Goal: Task Accomplishment & Management: Complete application form

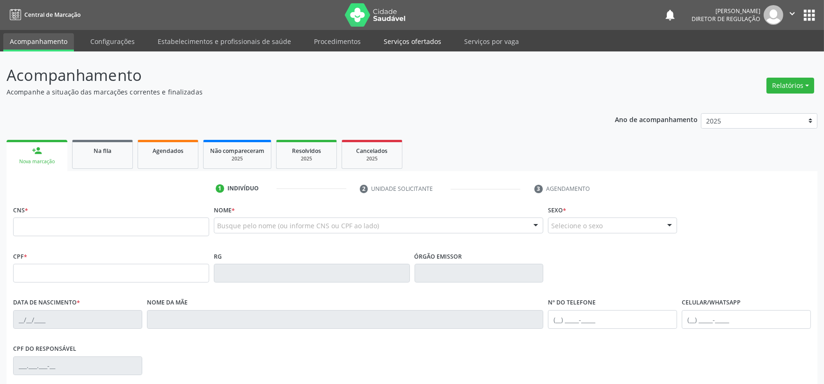
click at [394, 40] on link "Serviços ofertados" at bounding box center [412, 41] width 71 height 16
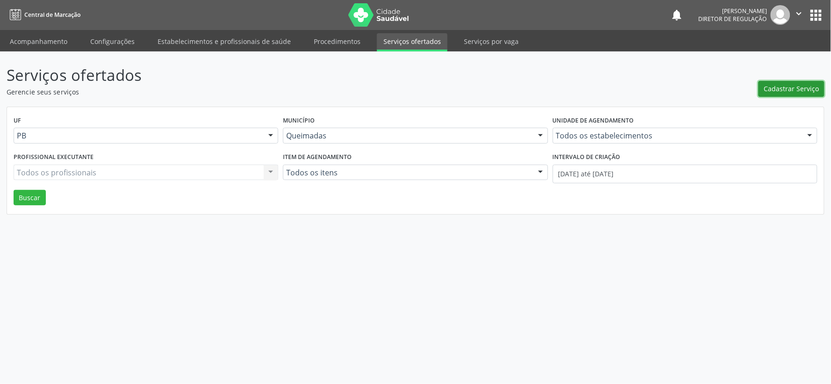
click at [784, 85] on span "Cadastrar Serviço" at bounding box center [791, 89] width 55 height 10
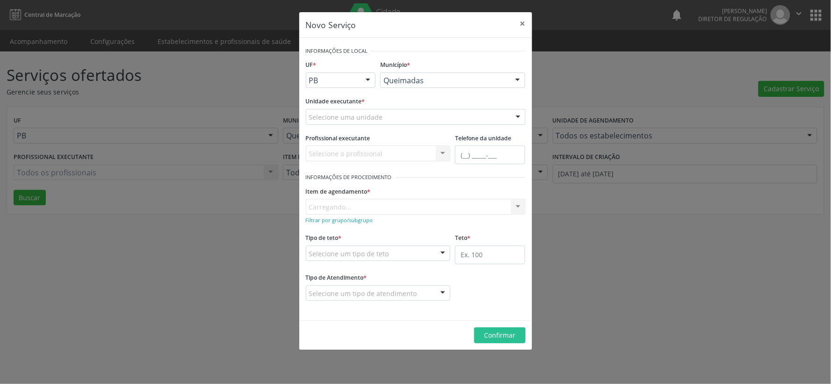
click at [518, 115] on div at bounding box center [518, 117] width 14 height 16
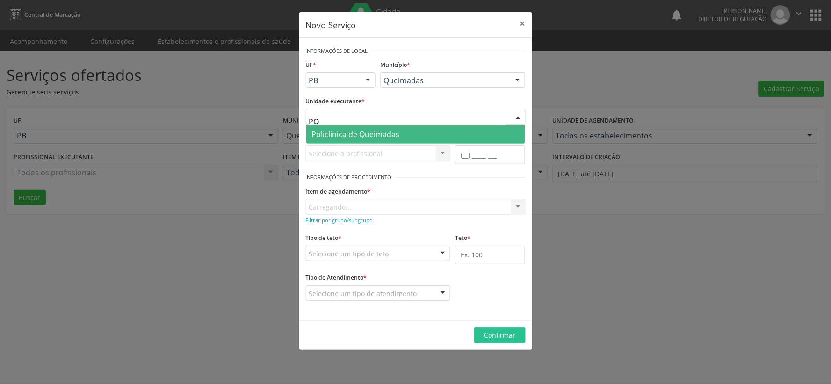
click at [427, 136] on span "Policlinica de Queimadas" at bounding box center [415, 134] width 219 height 19
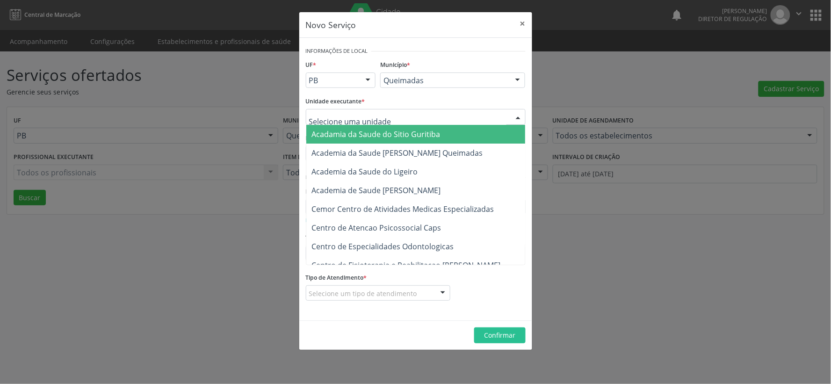
click at [519, 115] on div at bounding box center [518, 117] width 14 height 16
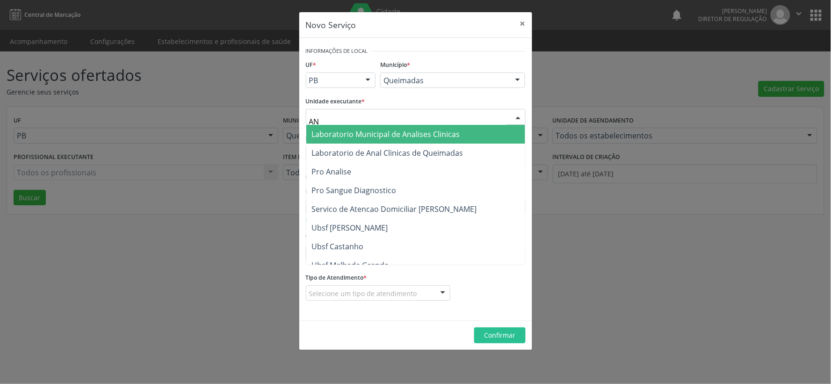
type input "ANA"
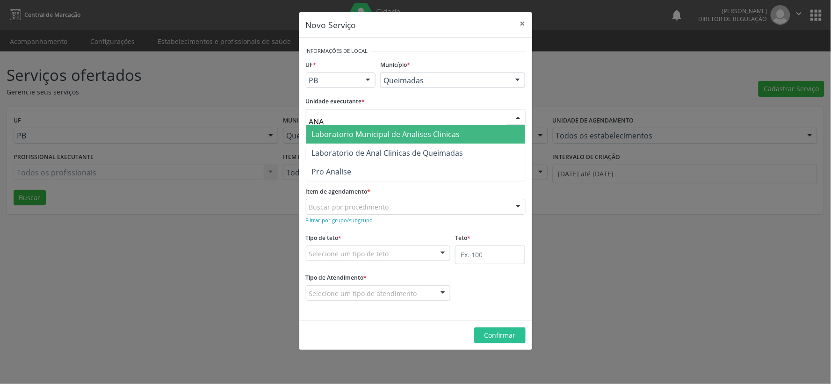
click at [414, 135] on span "Laboratorio Municipal de Analises Clinicas" at bounding box center [386, 134] width 148 height 10
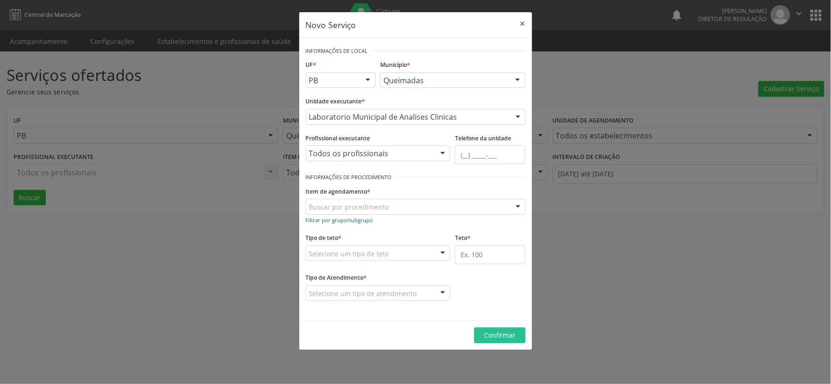
click at [336, 221] on small "Filtrar por grupo/subgrupo" at bounding box center [339, 220] width 67 height 7
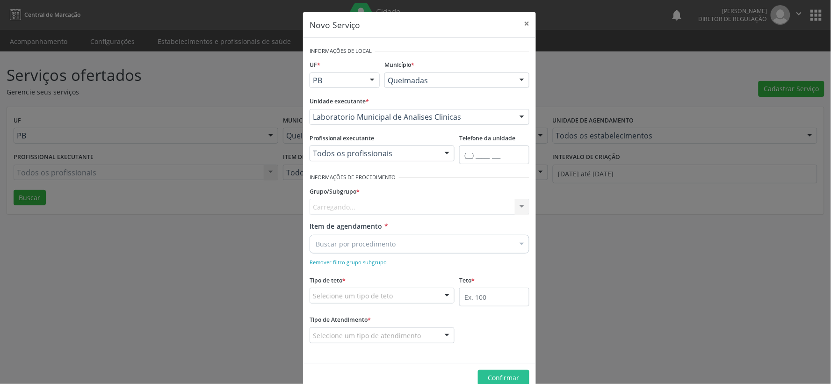
click at [340, 204] on div "Carregando... Nenhum resultado encontrado para: " " Nenhuma opção encontrada" at bounding box center [420, 207] width 220 height 16
click at [521, 208] on div at bounding box center [522, 207] width 14 height 16
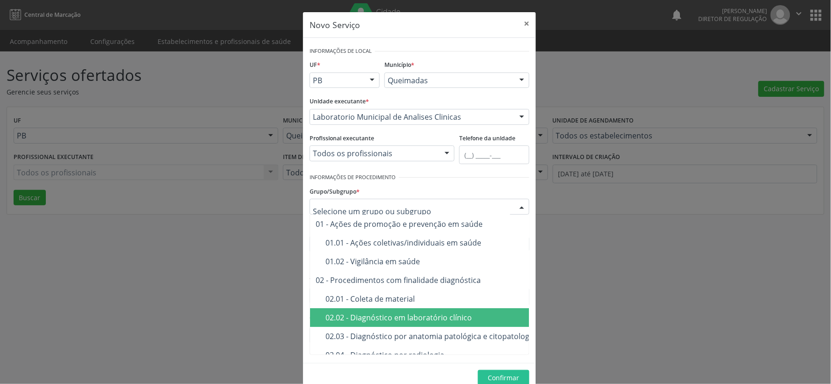
click at [501, 314] on div "02.02 - Diagnóstico em laboratório clínico" at bounding box center [484, 317] width 316 height 7
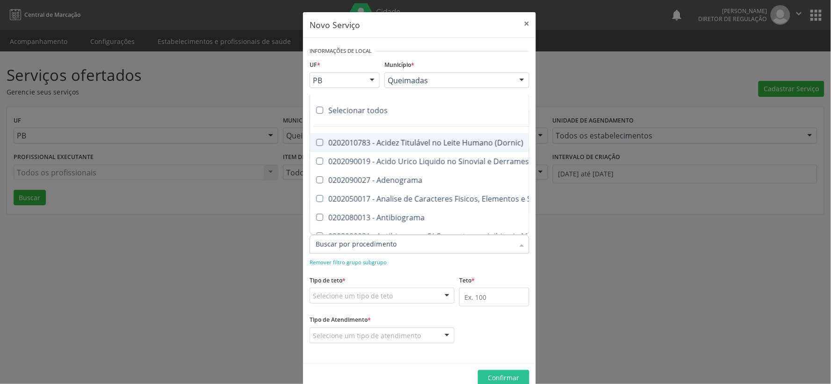
click at [518, 244] on div at bounding box center [522, 245] width 14 height 16
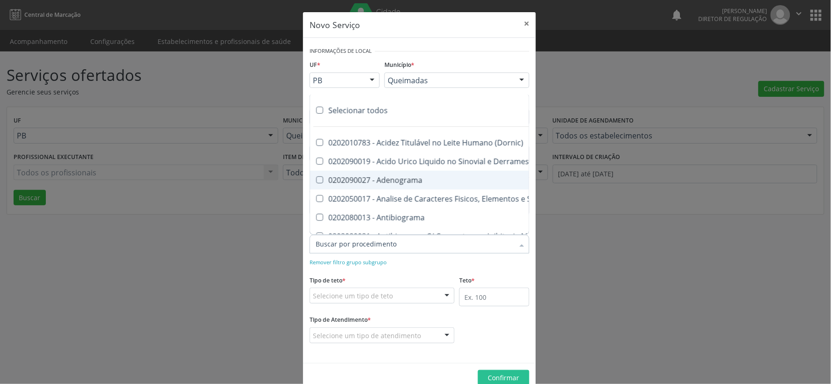
click at [316, 109] on label at bounding box center [319, 110] width 7 height 7
checkbox input "true"
checkbox \(Dornic\) "true"
checkbox Derrames "true"
checkbox Adenograma "true"
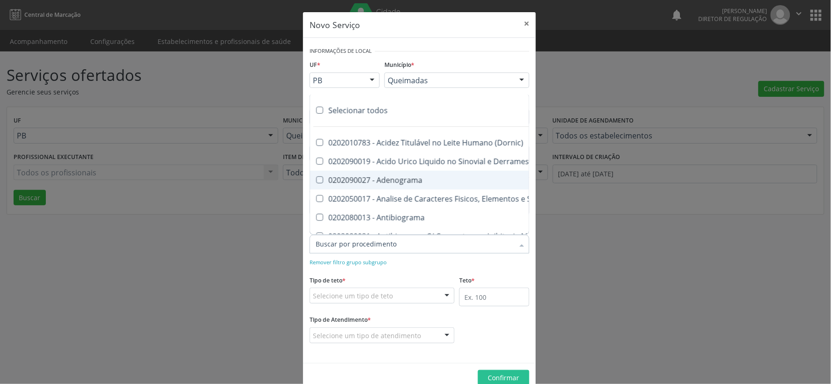
checkbox Urina "true"
checkbox Antibiograma "true"
checkbox Minima "true"
checkbox Micobacterias "true"
checkbox Blot "true"
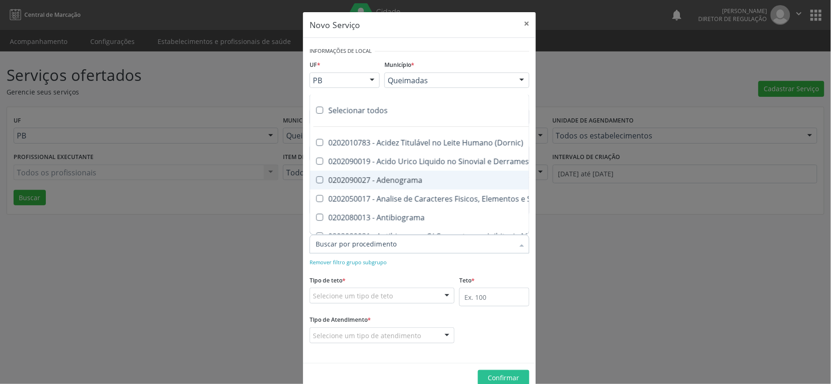
checkbox Mlpa "true"
checkbox \(Hanseniase\) "true"
checkbox \(Controle\) "true"
checkbox \(Diagnóstica\) "true"
checkbox \(Gram\) "true"
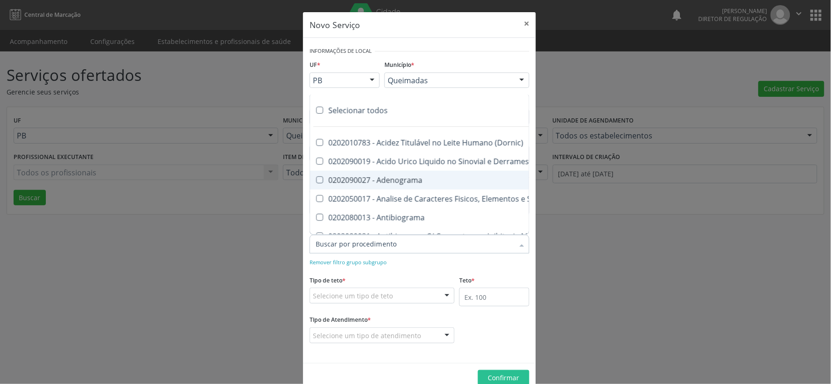
checkbox Clamidia "true"
checkbox Herpesvirus "true"
checkbox Hematologica "true"
checkbox Osmolar "true"
checkbox Creatinina "true"
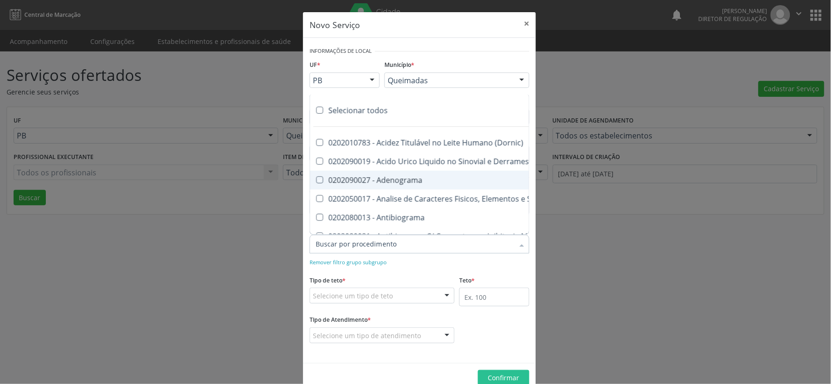
checkbox Fosfato "true"
checkbox Ureia "true"
checkbox Liquor "true"
checkbox Addis "true"
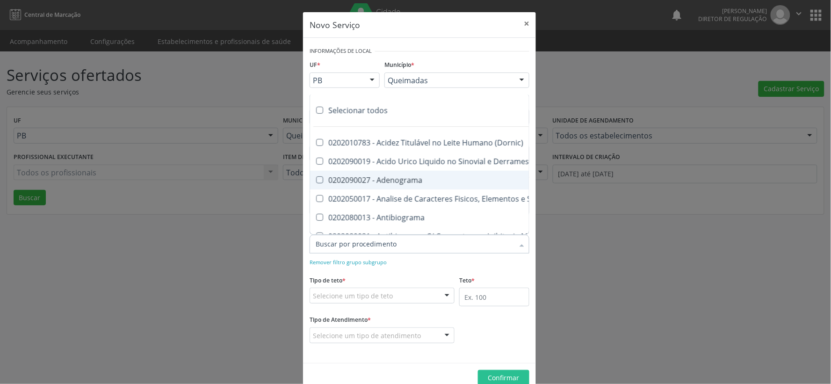
checkbox B "true"
checkbox Cd4\/Cd8 "true"
checkbox Totais "true"
checkbox Plaquetas "true"
checkbox Reticulocitos "true"
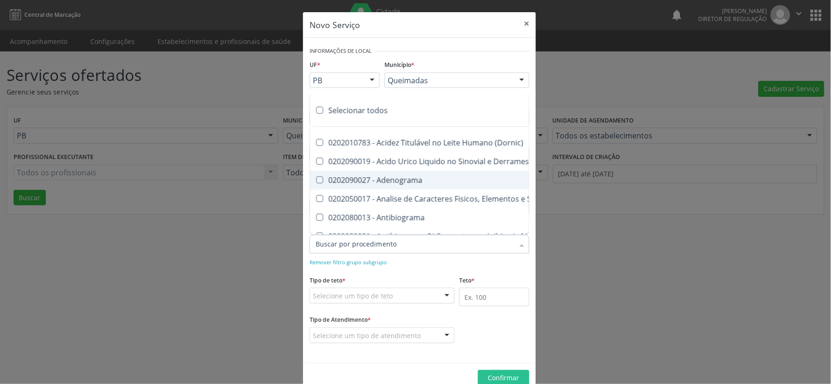
checkbox Herpesvirus "true"
checkbox Baar "true"
checkbox Anaerobicas "true"
checkbox Fungos "true"
checkbox Identificacao "true"
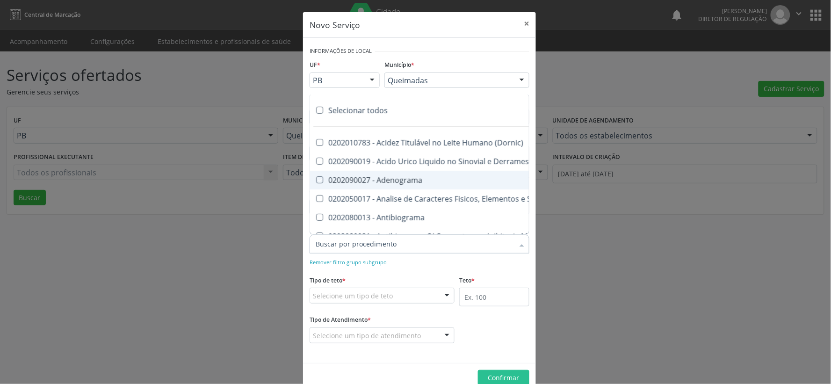
checkbox \(Pos-Pasteurização\) "true"
checkbox \(Confirmatorio\) "true"
checkbox \(Qualitativo\) "true"
checkbox Tardio\) "true"
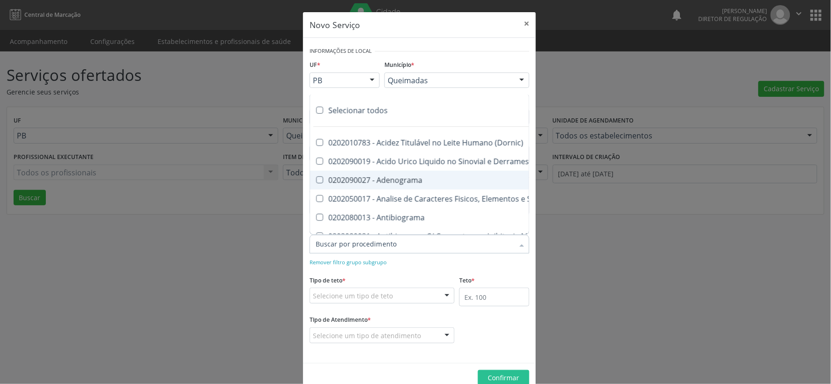
checkbox \(Qualitativo\) "true"
checkbox Biotinidase "true"
checkbox Congênita "true"
checkbox Molecular "true"
checkbox Htlv-1 "true"
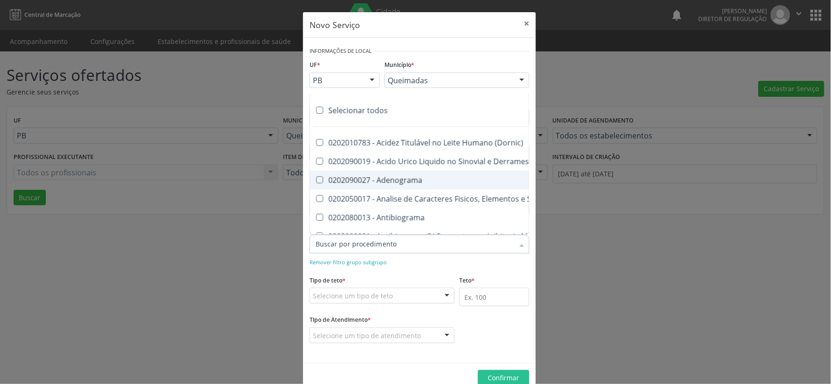
checkbox Abo "true"
checkbox Reativa "true"
checkbox Antiplaquetarios "true"
checkbox Ferro "true"
checkbox Bandas\) "true"
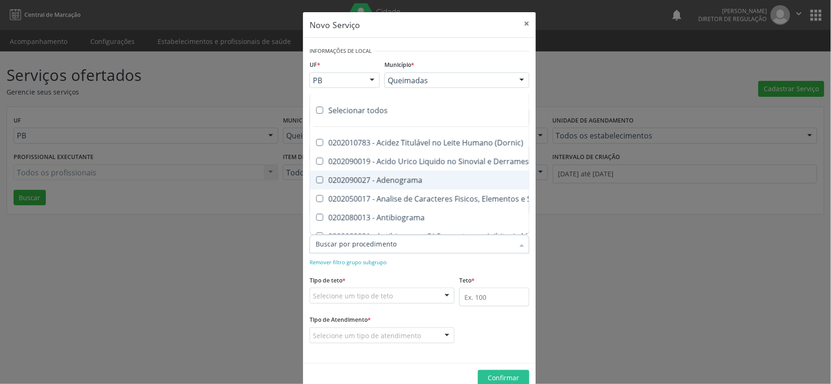
checkbox Bandas\) "true"
checkbox \(Ch50\) "true"
checkbox Aminoacidos "true"
checkbox Dosagens\) "true"
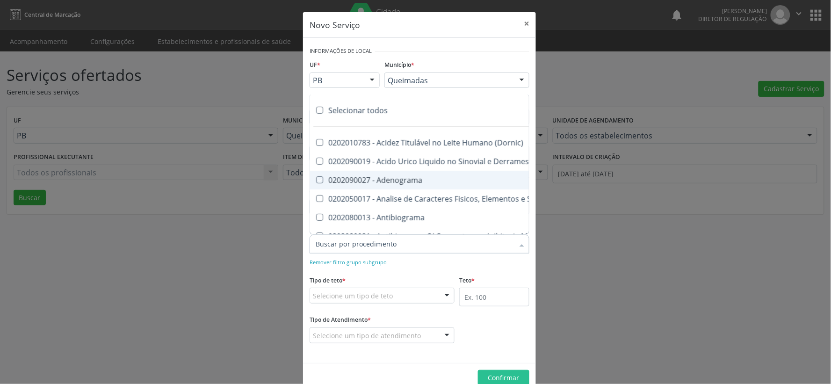
checkbox Dosagens\) "true"
checkbox Globular "true"
checkbox \(Cada\) "true"
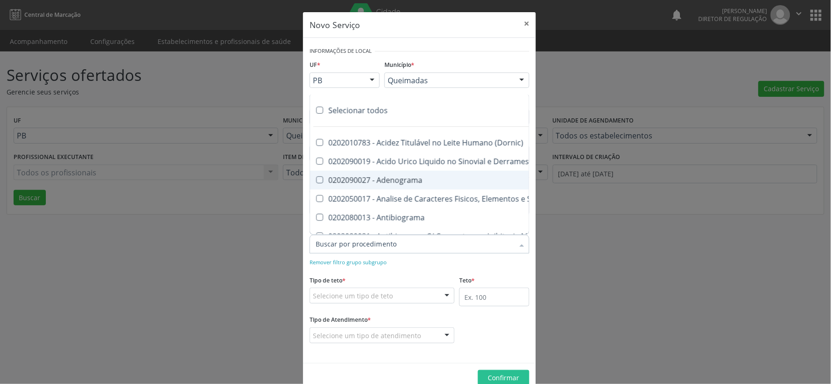
checkbox Reumatoide "true"
checkbox Amniotico "true"
checkbox Livre "true"
checkbox Osmolalidade "true"
checkbox Osmolaridade "true"
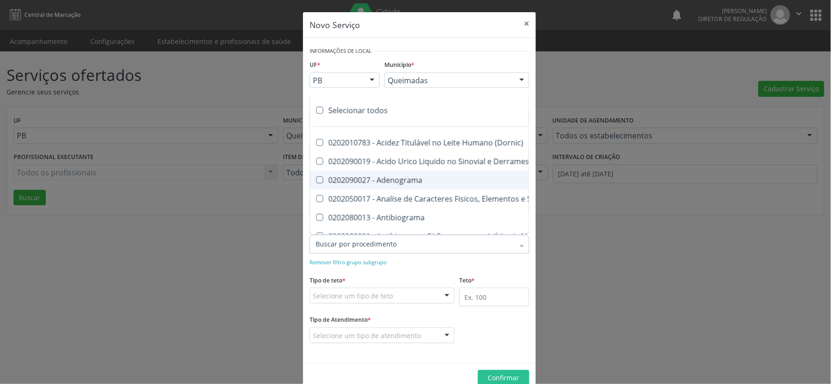
checkbox T3 "true"
checkbox Sulfo-Hemoglobina "true"
checkbox Reverso "true"
checkbox Coagulacao "true"
checkbox Euglobulina "true"
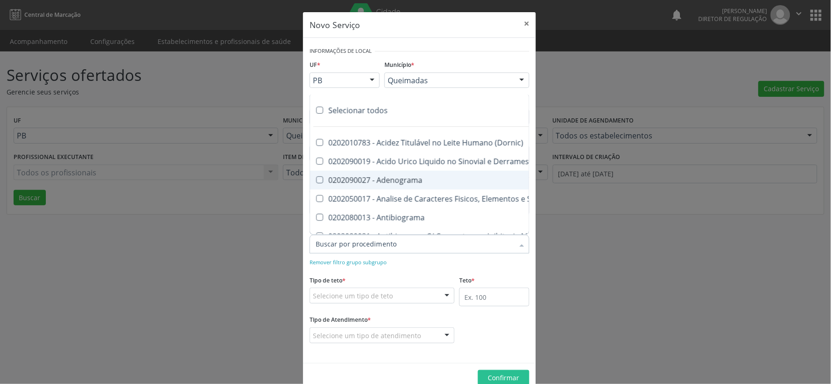
checkbox -Duke "true"
checkbox Ivy "true"
checkbox Hemacias "true"
checkbox Trombina "true"
checkbox Ativada\) "true"
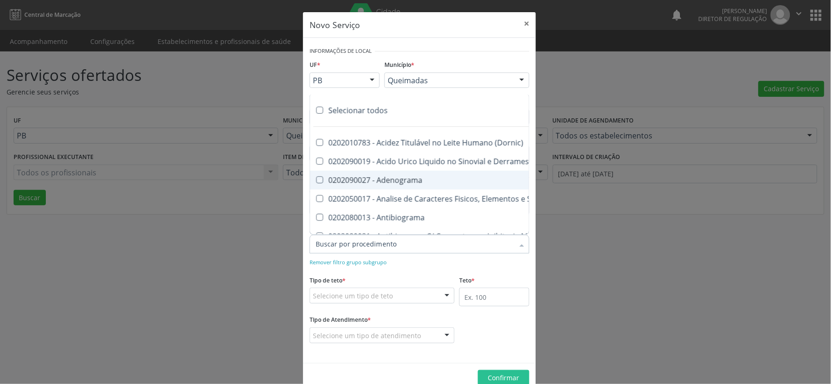
checkbox \(Tap\) "true"
checkbox \(Vhs\) "true"
checkbox Ordenhado "true"
checkbox Organicos "true"
checkbox Soro "true"
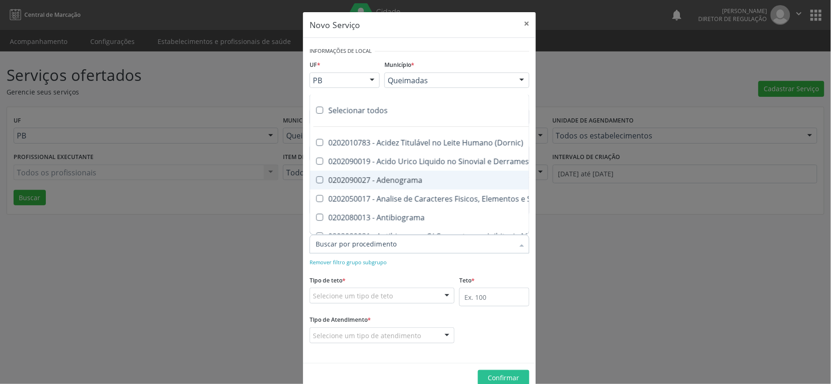
checkbox Aminoácidos "true"
checkbox Acilcarnitinas "true"
checkbox Orgânicos "true"
checkbox Pezinho\) "true"
checkbox Complemento "true"
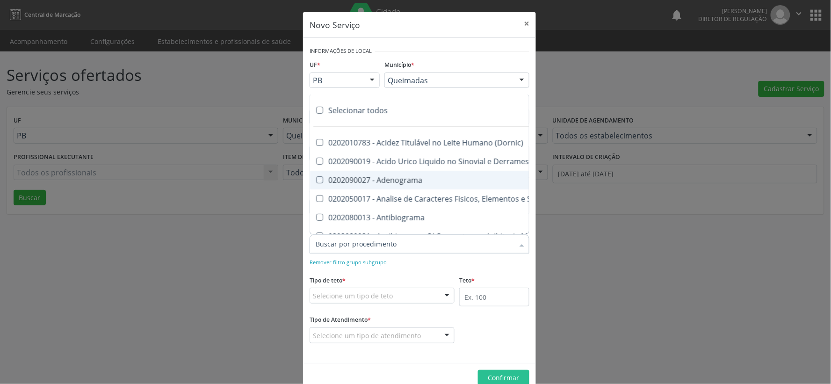
checkbox Pezinho\) "true"
checkbox 17-Alfa-Hidroxiprogesterona "true"
checkbox Totais "true"
checkbox 17-Hidroxicorticosteroides "true"
checkbox D "true"
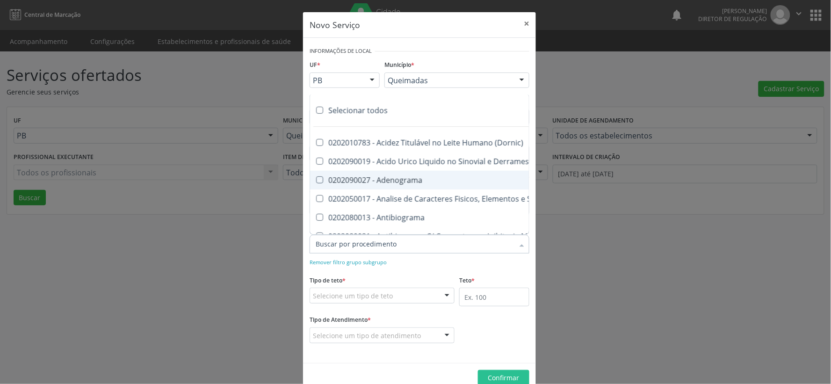
checkbox 5-Nucleotidase "true"
checkbox Acetona "true"
checkbox \(Serotonina\) "true"
checkbox Ascorbico "true"
checkbox Delta-Aminolevulinico "true"
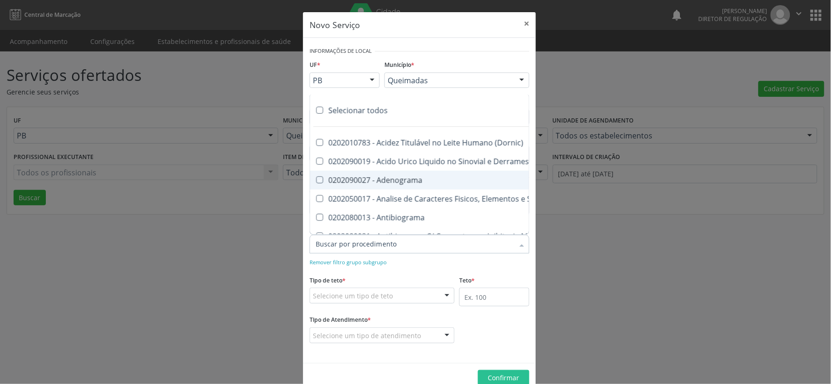
checkbox Hipurico "true"
checkbox Mandelico "true"
checkbox Metil-Hipurico "true"
checkbox Urico "true"
checkbox Valproico "true"
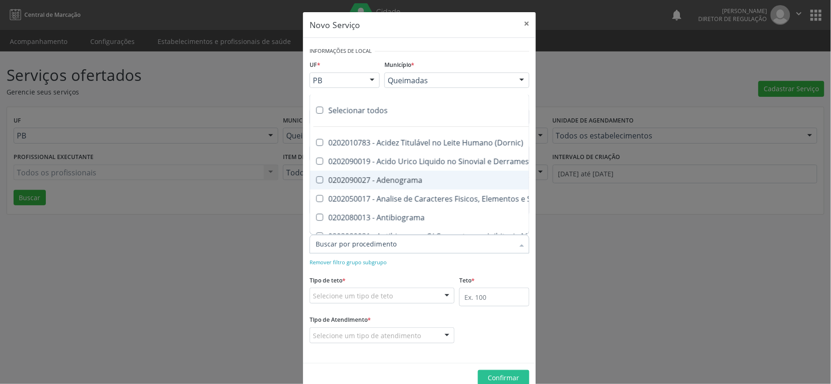
checkbox Vanilmandelico "true"
checkbox \(Acth\) "true"
checkbox Ala-Desidratase "true"
checkbox Etilico "true"
checkbox Aldolase "true"
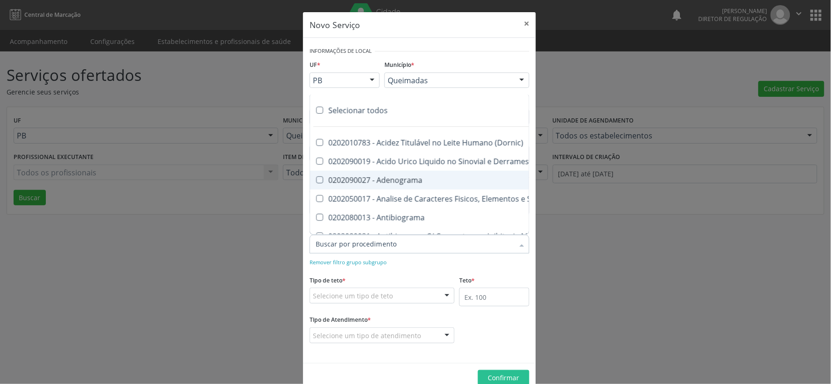
checkbox Aldosterona "true"
checkbox Alfa-1-Antitripsina "true"
checkbox Acida "true"
checkbox Alfa-2-Macroglobulina "true"
checkbox Alfa-Fetoproteina "true"
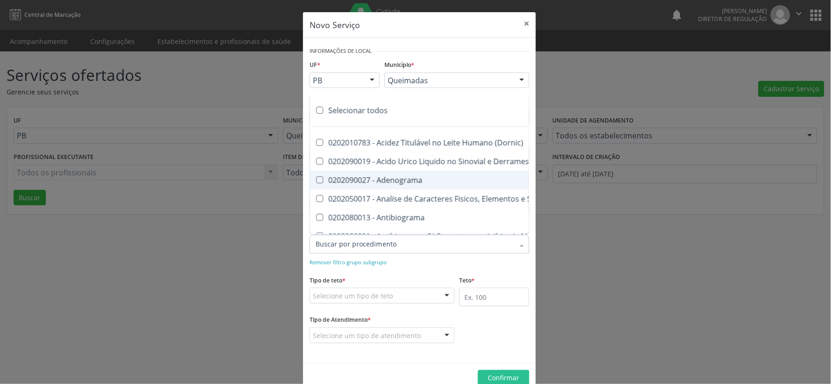
checkbox Aluminio "true"
checkbox Amilase "true"
checkbox Aminoglicosideos "true"
checkbox Amonia "true"
checkbox Ciclico "true"
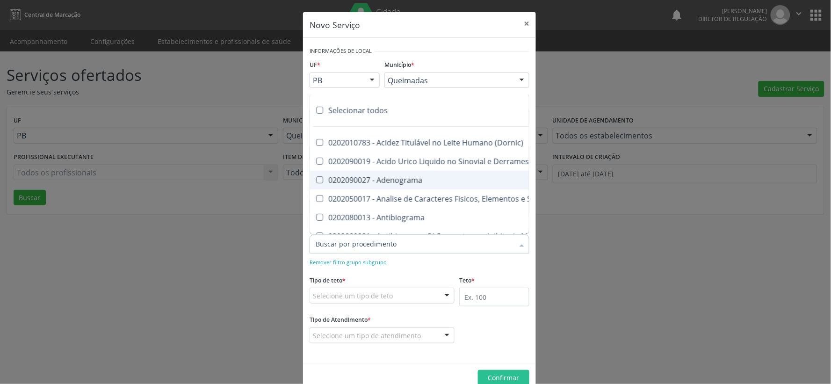
checkbox Androstenediona "true"
checkbox Anfetaminas "true"
checkbox Circulante "true"
checkbox Iga "true"
checkbox Triciclicos "true"
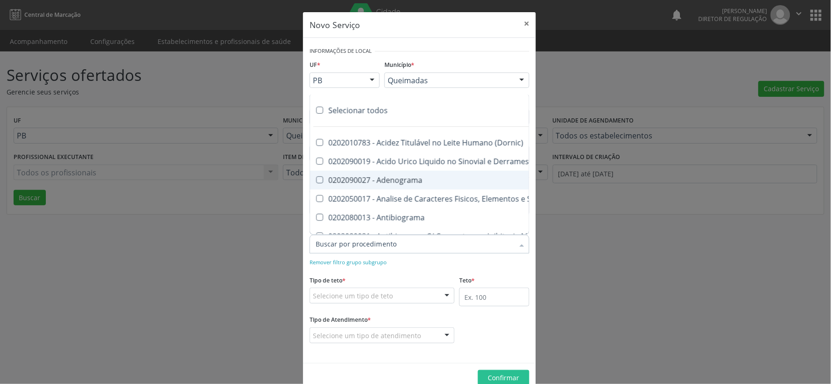
checkbox \(Psa\) "true"
checkbox III "true"
checkbox Barbituratos "true"
checkbox Benzodiazepinicos "true"
checkbox Beta-2-Microglobulina "true"
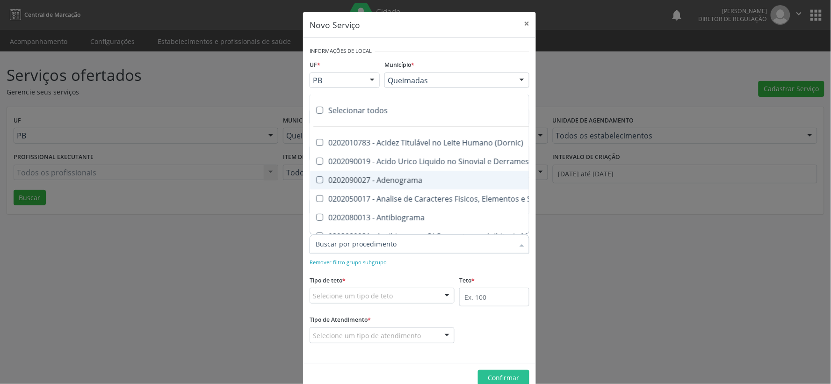
checkbox Fracoes "true"
checkbox Cadmio "true"
checkbox Calcio "true"
checkbox Ionizavel "true"
checkbox Calcitonina "true"
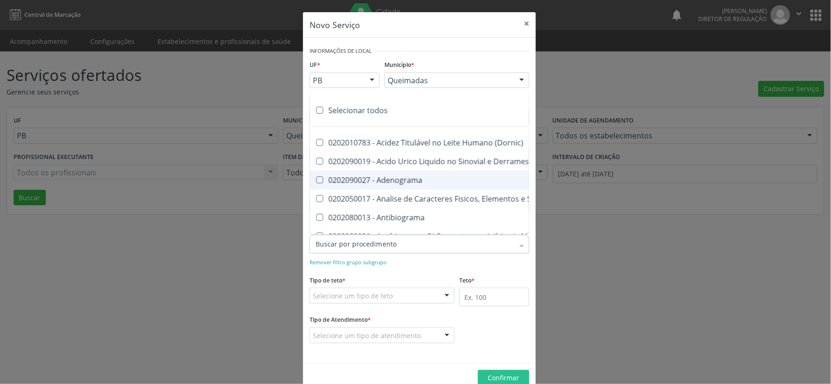
checkbox Carbamazepina "true"
checkbox Carboxi-Hemoglobina "true"
checkbox Caroteno "true"
checkbox Catecolaminas "true"
checkbox Chumbo "true"
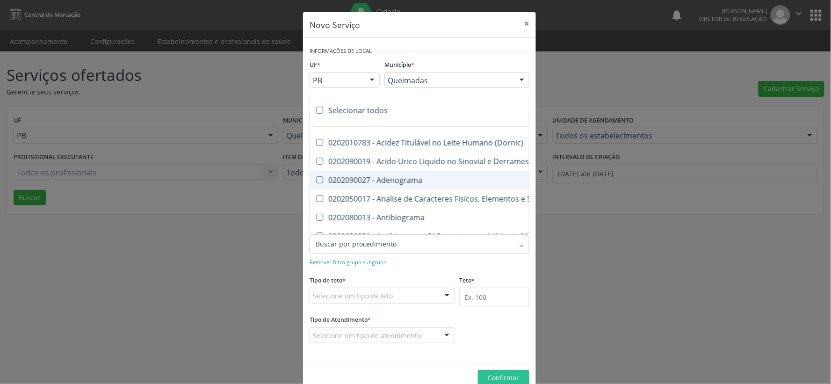
checkbox Ciclosporina "true"
checkbox Citrato "true"
checkbox Cloreto "true"
checkbox Suor "true"
checkbox Cobre "true"
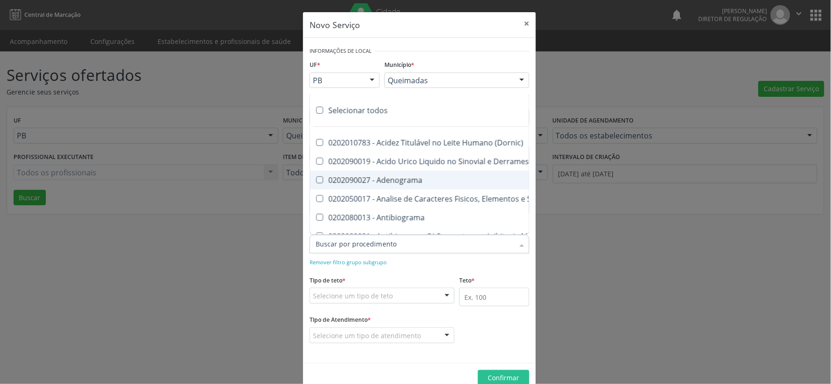
checkbox Hdl "true"
checkbox Ldl "true"
checkbox Colinesterase "true"
checkbox C3 "true"
checkbox C4 "true"
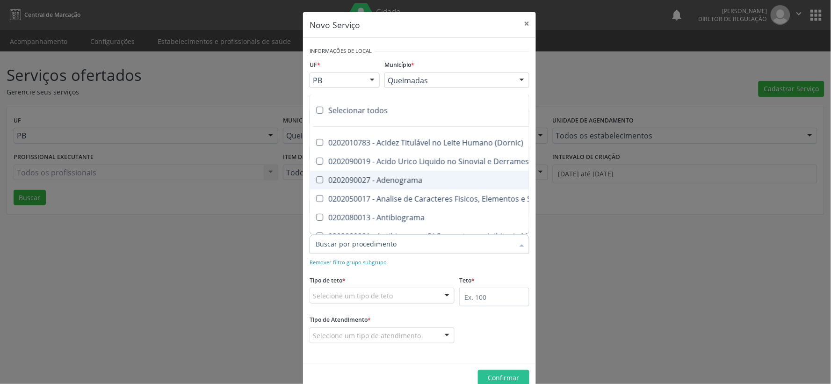
checkbox Cortisol "true"
checkbox Creatinina "true"
checkbox Amniotico "true"
checkbox \(Cpk\) "true"
checkbox Crioaglutinina "true"
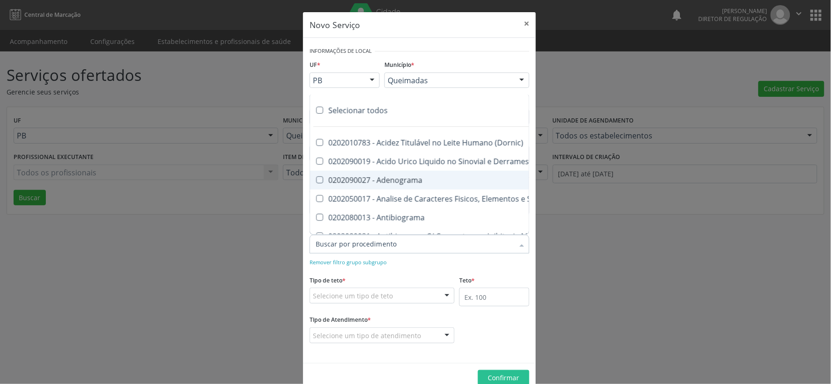
checkbox \(Dhea\) "true"
checkbox Alfa-Hidroxibutirica "true"
checkbox Glutamica "true"
checkbox Latica "true"
checkbox Fracionadas\) "true"
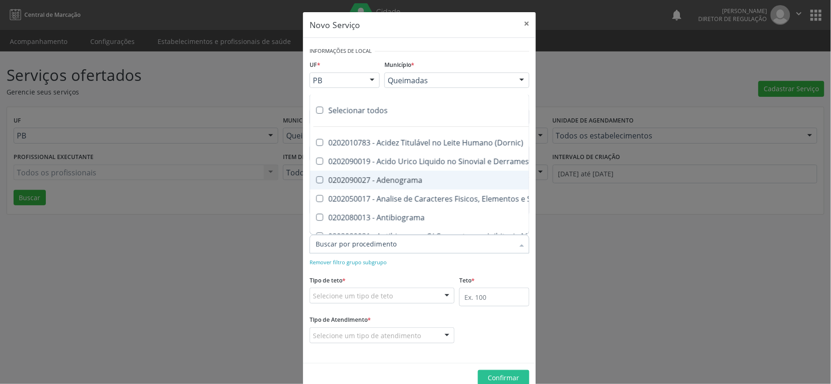
checkbox Digitoxina\) "true"
checkbox \(Dht\) "true"
checkbox Fecal "true"
checkbox Estradiol "true"
checkbox Estriol "true"
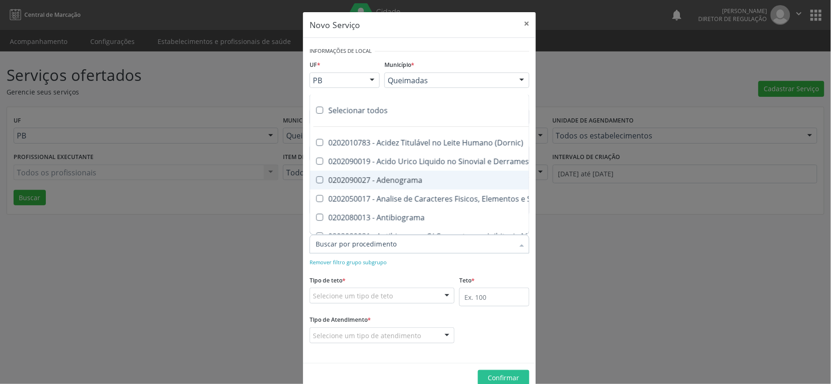
checkbox Estrona "true"
checkbox Etossuximida "true"
checkbox II "true"
checkbox Ix "true"
checkbox V "true"
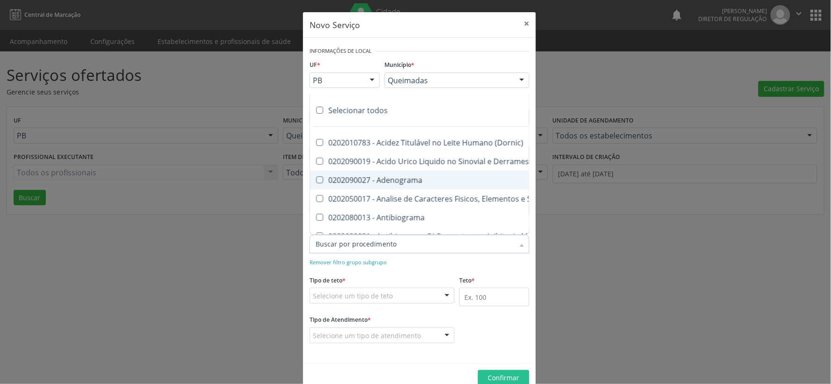
checkbox Vii "true"
checkbox Viii "true"
checkbox \(Inibidor\) "true"
checkbox \(Antigeno\) "true"
checkbox X "true"
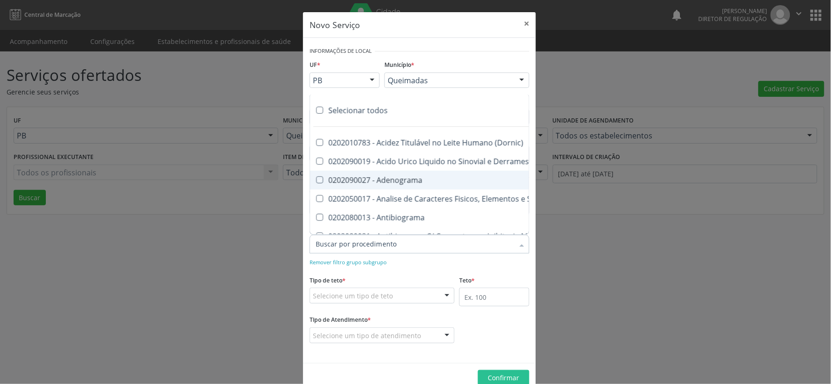
checkbox Xi "true"
checkbox Xii "true"
checkbox Xiii "true"
checkbox Tardio\) "true"
checkbox Pezinho\) "true"
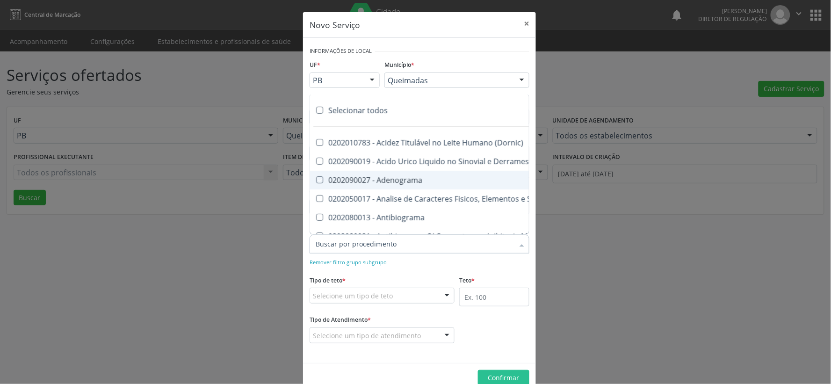
checkbox T4 "true"
checkbox Fenitoina "true"
checkbox Fenol "true"
checkbox Ferritina "true"
checkbox Serico "true"
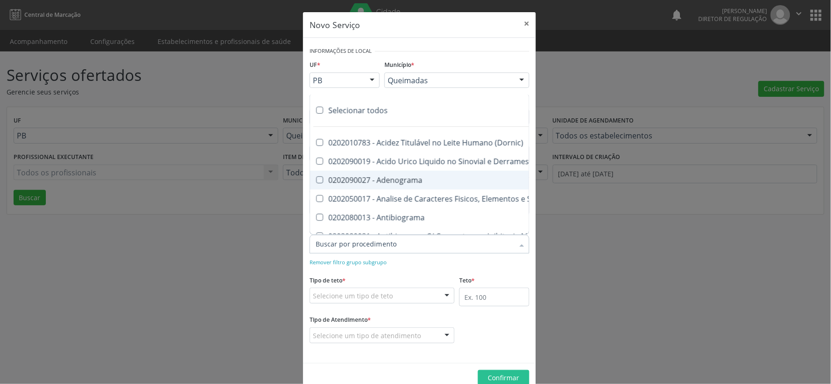
checkbox Fibrinogenio "true"
checkbox Folato "true"
checkbox Formaldeido "true"
checkbox Total "true"
checkbox Alcalina "true"
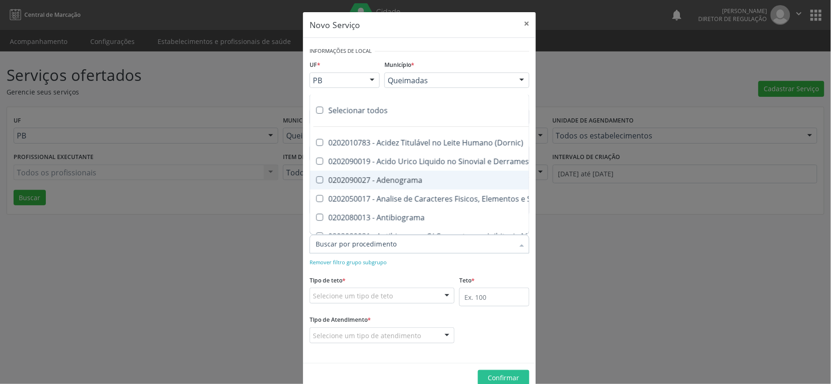
checkbox Esperma "true"
checkbox Fosforo "true"
checkbox Acida "true"
checkbox Frutose "true"
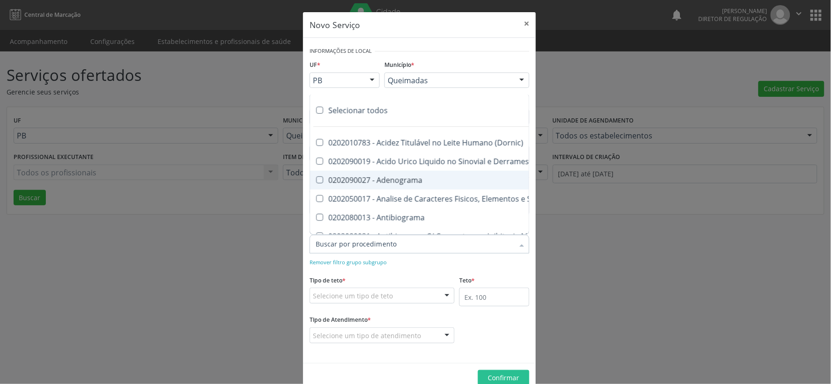
checkbox Esperma "true"
checkbox Galactose "true"
checkbox Gt\) "true"
checkbox Gastrina "true"
checkbox Glicose "true"
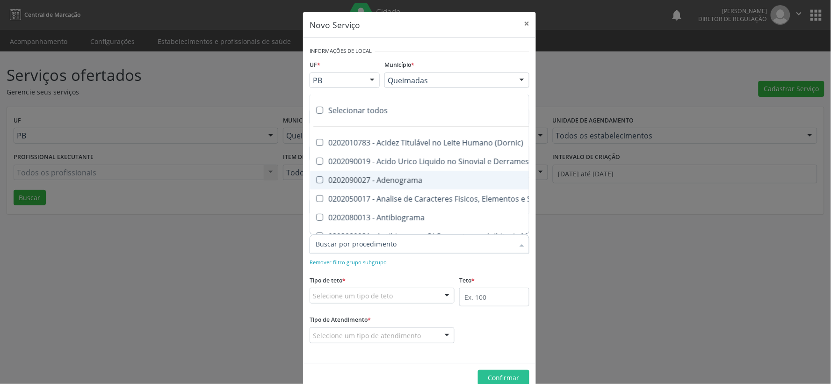
checkbox Derrames "true"
checkbox Desidrogenase "true"
checkbox Tiroxina "true"
checkbox Hcg\) "true"
checkbox Fecal "true"
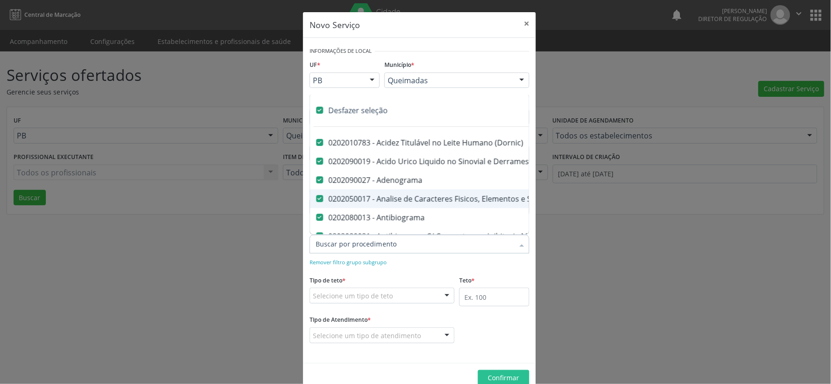
drag, startPoint x: 520, startPoint y: 267, endPoint x: 513, endPoint y: 251, distance: 17.2
click at [518, 265] on form "Informações de Local UF * PB PB Nenhum resultado encontrado para: " " Não há ne…" at bounding box center [420, 200] width 220 height 312
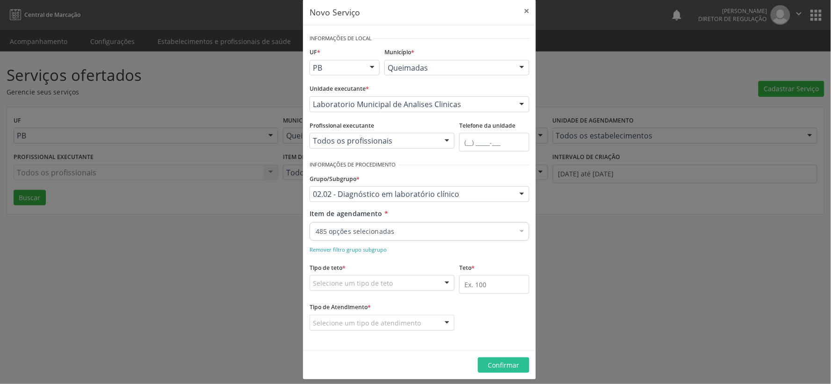
scroll to position [20, 0]
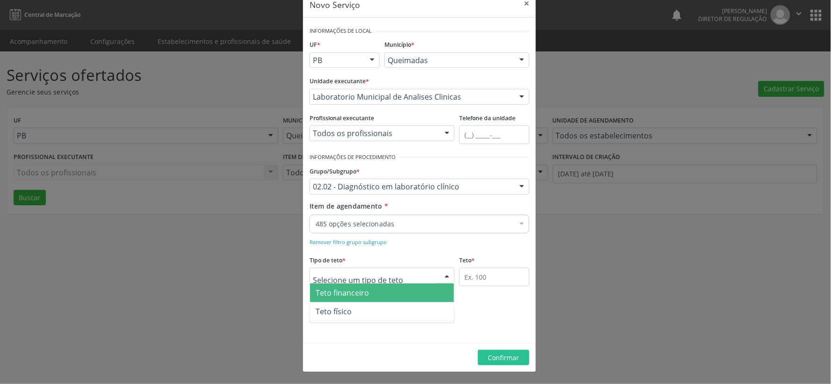
click at [443, 275] on div at bounding box center [447, 276] width 14 height 16
click at [431, 292] on span "Teto financeiro" at bounding box center [382, 292] width 144 height 19
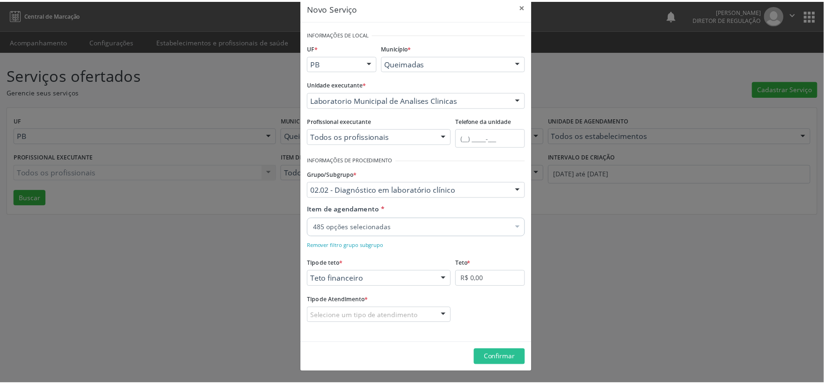
scroll to position [17, 0]
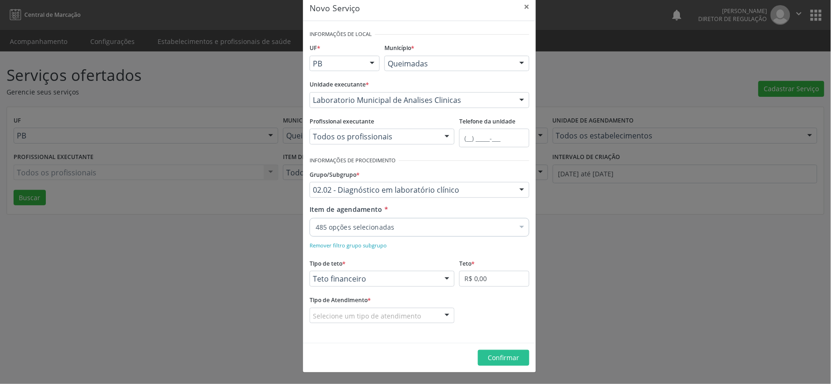
click at [446, 317] on div at bounding box center [447, 316] width 14 height 16
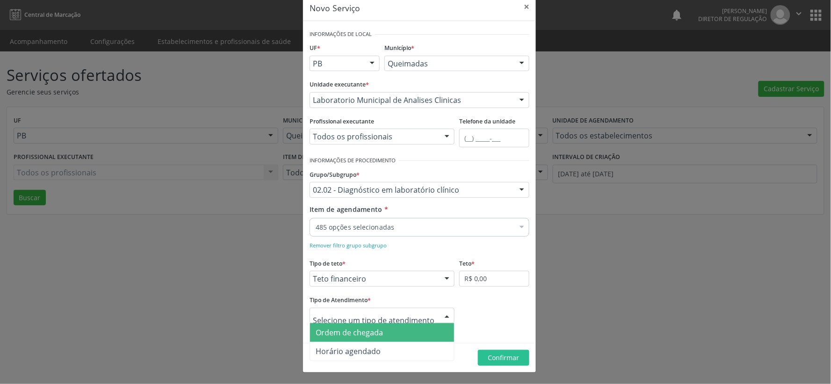
click at [420, 330] on span "Ordem de chegada" at bounding box center [382, 332] width 144 height 19
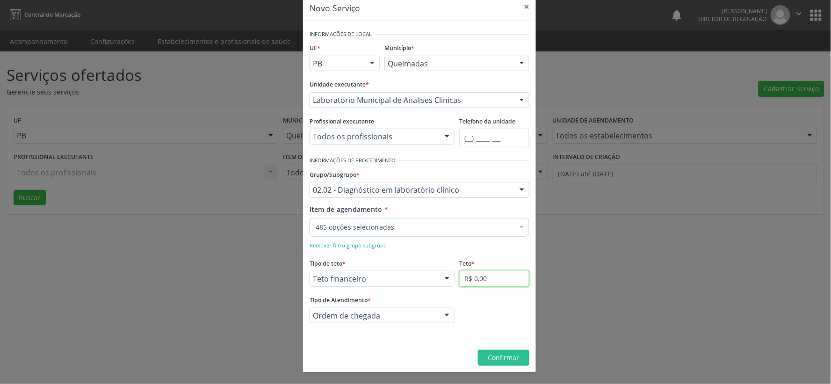
click at [498, 275] on input "R$ 0,00" at bounding box center [494, 279] width 70 height 16
click at [507, 357] on span "Confirmar" at bounding box center [503, 357] width 31 height 9
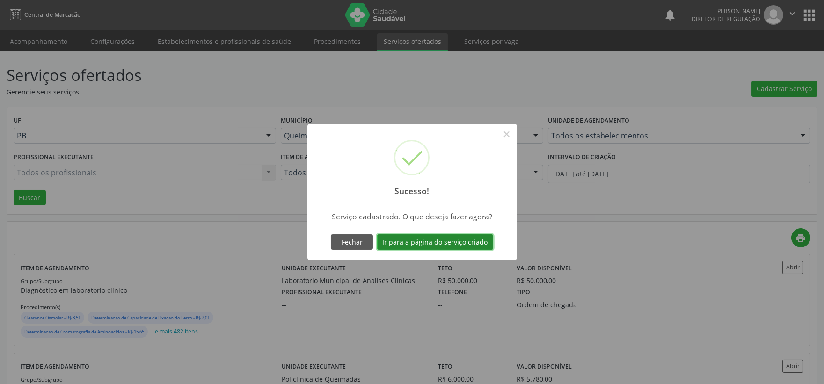
click at [427, 239] on button "Ir para a página do serviço criado" at bounding box center [435, 242] width 116 height 16
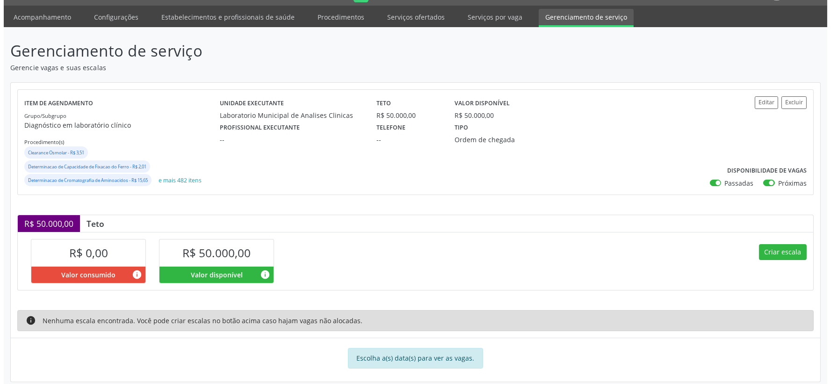
scroll to position [36, 0]
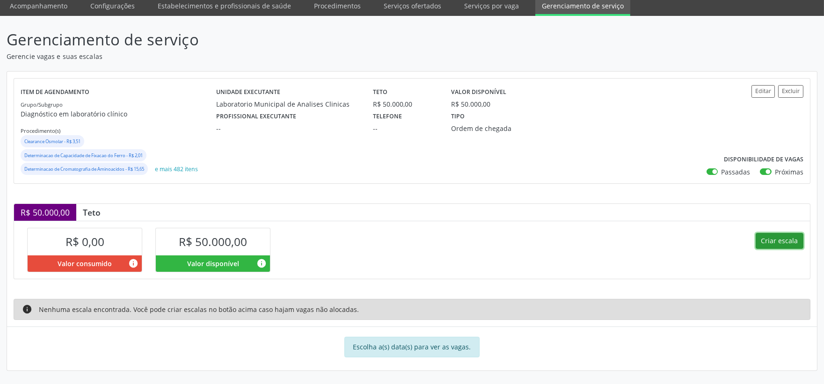
click at [783, 239] on button "Criar escala" at bounding box center [779, 241] width 48 height 16
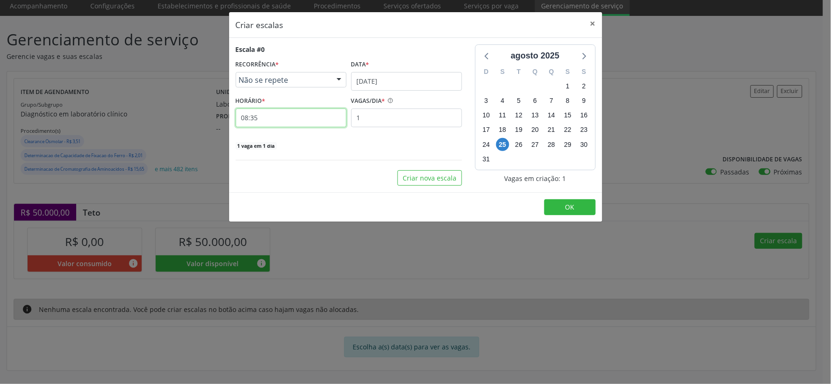
click at [304, 123] on input "08:35" at bounding box center [291, 118] width 111 height 19
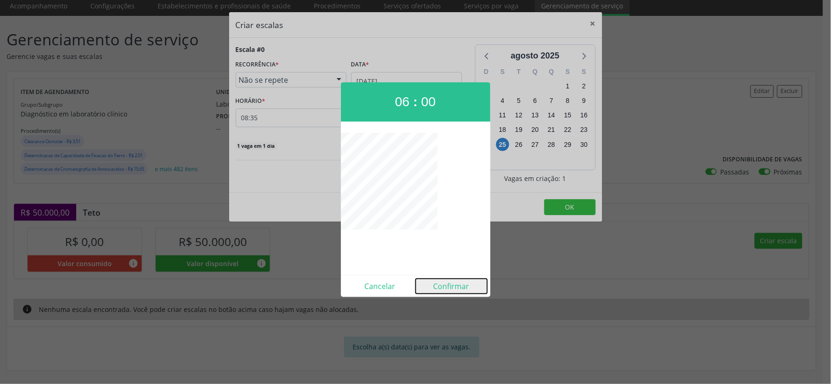
click at [453, 284] on button "Confirmar" at bounding box center [452, 286] width 72 height 15
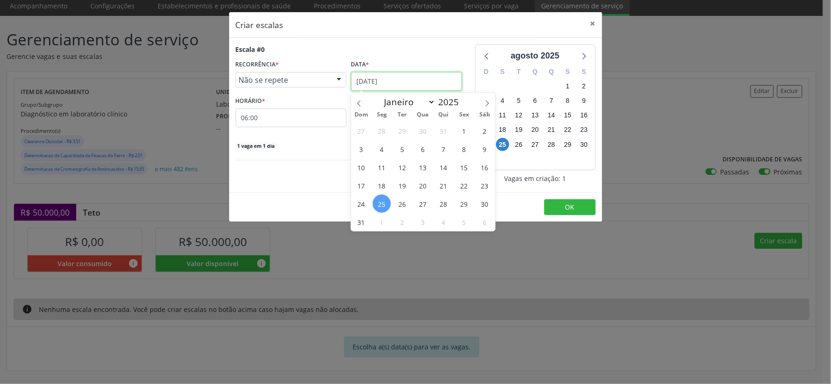
click at [438, 81] on input "[DATE]" at bounding box center [406, 81] width 111 height 19
click at [489, 100] on icon at bounding box center [487, 103] width 7 height 7
click at [380, 128] on span "1" at bounding box center [382, 131] width 18 height 18
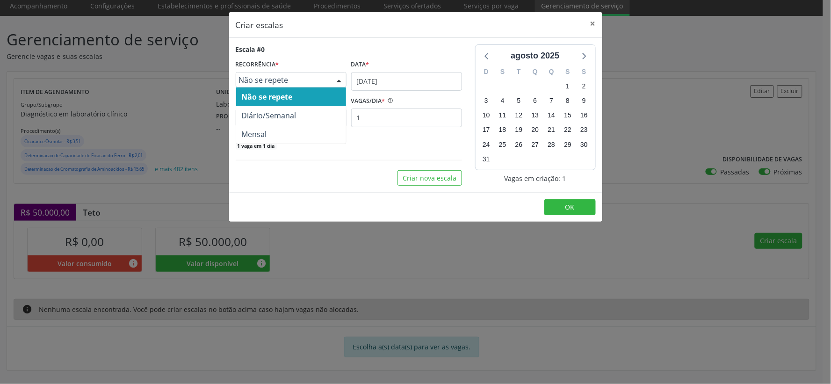
click at [338, 80] on div at bounding box center [339, 80] width 14 height 16
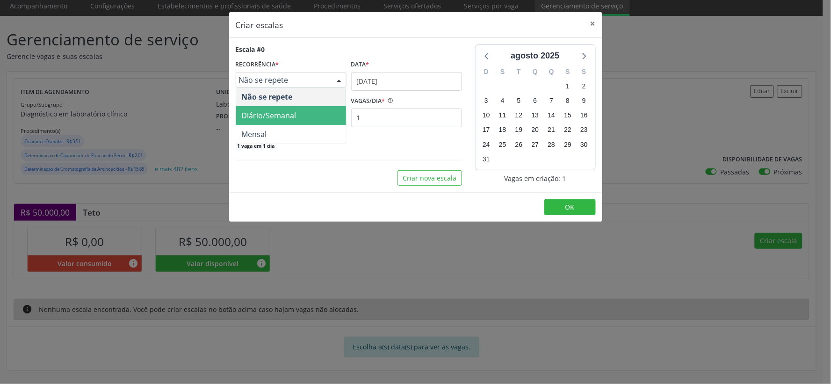
click at [293, 116] on span "Diário/Semanal" at bounding box center [269, 115] width 55 height 10
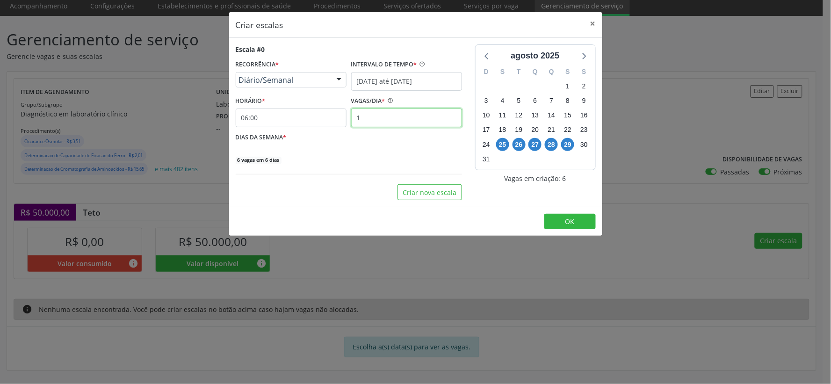
drag, startPoint x: 361, startPoint y: 118, endPoint x: 389, endPoint y: 123, distance: 28.5
click at [389, 123] on input "1" at bounding box center [406, 118] width 111 height 19
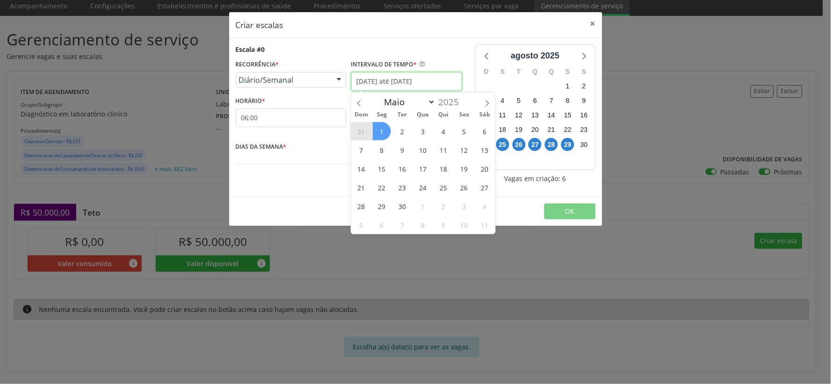
click at [403, 78] on input "[DATE] até [DATE]" at bounding box center [406, 81] width 111 height 19
click at [401, 205] on span "30" at bounding box center [402, 206] width 18 height 18
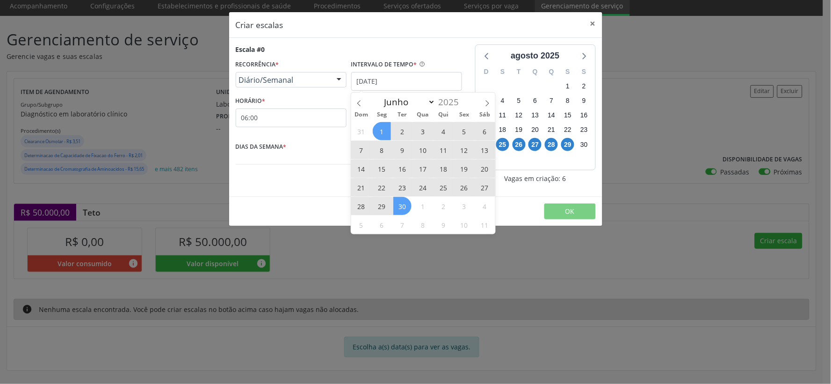
click at [382, 127] on span "1" at bounding box center [382, 131] width 18 height 18
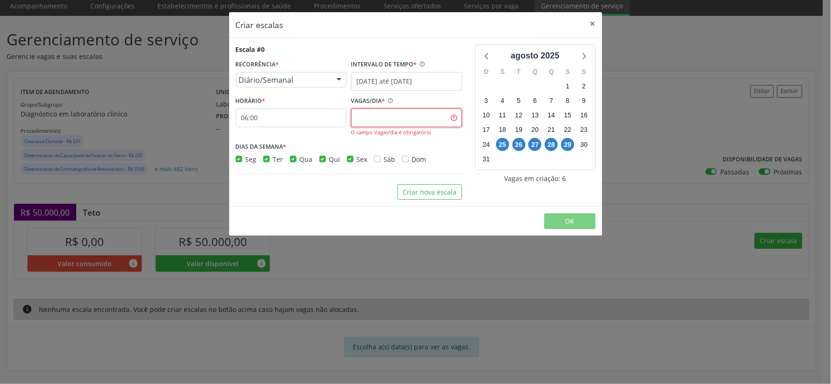
click at [379, 123] on input "text" at bounding box center [406, 118] width 111 height 19
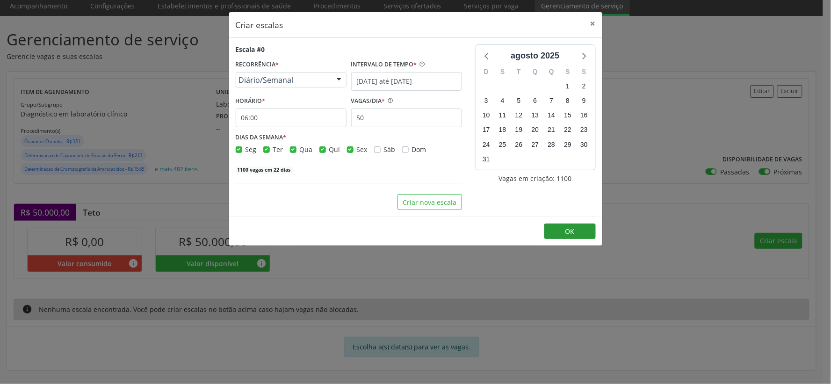
click at [575, 222] on footer "OK" at bounding box center [415, 231] width 373 height 29
click at [571, 230] on span "OK" at bounding box center [569, 231] width 9 height 9
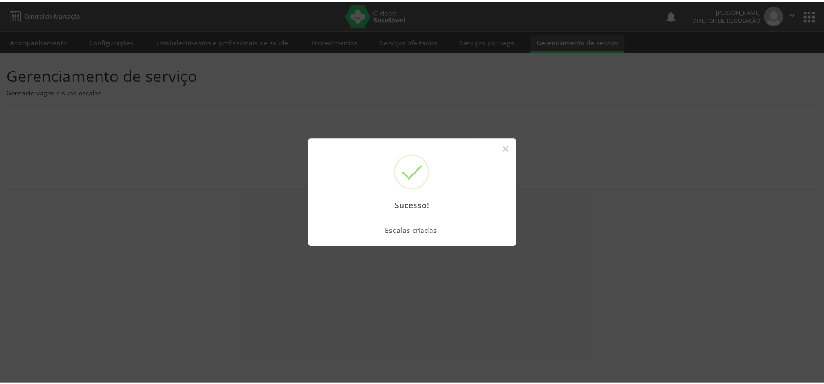
scroll to position [0, 0]
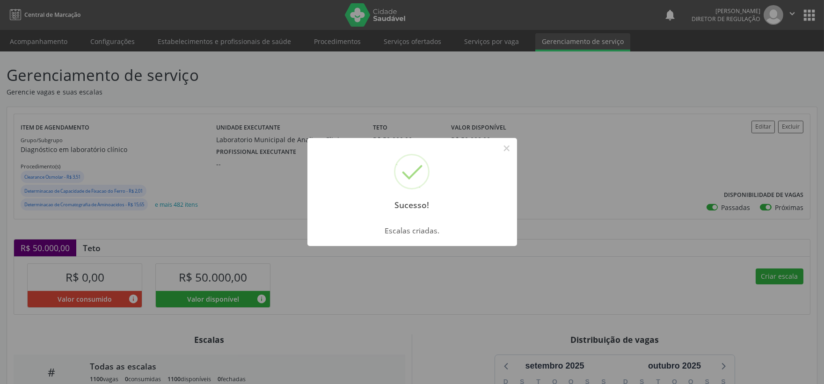
drag, startPoint x: 507, startPoint y: 147, endPoint x: 425, endPoint y: 254, distance: 135.7
click at [508, 152] on button "×" at bounding box center [507, 148] width 16 height 16
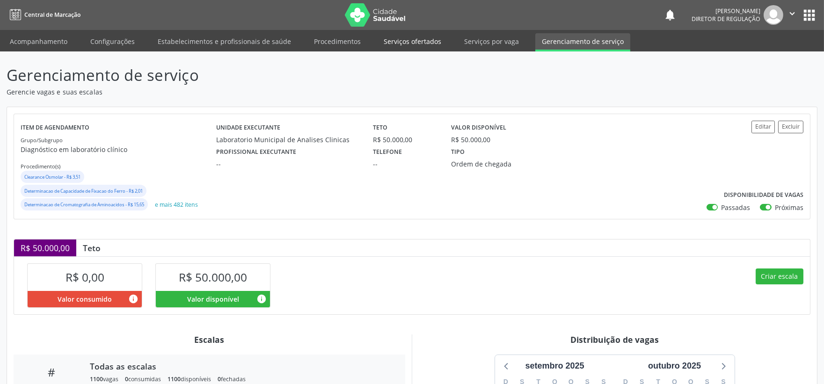
click at [412, 41] on link "Serviços ofertados" at bounding box center [412, 41] width 71 height 16
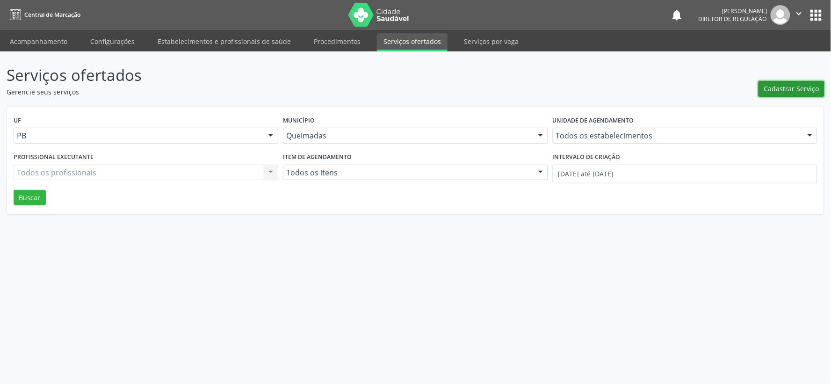
click at [782, 89] on span "Cadastrar Serviço" at bounding box center [791, 89] width 55 height 10
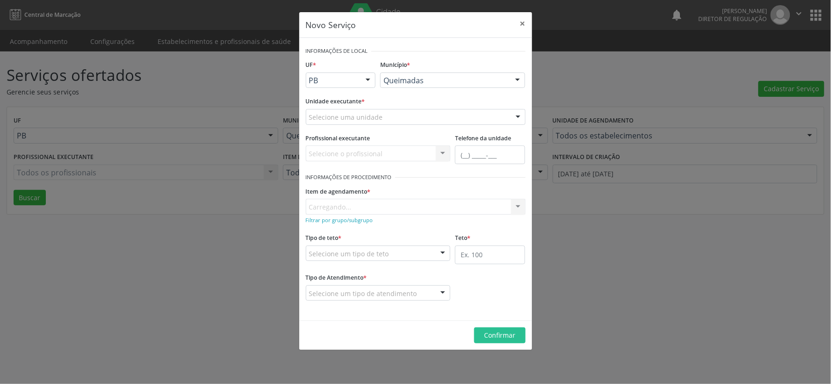
click at [517, 119] on div at bounding box center [518, 117] width 14 height 16
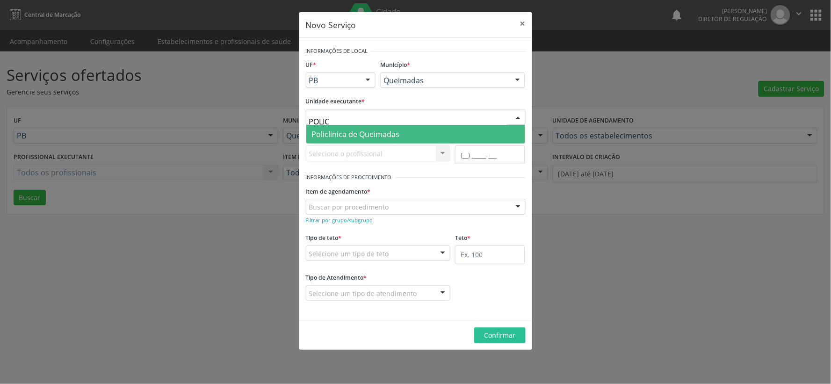
click at [399, 132] on span "Policlinica de Queimadas" at bounding box center [415, 134] width 219 height 19
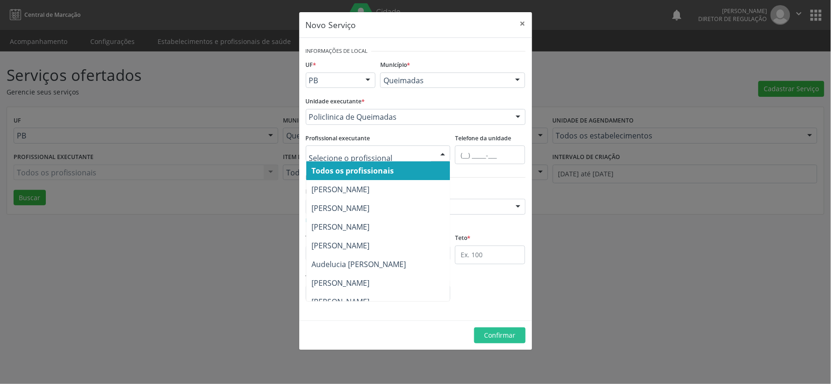
click at [444, 156] on div at bounding box center [443, 154] width 14 height 16
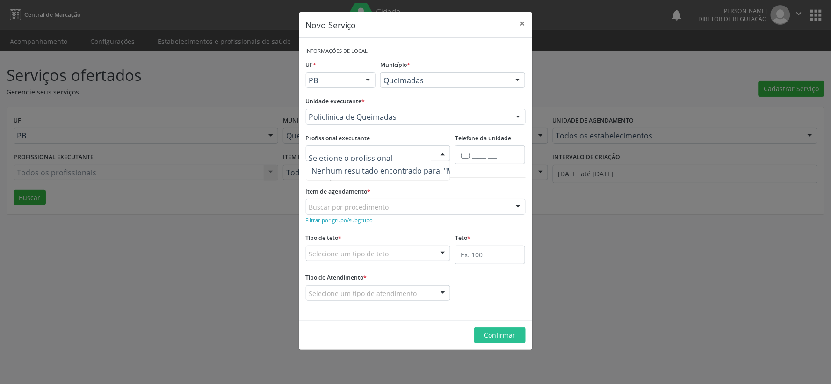
click at [483, 186] on div "Item de agendamento * Buscar por procedimento 0604320140 - Abatacepte 125 Mg In…" at bounding box center [416, 199] width 220 height 30
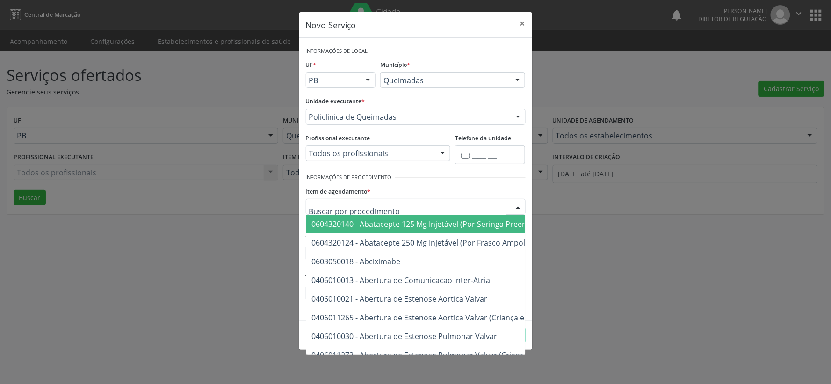
click at [521, 204] on div at bounding box center [518, 207] width 14 height 16
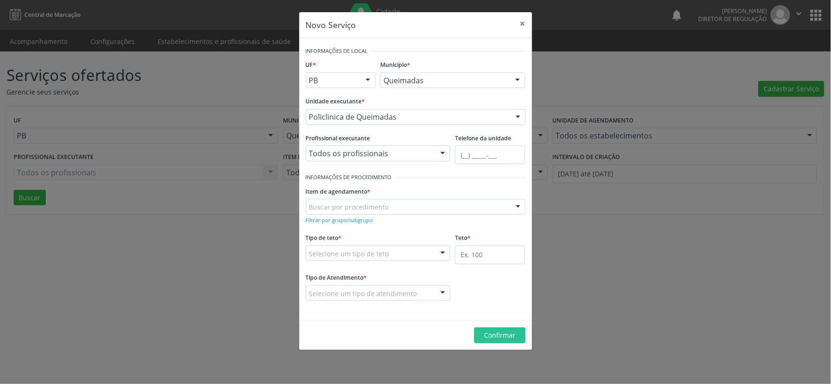
click at [521, 204] on div at bounding box center [518, 207] width 14 height 16
click at [323, 222] on small "Filtrar por grupo/subgrupo" at bounding box center [339, 220] width 67 height 7
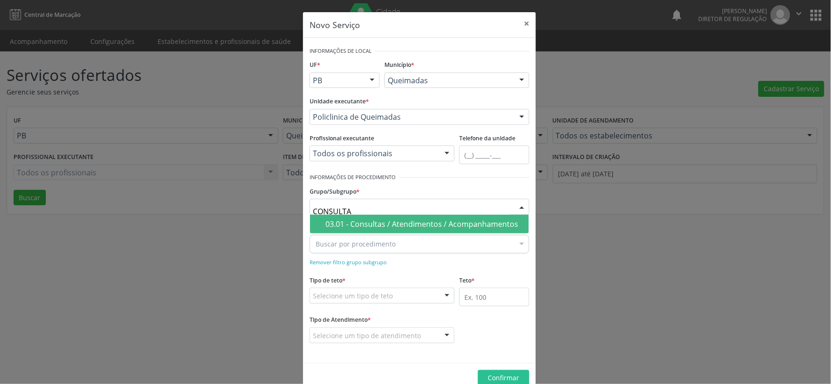
click at [408, 221] on div "03.01 - Consultas / Atendimentos / Acompanhamentos" at bounding box center [425, 223] width 198 height 7
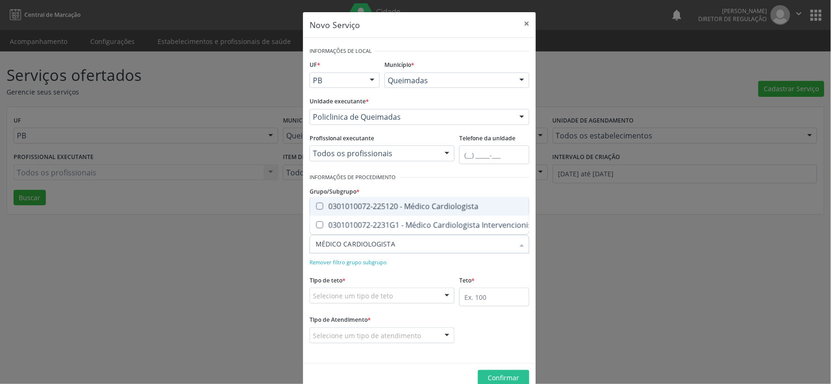
click at [316, 203] on Cardiologista at bounding box center [319, 206] width 7 height 7
click at [315, 203] on Cardiologista "checkbox" at bounding box center [313, 206] width 6 height 6
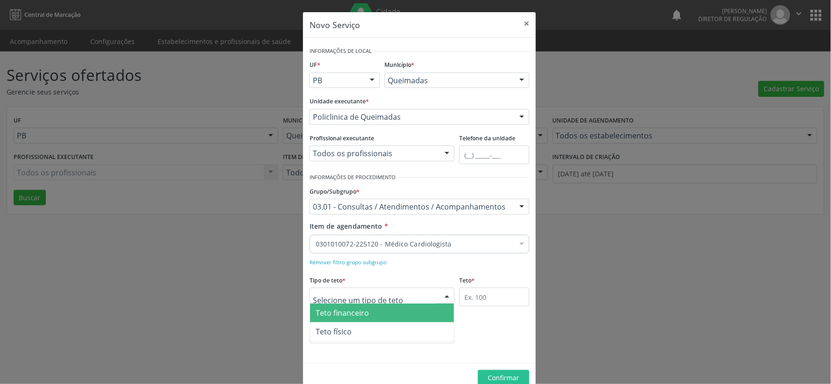
click at [442, 294] on div at bounding box center [447, 296] width 14 height 16
click at [421, 316] on span "Teto financeiro" at bounding box center [382, 313] width 144 height 19
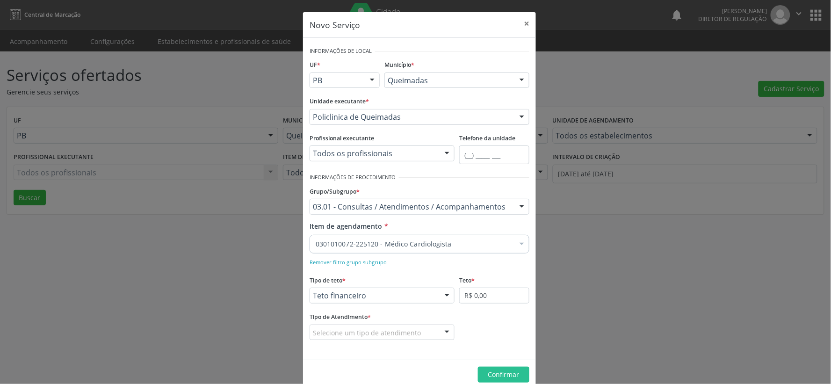
click at [442, 335] on div at bounding box center [447, 333] width 14 height 16
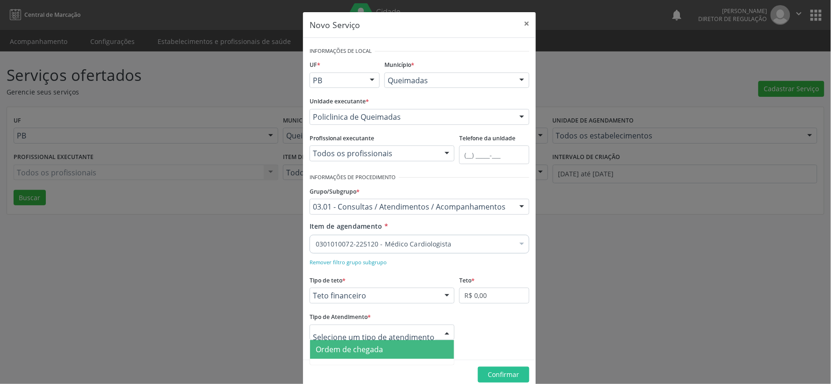
click at [414, 347] on span "Ordem de chegada" at bounding box center [382, 349] width 144 height 19
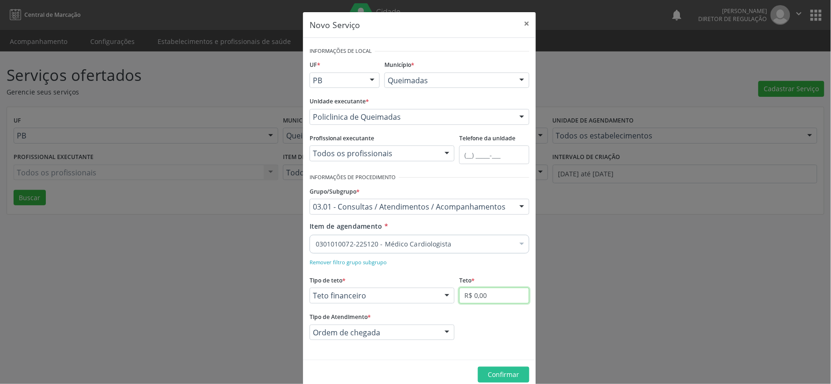
click at [499, 293] on input "R$ 0,00" at bounding box center [494, 296] width 70 height 16
click at [511, 373] on span "Confirmar" at bounding box center [503, 374] width 31 height 9
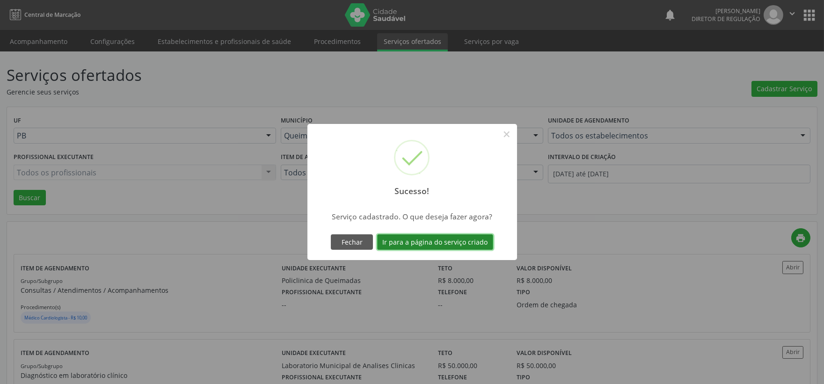
click at [428, 240] on button "Ir para a página do serviço criado" at bounding box center [435, 242] width 116 height 16
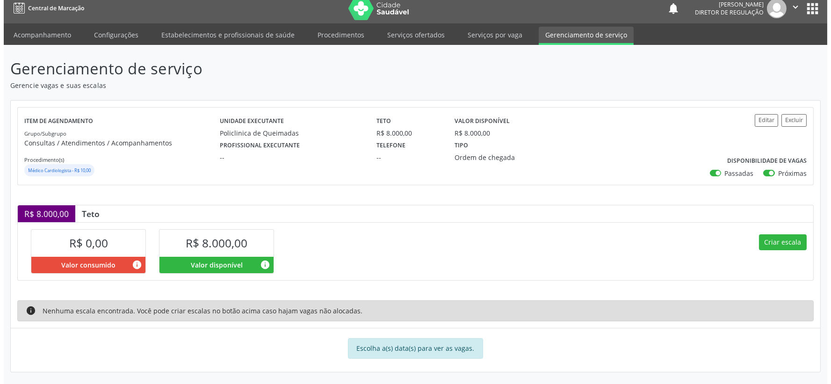
scroll to position [8, 0]
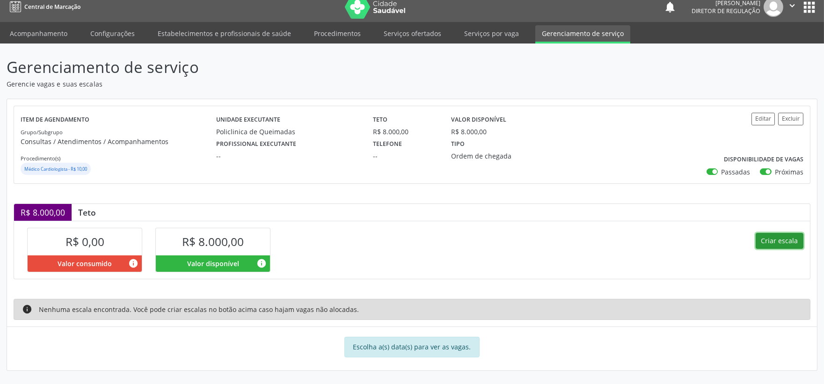
click at [774, 242] on button "Criar escala" at bounding box center [779, 241] width 48 height 16
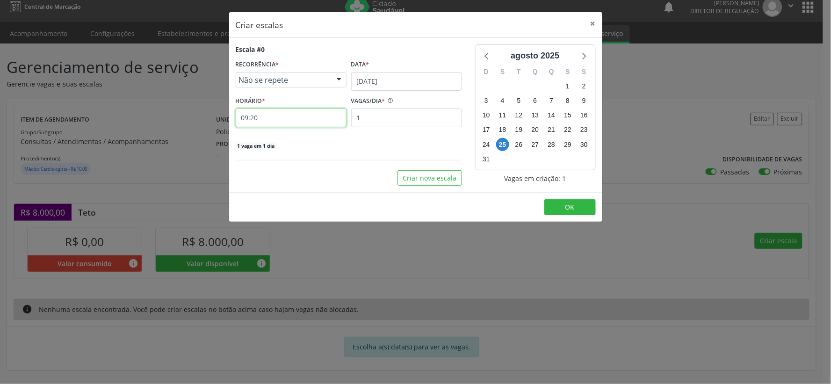
click at [311, 123] on input "09:20" at bounding box center [291, 118] width 111 height 19
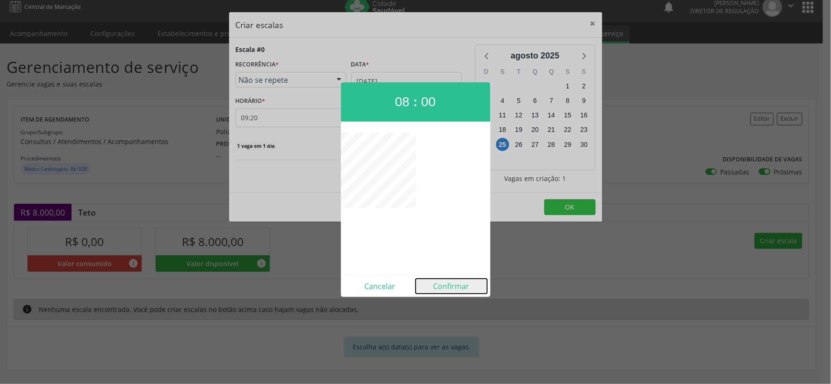
drag, startPoint x: 458, startPoint y: 287, endPoint x: 446, endPoint y: 286, distance: 12.2
click at [458, 287] on button "Confirmar" at bounding box center [452, 286] width 72 height 15
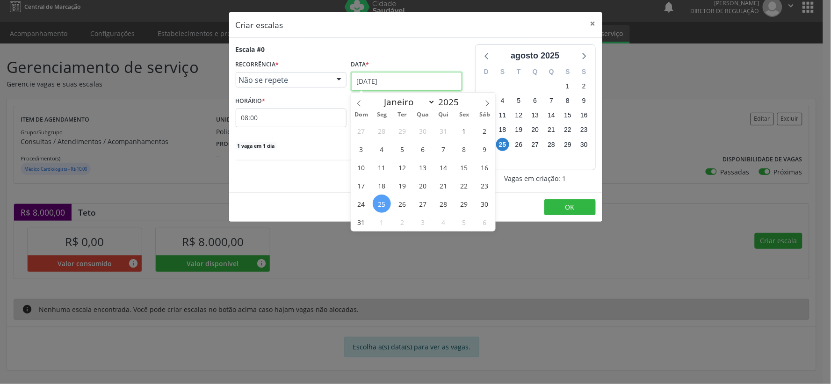
click at [398, 80] on input "[DATE]" at bounding box center [406, 81] width 111 height 19
click at [487, 101] on icon at bounding box center [487, 103] width 7 height 7
click at [463, 147] on span "12" at bounding box center [464, 149] width 18 height 18
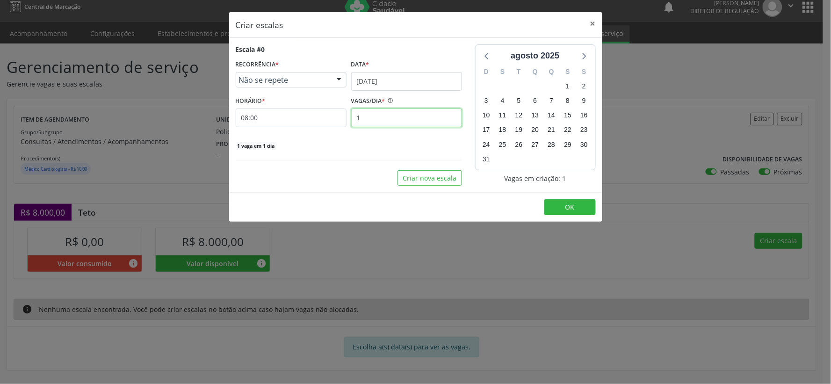
click at [371, 121] on input "1" at bounding box center [406, 118] width 111 height 19
click at [569, 208] on span "OK" at bounding box center [569, 207] width 9 height 9
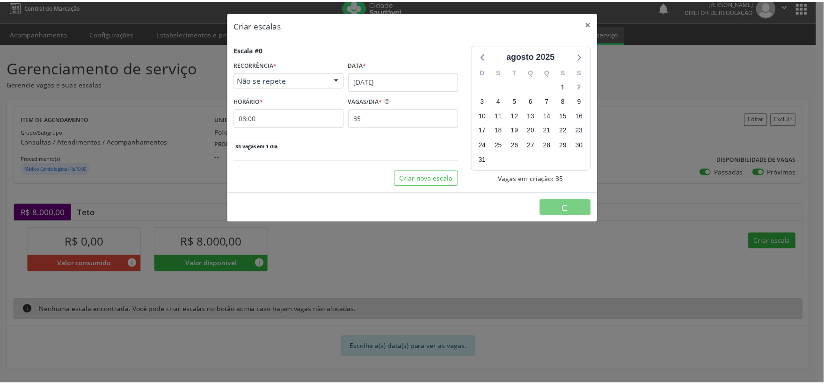
scroll to position [0, 0]
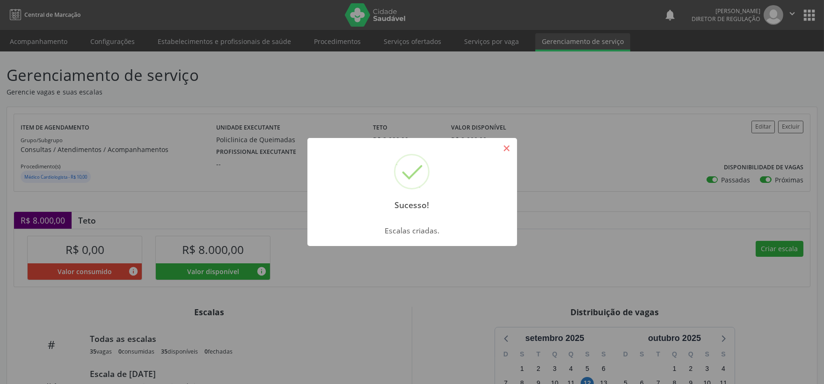
click at [508, 148] on button "×" at bounding box center [507, 148] width 16 height 16
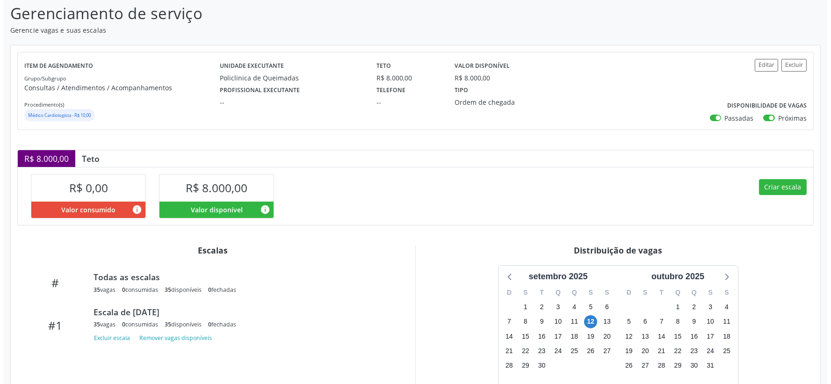
scroll to position [130, 0]
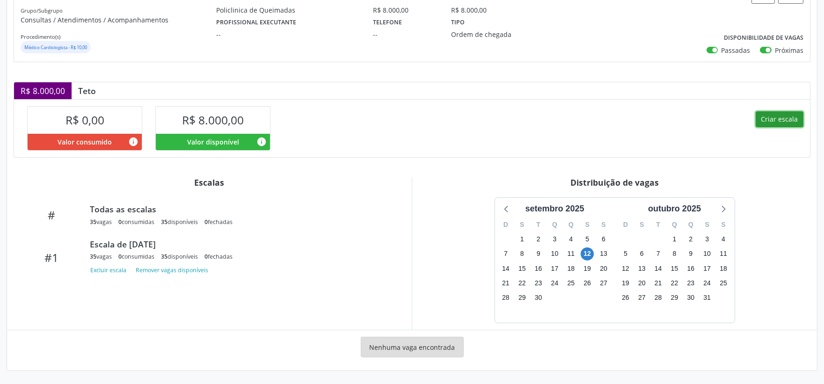
click at [792, 117] on button "Criar escala" at bounding box center [779, 119] width 48 height 16
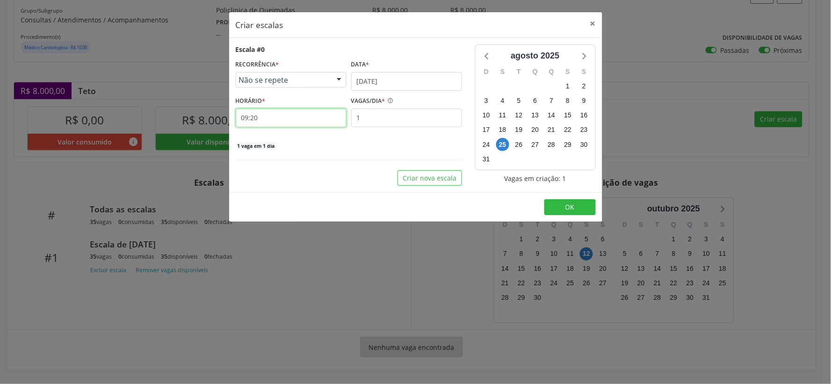
click at [285, 117] on input "09:20" at bounding box center [291, 118] width 111 height 19
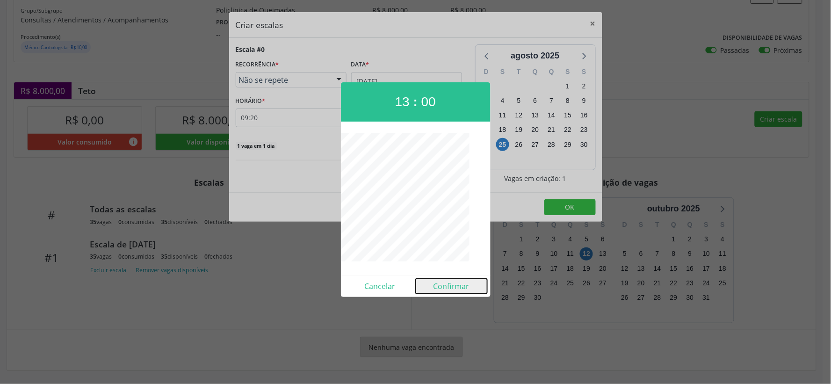
click at [456, 288] on button "Confirmar" at bounding box center [452, 286] width 72 height 15
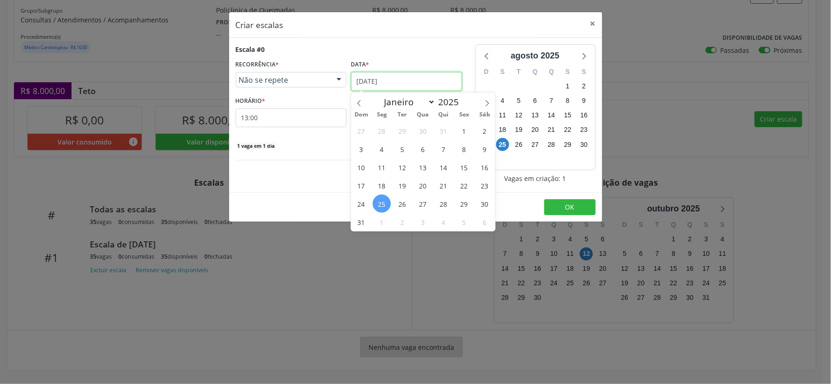
click at [427, 81] on input "[DATE]" at bounding box center [406, 81] width 111 height 19
click at [486, 101] on icon at bounding box center [487, 103] width 7 height 7
click at [465, 146] on span "12" at bounding box center [464, 149] width 18 height 18
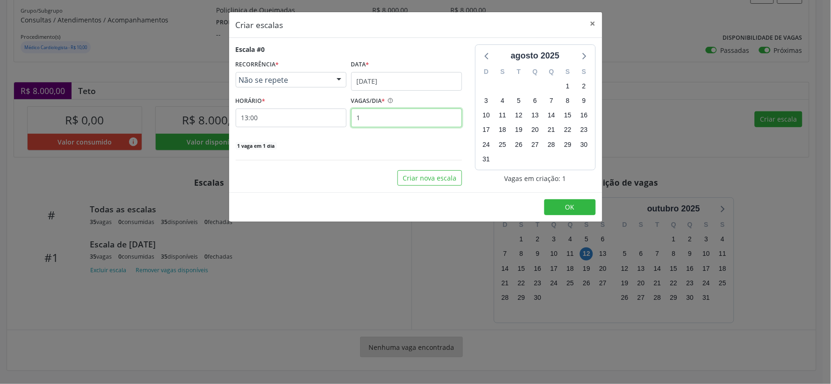
click at [362, 114] on input "1" at bounding box center [406, 118] width 111 height 19
click at [574, 206] on span "OK" at bounding box center [569, 207] width 9 height 9
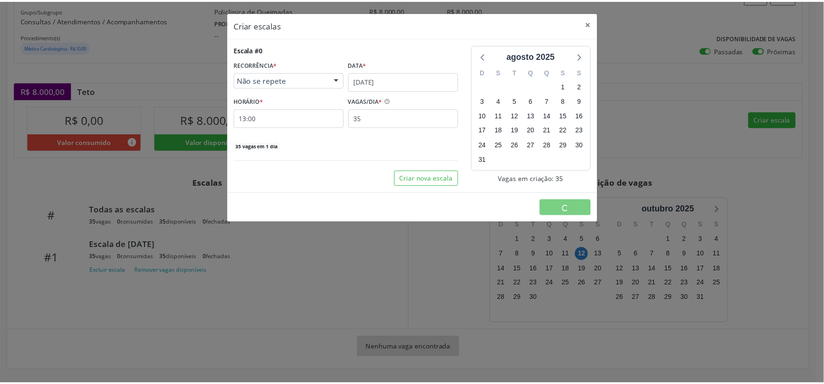
scroll to position [0, 0]
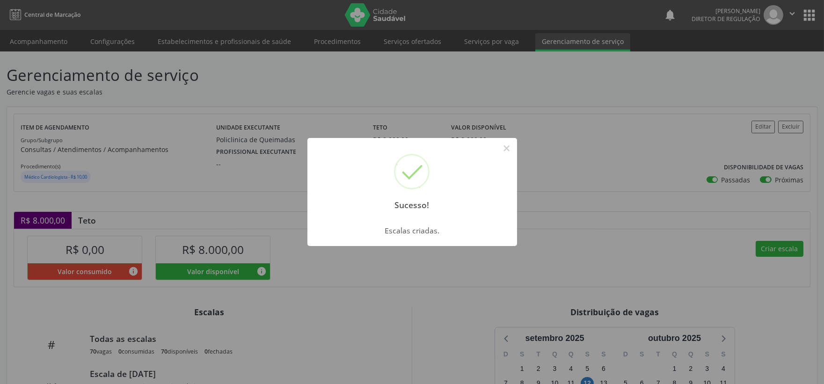
drag, startPoint x: 507, startPoint y: 145, endPoint x: 515, endPoint y: 147, distance: 7.7
click at [514, 147] on button "×" at bounding box center [507, 148] width 16 height 16
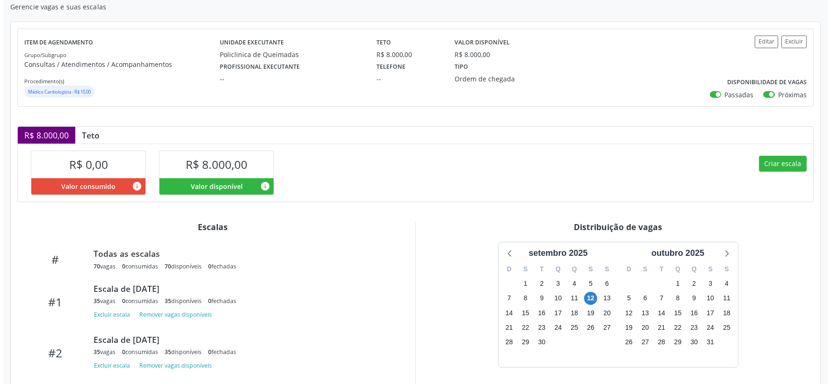
scroll to position [141, 0]
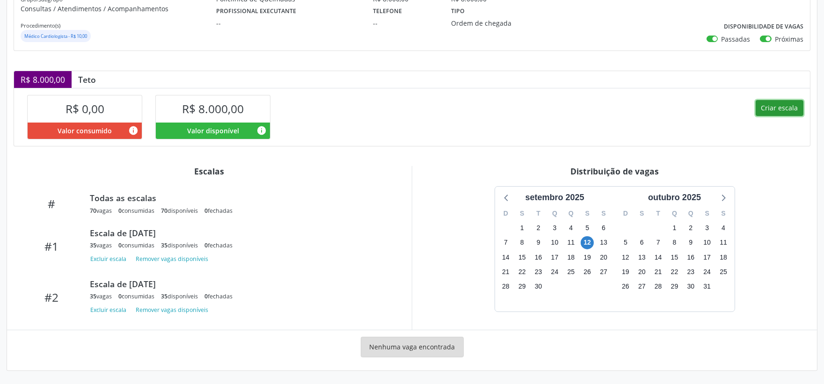
click at [788, 105] on button "Criar escala" at bounding box center [779, 108] width 48 height 16
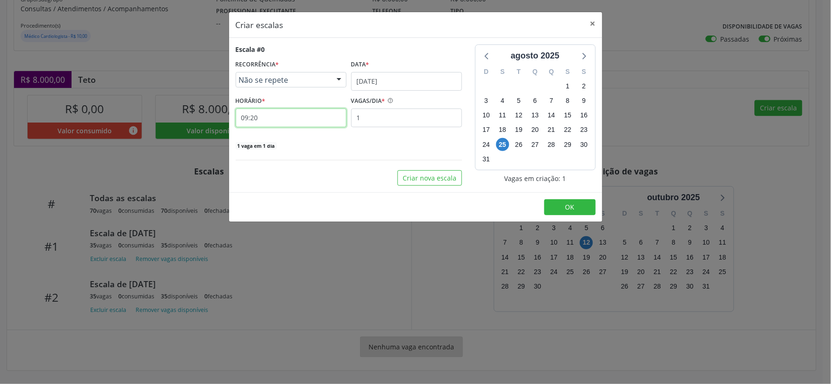
click at [297, 118] on input "09:20" at bounding box center [291, 118] width 111 height 19
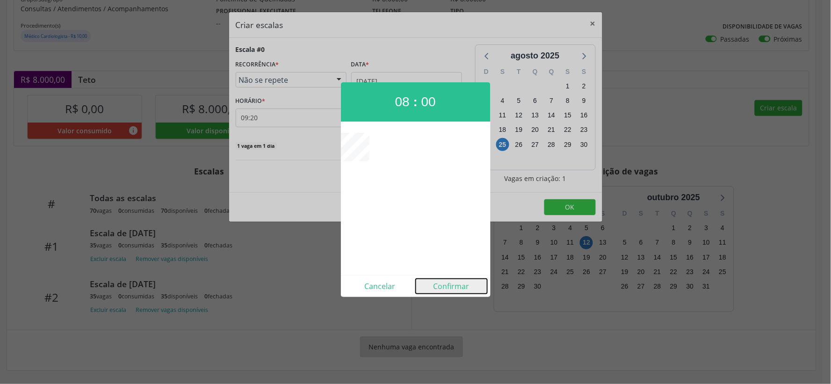
drag, startPoint x: 445, startPoint y: 286, endPoint x: 441, endPoint y: 289, distance: 5.3
click at [445, 287] on button "Confirmar" at bounding box center [452, 286] width 72 height 15
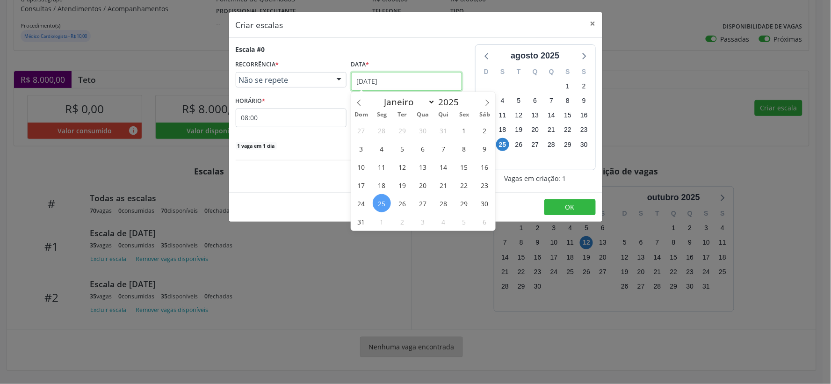
click at [426, 76] on input "[DATE]" at bounding box center [406, 81] width 111 height 19
click at [485, 102] on icon at bounding box center [487, 103] width 7 height 7
click at [382, 165] on span "15" at bounding box center [382, 167] width 18 height 18
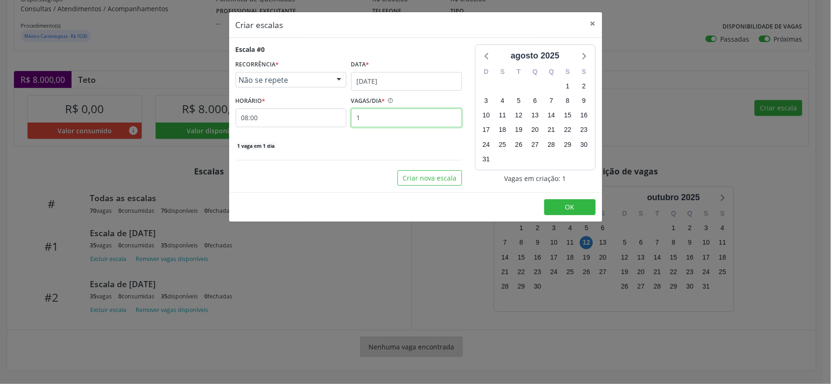
click at [380, 109] on input "1" at bounding box center [406, 118] width 111 height 19
click at [571, 206] on span "OK" at bounding box center [569, 207] width 9 height 9
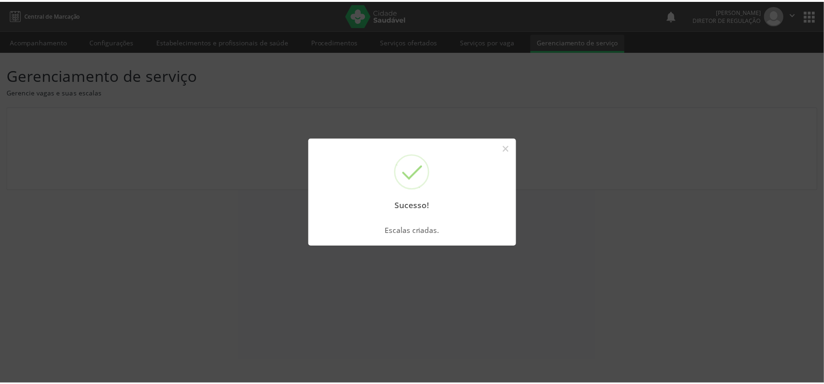
scroll to position [0, 0]
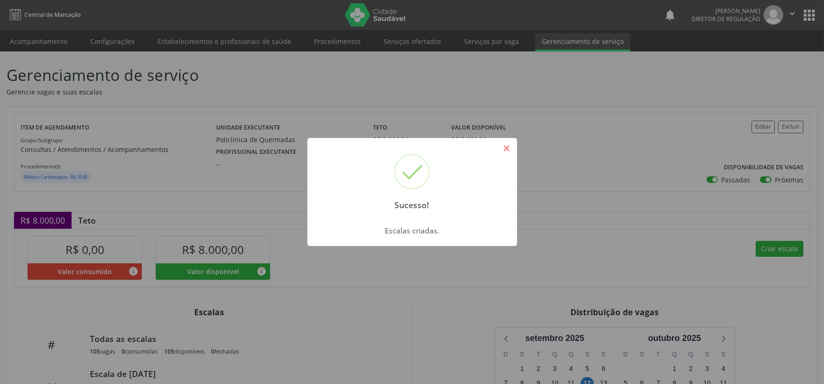
click at [505, 147] on button "×" at bounding box center [507, 148] width 16 height 16
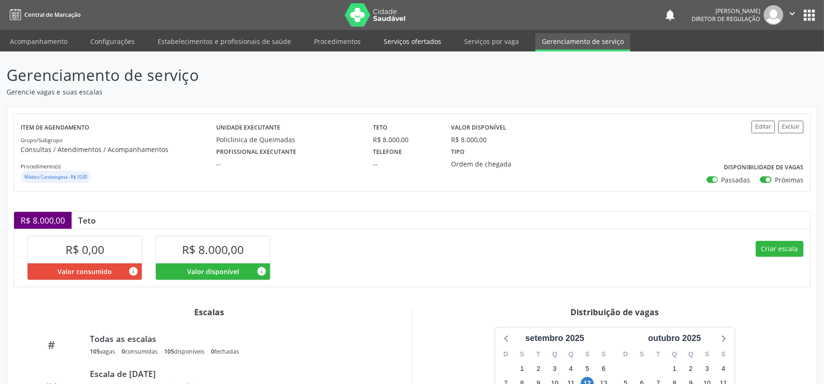
click at [413, 39] on link "Serviços ofertados" at bounding box center [412, 41] width 71 height 16
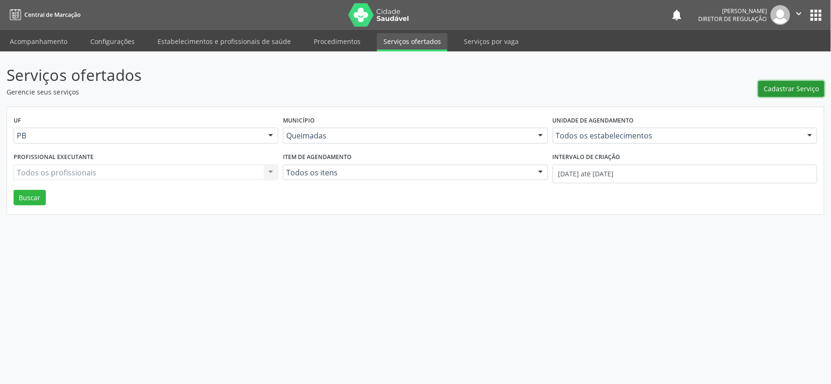
click at [788, 86] on span "Cadastrar Serviço" at bounding box center [791, 89] width 55 height 10
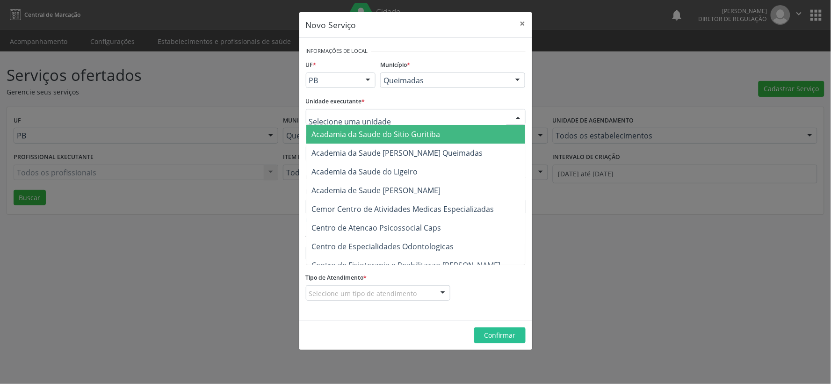
click at [521, 114] on div at bounding box center [518, 117] width 14 height 16
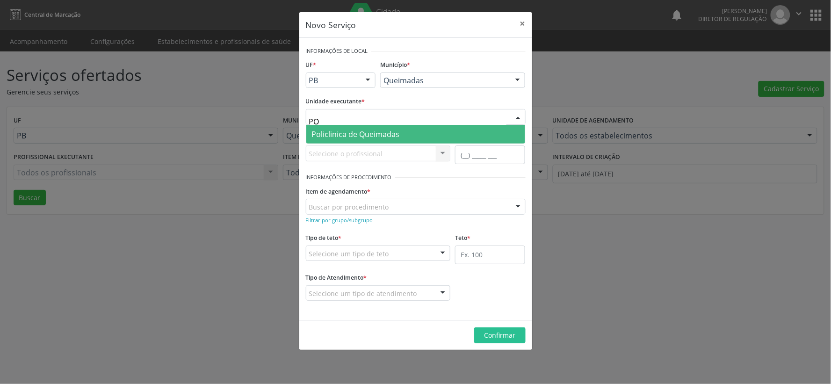
click at [403, 133] on span "Policlinica de Queimadas" at bounding box center [415, 134] width 219 height 19
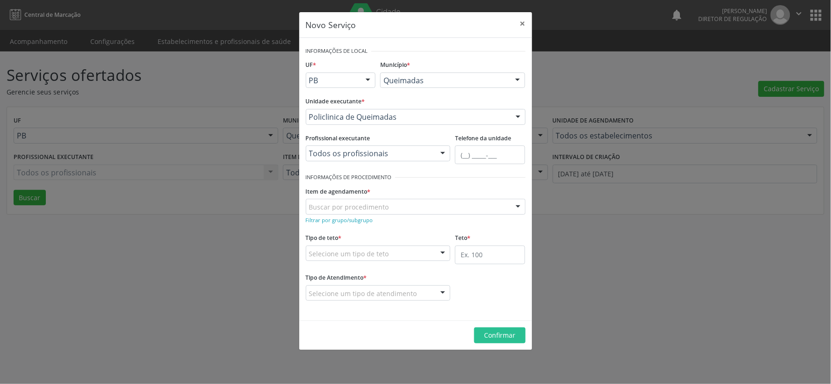
click at [443, 153] on div at bounding box center [443, 154] width 14 height 16
click at [334, 218] on small "Filtrar por grupo/subgrupo" at bounding box center [339, 220] width 67 height 7
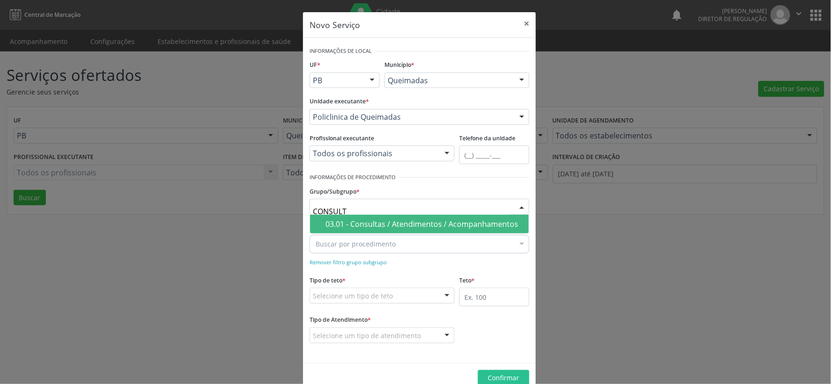
click at [405, 221] on div "03.01 - Consultas / Atendimentos / Acompanhamentos" at bounding box center [425, 223] width 198 height 7
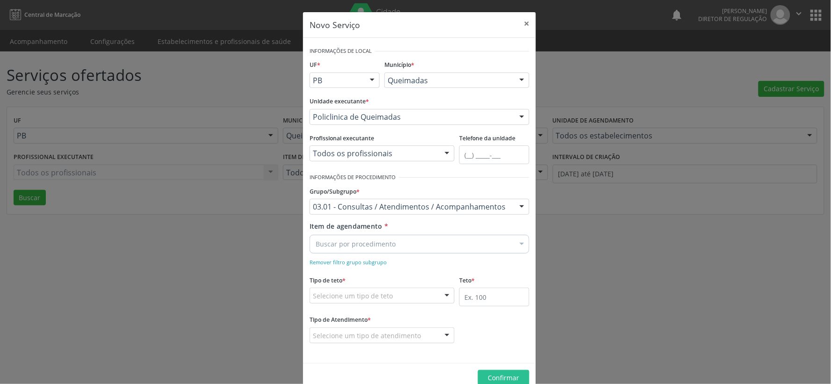
click at [518, 242] on div at bounding box center [522, 245] width 14 height 16
click at [316, 221] on Traumatologista at bounding box center [319, 224] width 7 height 7
click at [314, 222] on Traumatologista "checkbox" at bounding box center [313, 225] width 6 height 6
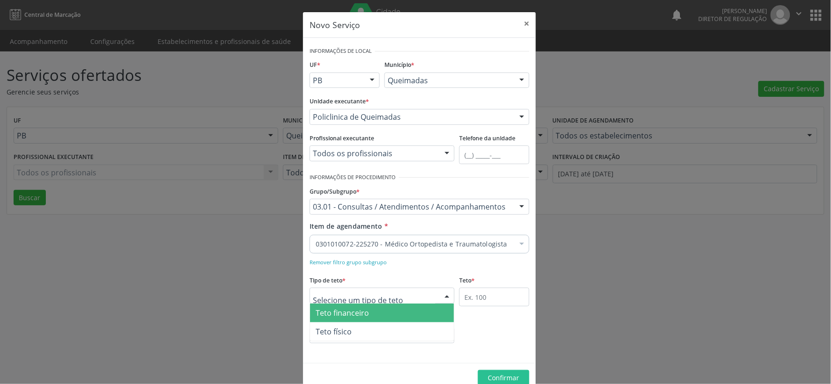
click at [445, 295] on div at bounding box center [447, 296] width 14 height 16
click at [430, 312] on span "Teto financeiro" at bounding box center [382, 313] width 144 height 19
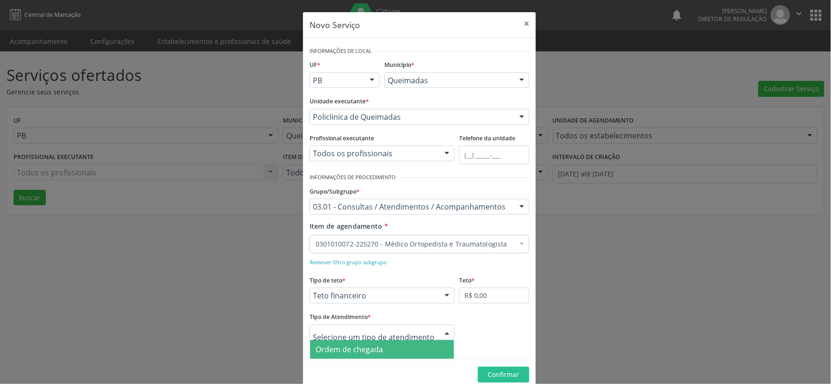
click at [443, 332] on div at bounding box center [447, 333] width 14 height 16
click at [438, 346] on span "Ordem de chegada" at bounding box center [382, 349] width 144 height 19
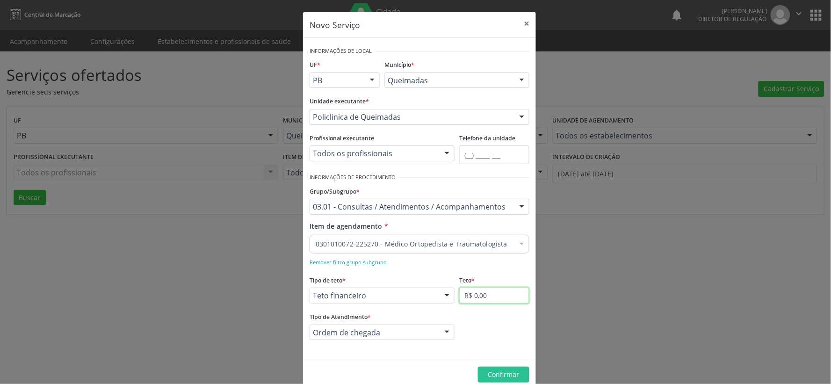
click at [515, 298] on input "R$ 0,00" at bounding box center [494, 296] width 70 height 16
click at [525, 23] on button "×" at bounding box center [526, 23] width 19 height 23
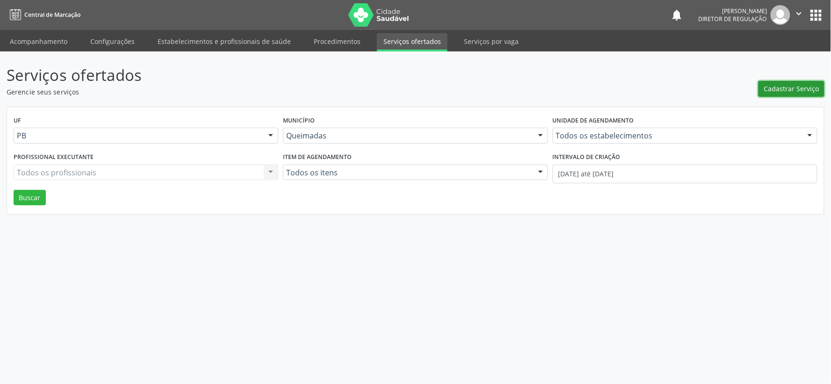
click at [778, 85] on span "Cadastrar Serviço" at bounding box center [791, 89] width 55 height 10
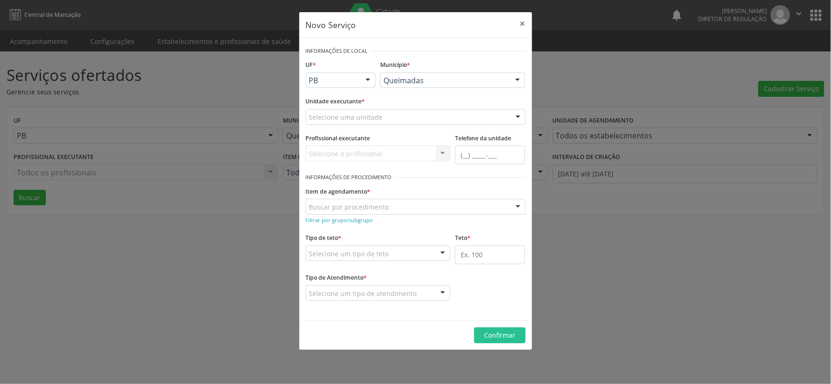
click at [519, 116] on div at bounding box center [518, 117] width 14 height 16
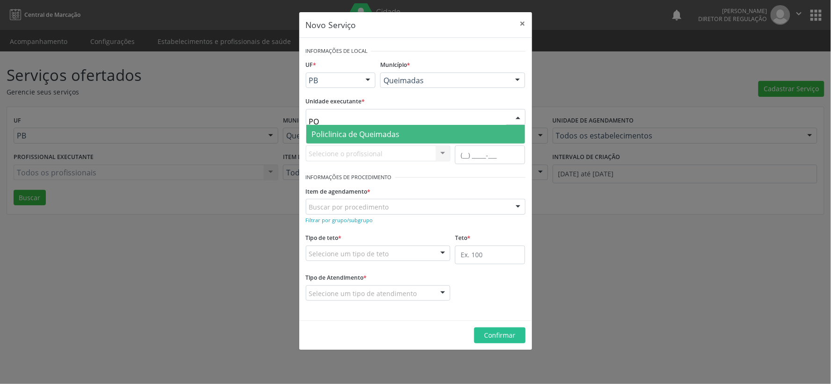
click at [393, 130] on span "Policlinica de Queimadas" at bounding box center [356, 134] width 88 height 10
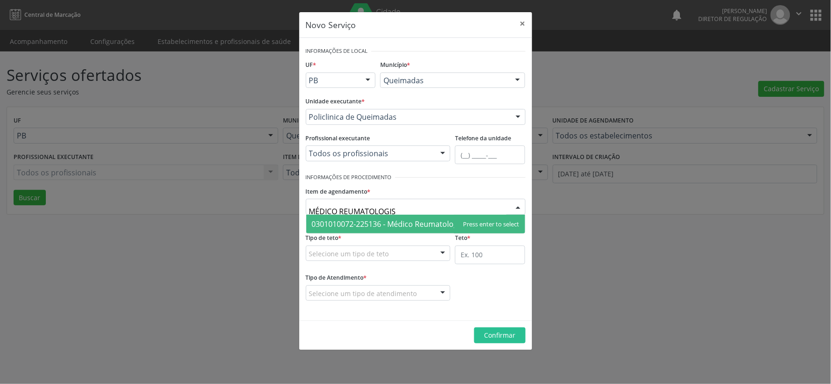
click at [379, 224] on span "0301010072-225136 - Médico Reumatologista" at bounding box center [391, 224] width 159 height 10
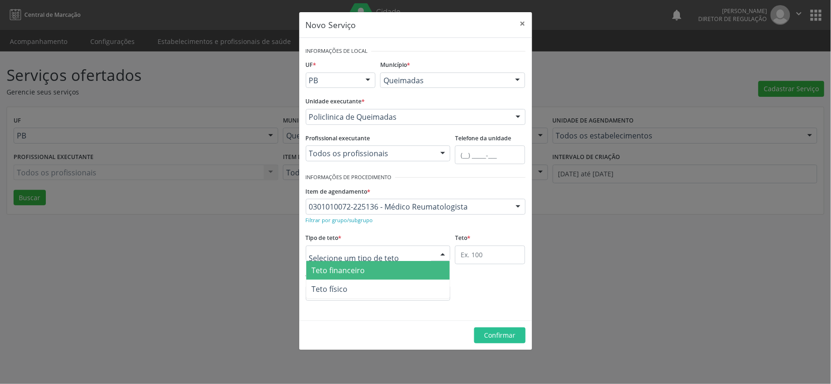
click at [441, 252] on div at bounding box center [443, 254] width 14 height 16
click at [427, 271] on span "Teto financeiro" at bounding box center [378, 270] width 144 height 19
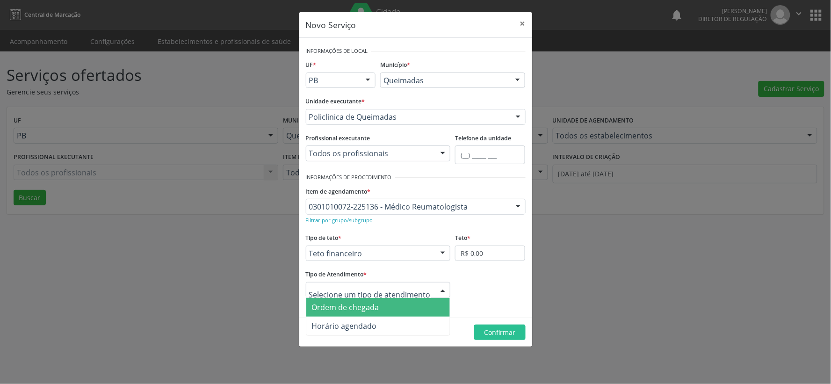
click at [442, 290] on div at bounding box center [443, 290] width 14 height 16
click at [427, 307] on span "Ordem de chegada" at bounding box center [378, 307] width 144 height 19
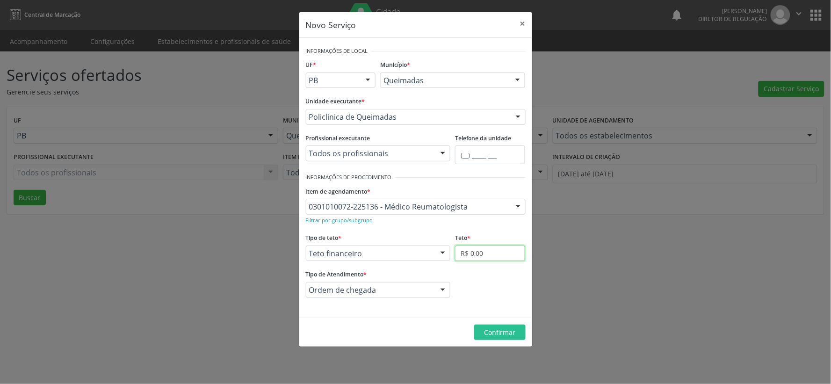
click at [505, 251] on input "R$ 0,00" at bounding box center [490, 254] width 70 height 16
click at [514, 336] on span "Confirmar" at bounding box center [499, 332] width 31 height 9
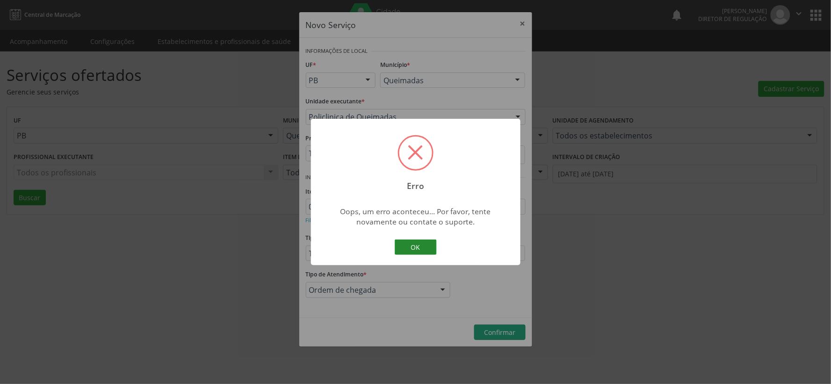
click at [411, 247] on button "OK" at bounding box center [416, 247] width 42 height 16
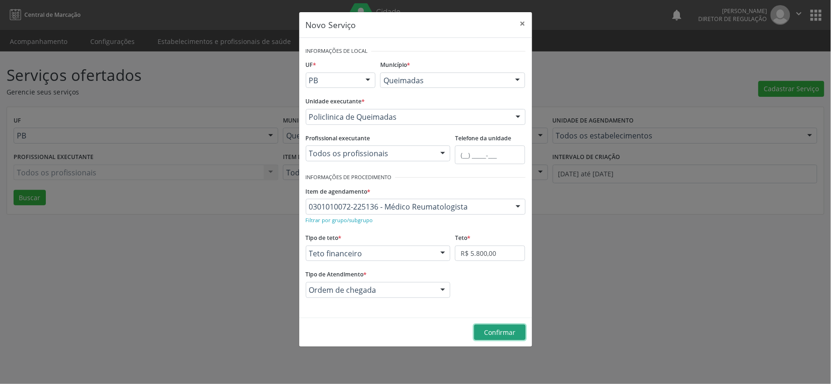
click at [503, 333] on span "Confirmar" at bounding box center [499, 332] width 31 height 9
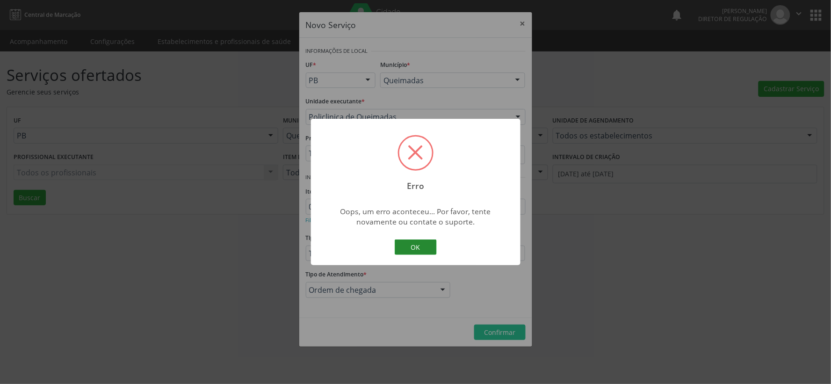
click at [417, 245] on button "OK" at bounding box center [416, 247] width 42 height 16
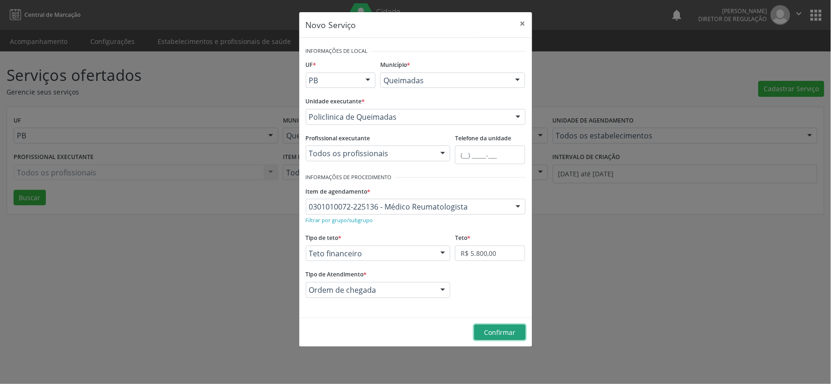
click at [494, 335] on span "Confirmar" at bounding box center [499, 332] width 31 height 9
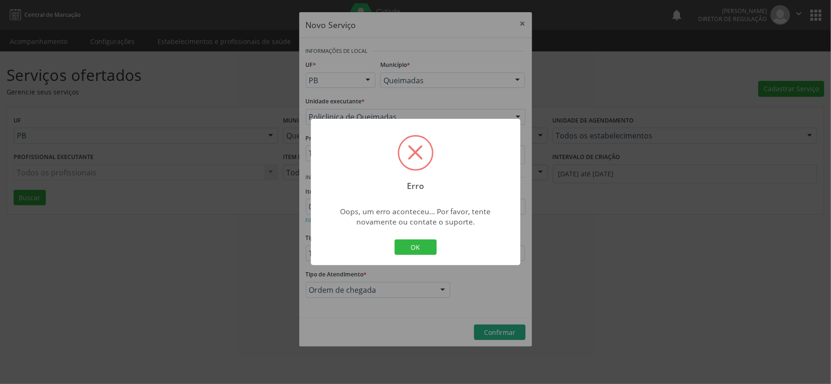
drag, startPoint x: 416, startPoint y: 244, endPoint x: 426, endPoint y: 246, distance: 9.5
click at [419, 245] on button "OK" at bounding box center [416, 247] width 42 height 16
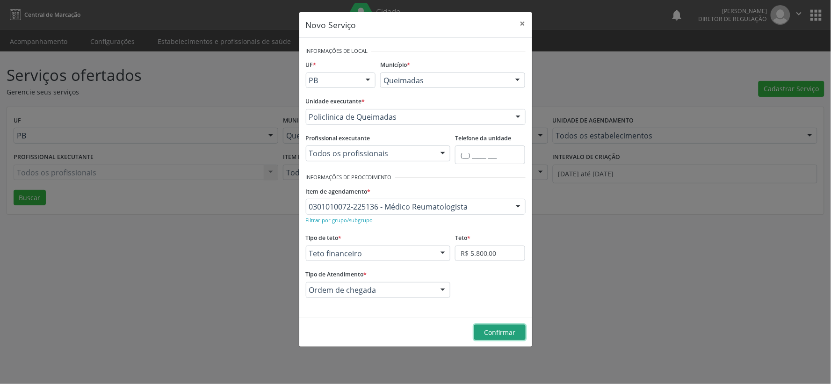
click at [495, 335] on span "Confirmar" at bounding box center [499, 332] width 31 height 9
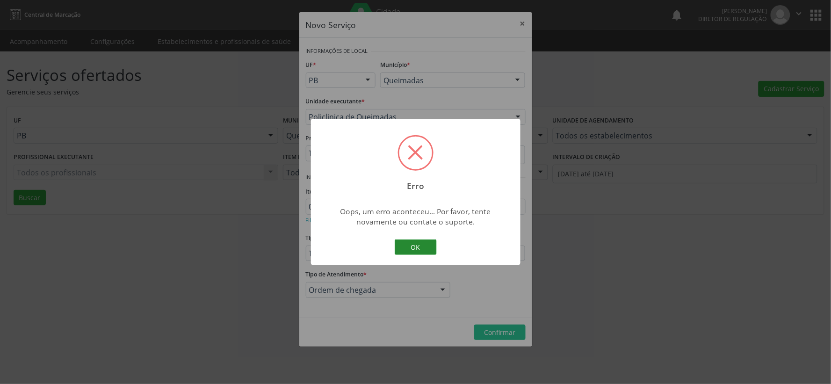
click at [413, 242] on button "OK" at bounding box center [416, 247] width 42 height 16
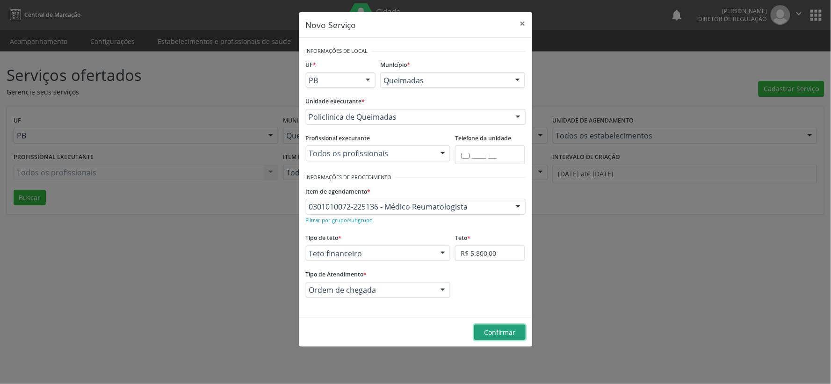
click at [509, 331] on span "Confirmar" at bounding box center [499, 332] width 31 height 9
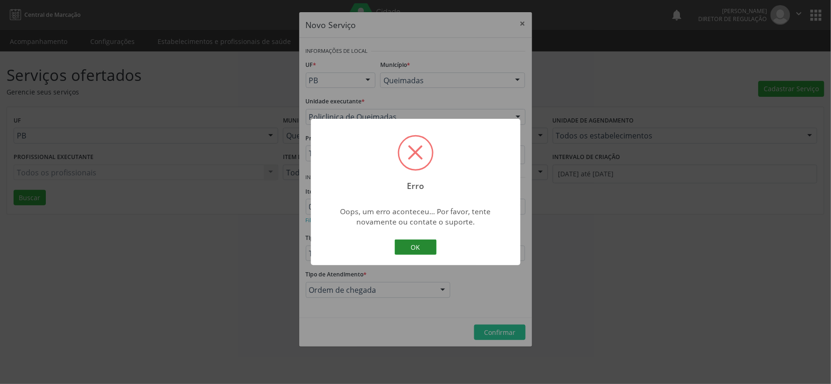
click at [412, 245] on button "OK" at bounding box center [416, 247] width 42 height 16
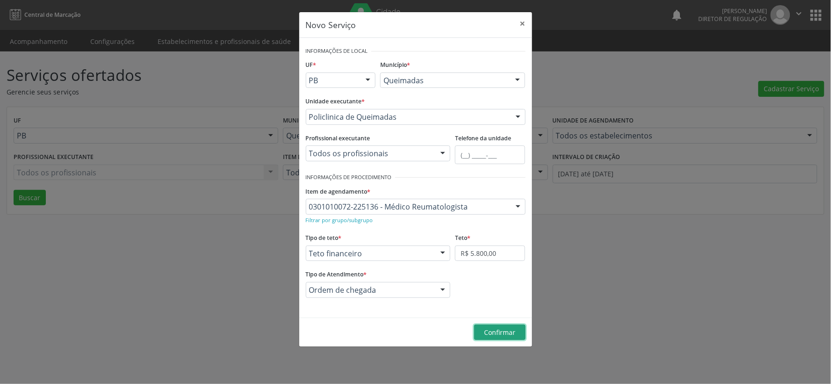
click at [492, 335] on span "Confirmar" at bounding box center [499, 332] width 31 height 9
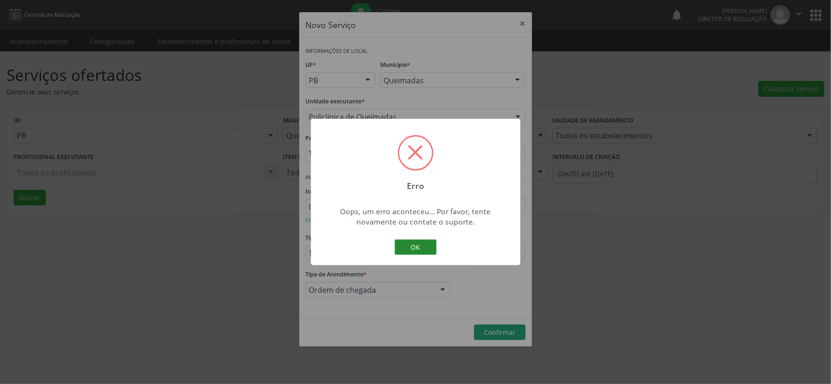
click at [420, 246] on button "OK" at bounding box center [416, 247] width 42 height 16
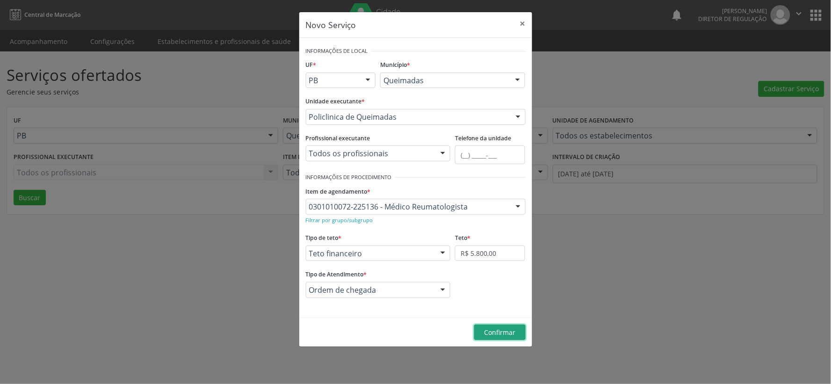
click at [510, 334] on span "Confirmar" at bounding box center [499, 332] width 31 height 9
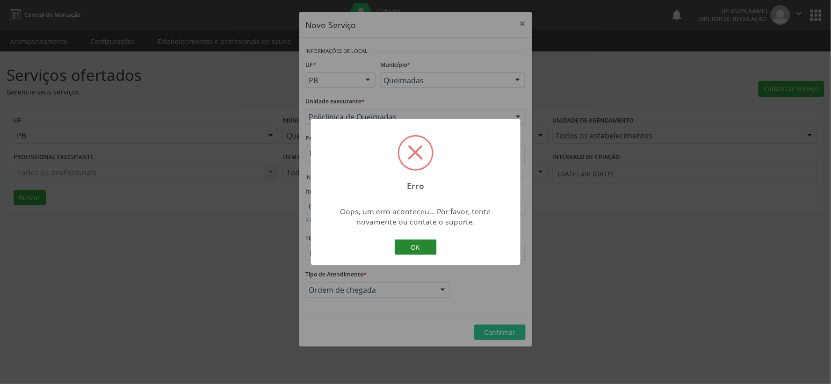
click at [409, 246] on button "OK" at bounding box center [416, 247] width 42 height 16
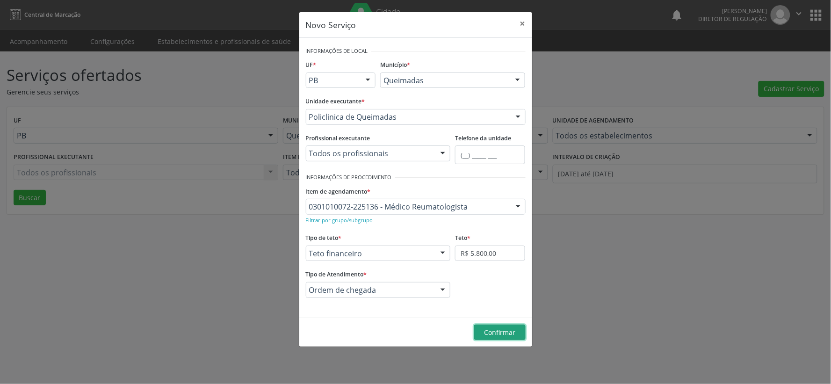
click at [515, 333] on span "Confirmar" at bounding box center [499, 332] width 31 height 9
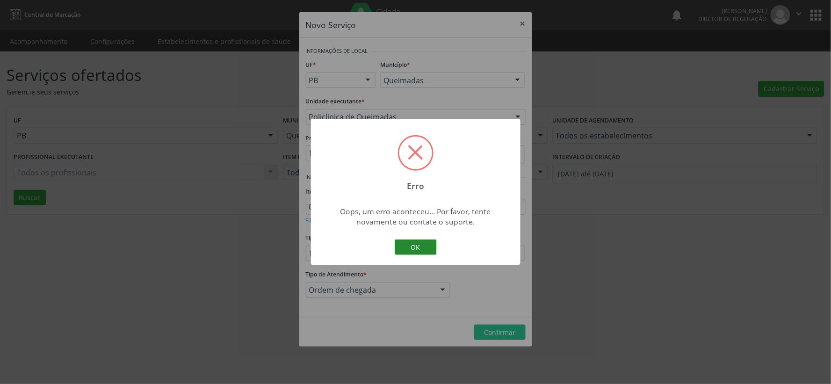
click at [420, 245] on button "OK" at bounding box center [416, 247] width 42 height 16
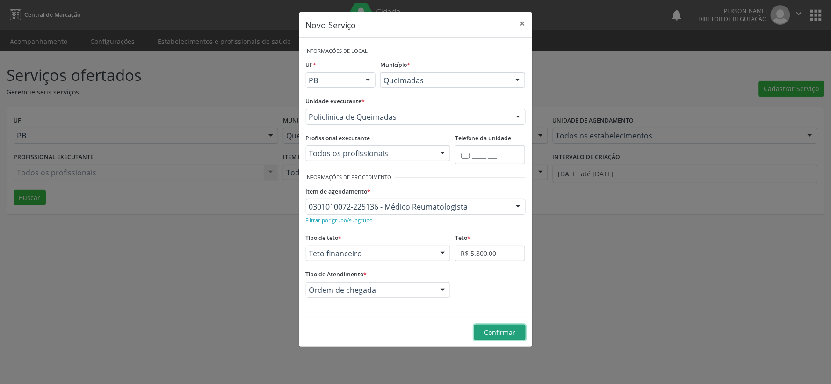
click at [504, 335] on span "Confirmar" at bounding box center [499, 332] width 31 height 9
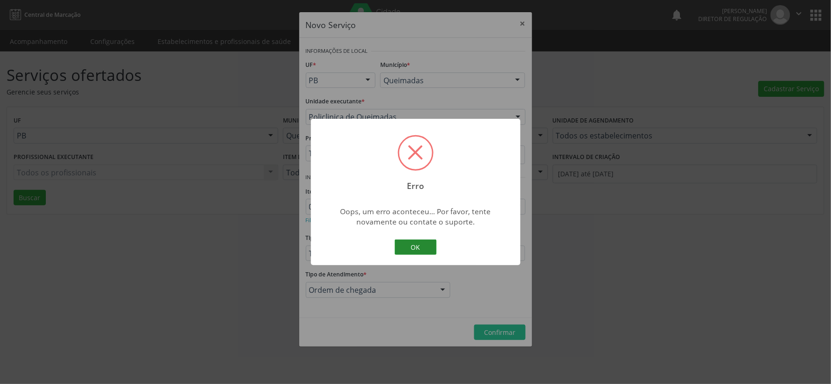
click at [422, 245] on button "OK" at bounding box center [416, 247] width 42 height 16
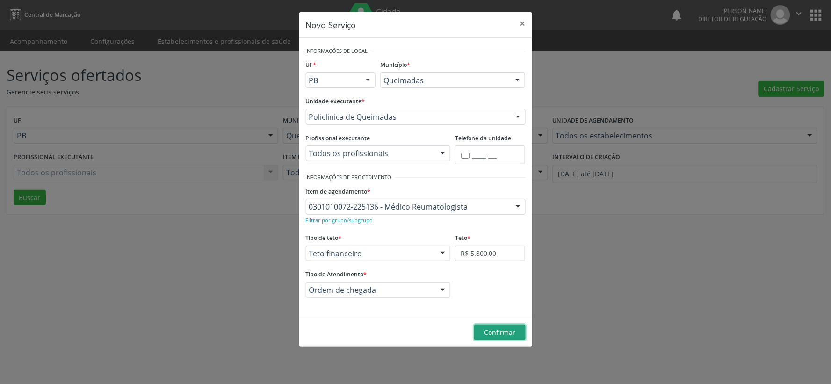
click at [498, 334] on span "Confirmar" at bounding box center [499, 332] width 31 height 9
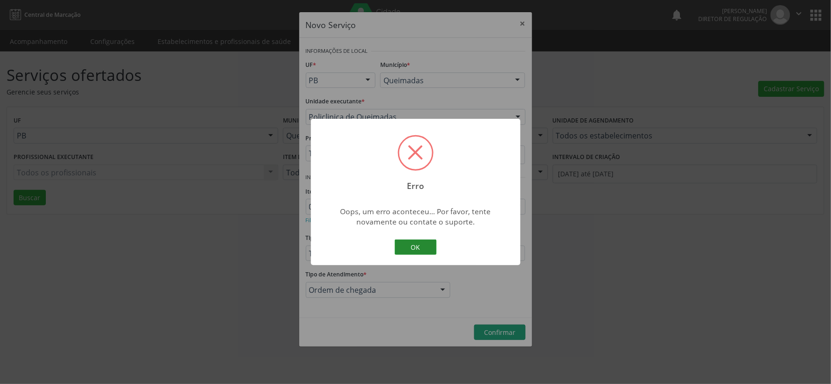
click at [416, 246] on button "OK" at bounding box center [416, 247] width 42 height 16
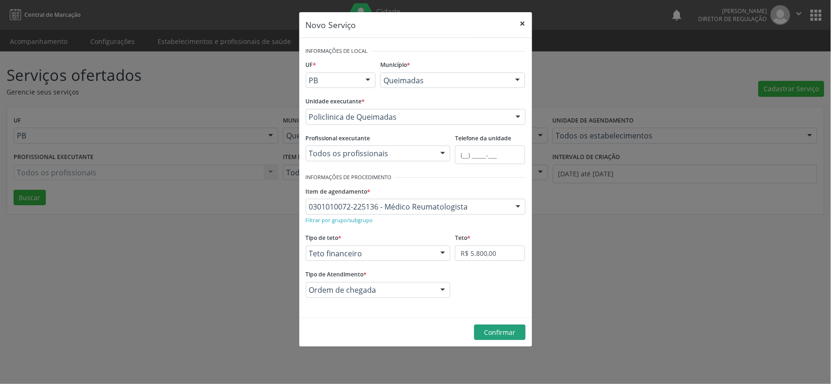
click at [522, 22] on button "×" at bounding box center [523, 23] width 19 height 23
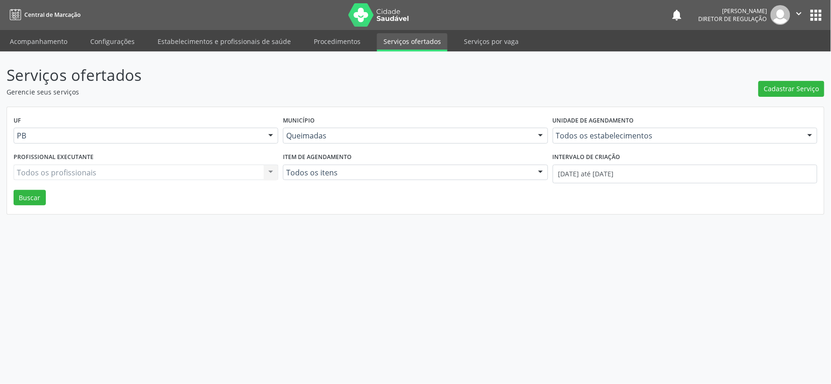
click at [393, 38] on link "Serviços ofertados" at bounding box center [412, 42] width 71 height 18
click at [776, 87] on span "Cadastrar Serviço" at bounding box center [791, 89] width 55 height 10
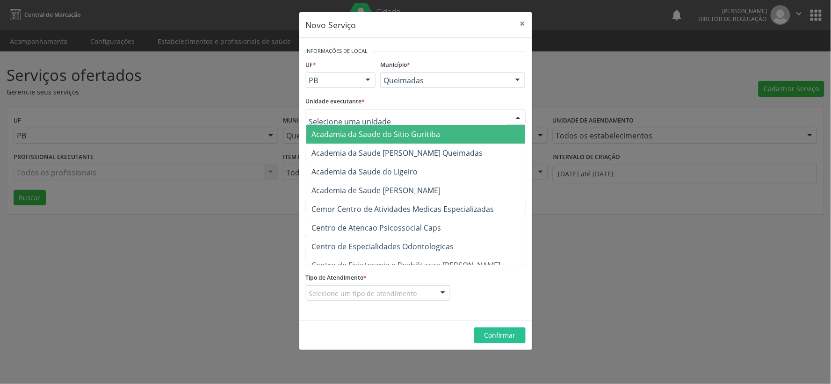
click at [516, 117] on div at bounding box center [518, 117] width 14 height 16
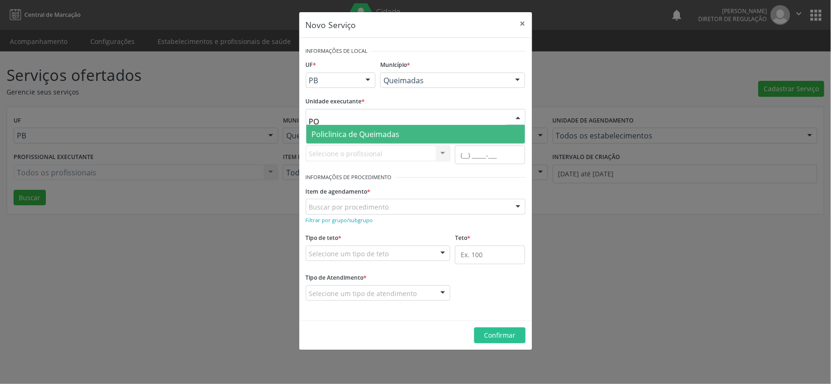
click at [427, 133] on span "Policlinica de Queimadas" at bounding box center [415, 134] width 219 height 19
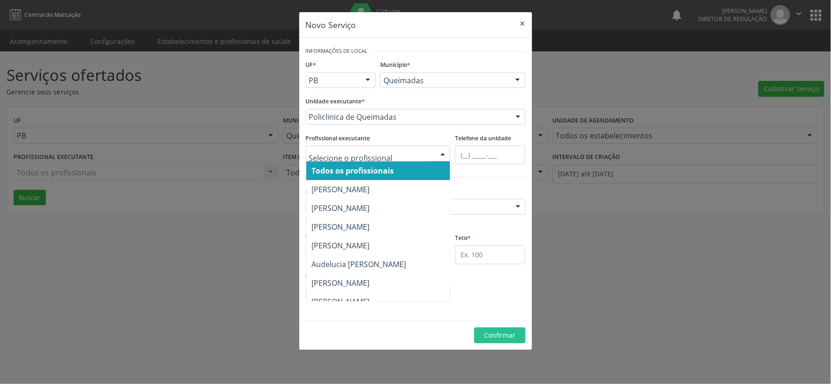
click at [443, 152] on div at bounding box center [443, 154] width 14 height 16
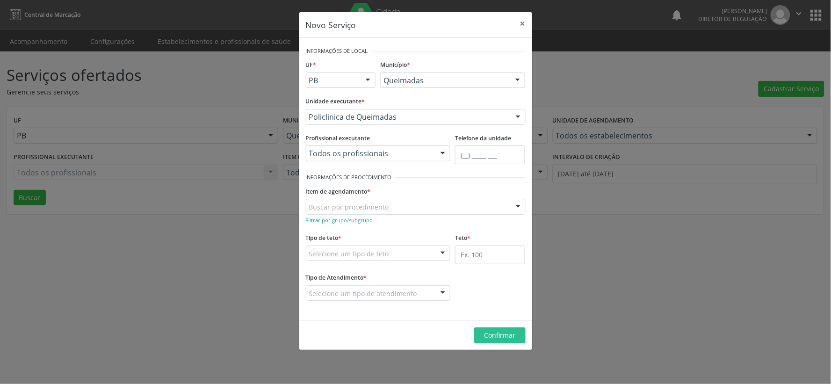
click at [443, 152] on div at bounding box center [443, 154] width 14 height 16
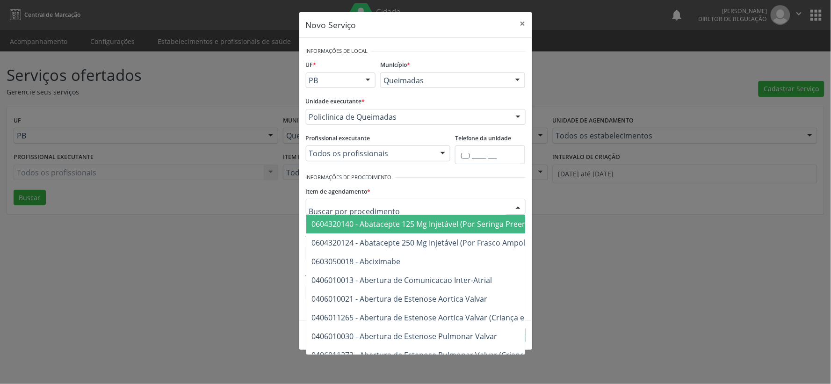
click at [424, 200] on div at bounding box center [416, 207] width 220 height 16
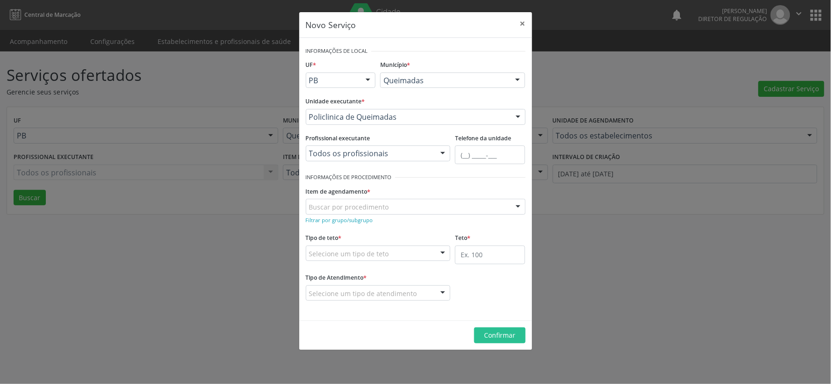
click at [497, 178] on div at bounding box center [460, 178] width 130 height 14
click at [331, 222] on small "Filtrar por grupo/subgrupo" at bounding box center [339, 220] width 67 height 7
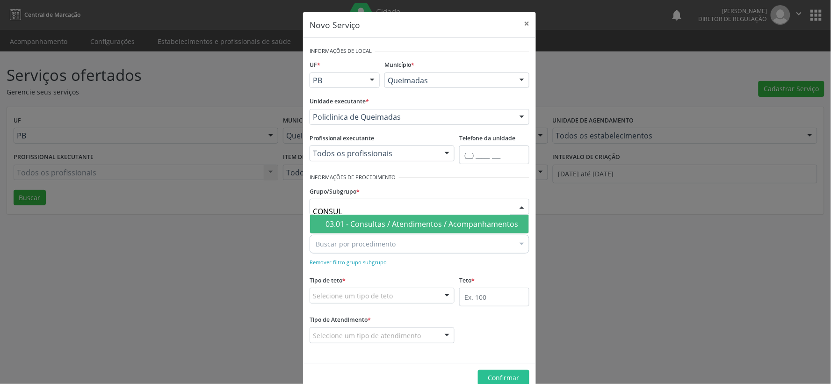
click at [423, 230] on span "03.01 - Consultas / Atendimentos / Acompanhamentos" at bounding box center [419, 224] width 219 height 19
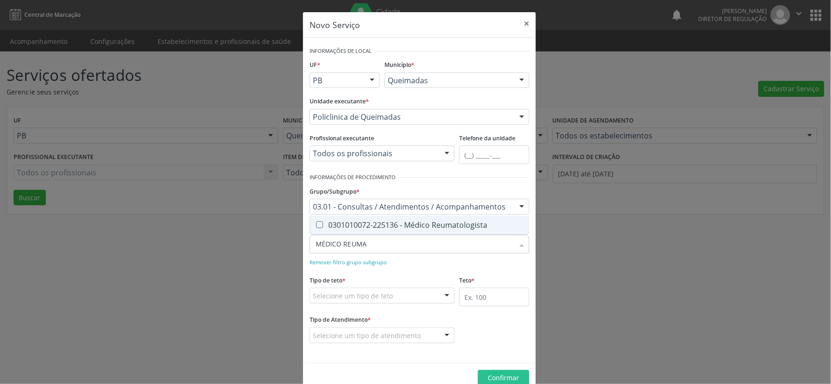
drag, startPoint x: 314, startPoint y: 225, endPoint x: 403, endPoint y: 250, distance: 92.7
click at [316, 226] on Reumatologista at bounding box center [319, 224] width 7 height 7
click at [315, 226] on Reumatologista "checkbox" at bounding box center [313, 225] width 6 height 6
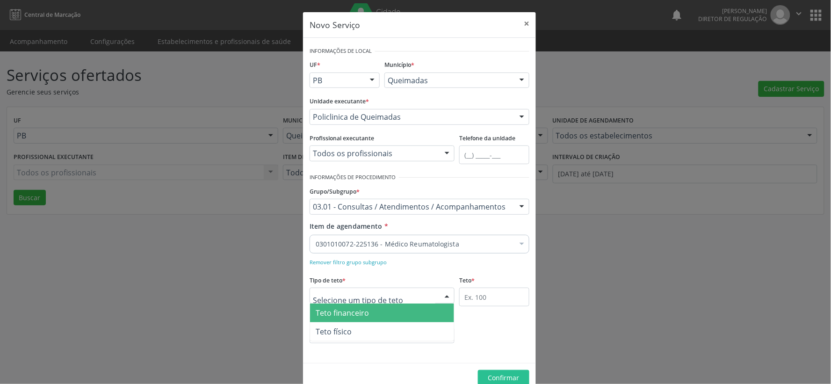
click at [441, 295] on div at bounding box center [447, 296] width 14 height 16
drag, startPoint x: 428, startPoint y: 311, endPoint x: 461, endPoint y: 285, distance: 41.0
click at [431, 311] on span "Teto financeiro" at bounding box center [382, 313] width 144 height 19
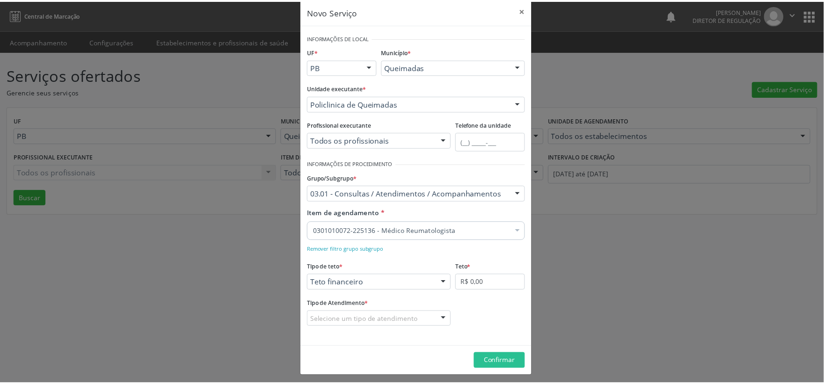
scroll to position [17, 0]
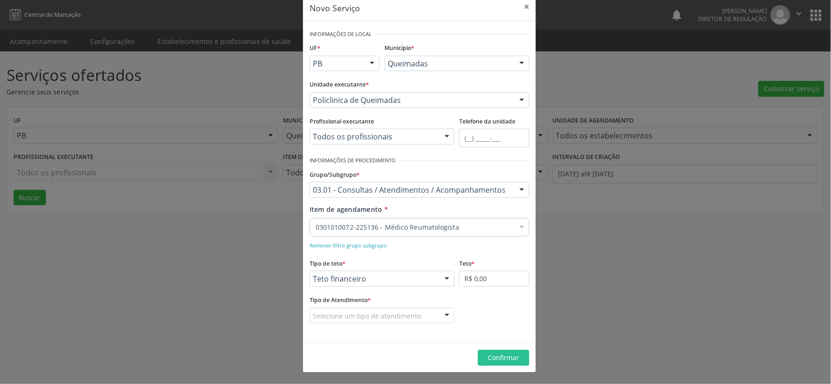
click at [443, 313] on div at bounding box center [447, 316] width 14 height 16
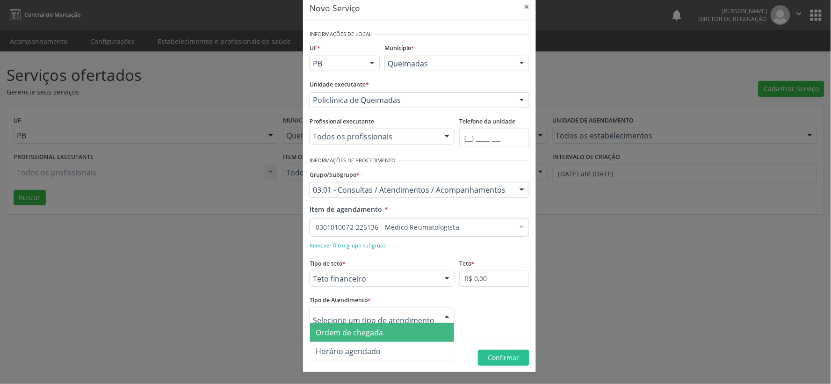
click at [381, 331] on span "Ordem de chegada" at bounding box center [382, 332] width 144 height 19
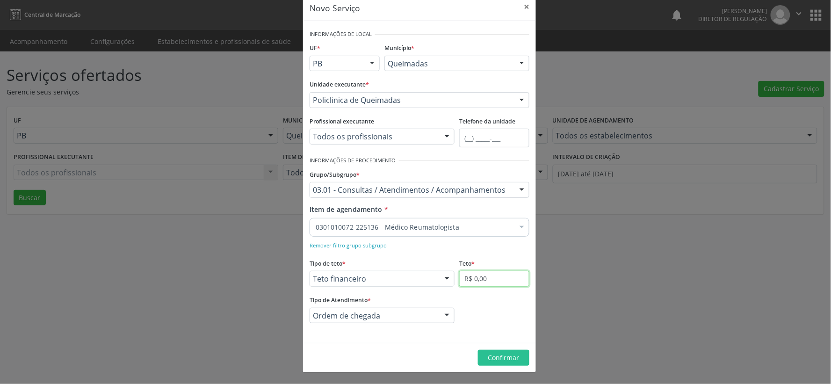
click at [501, 278] on input "R$ 0,00" at bounding box center [494, 279] width 70 height 16
click at [500, 358] on span "Confirmar" at bounding box center [503, 357] width 31 height 9
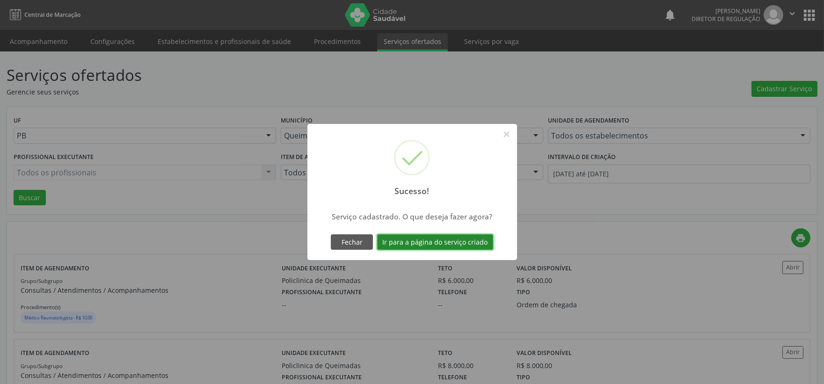
click at [436, 239] on button "Ir para a página do serviço criado" at bounding box center [435, 242] width 116 height 16
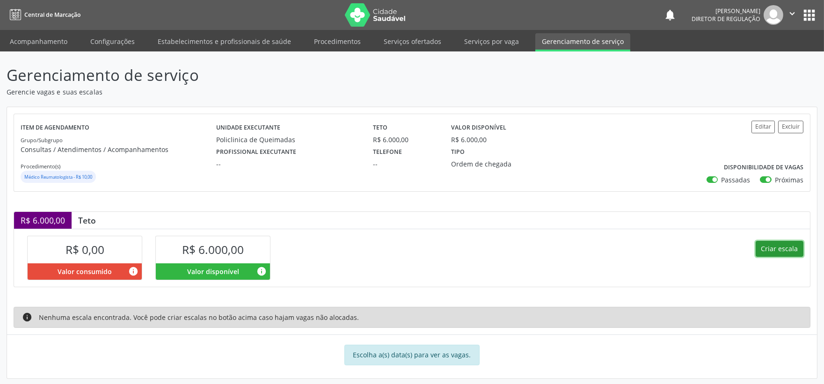
click at [774, 246] on button "Criar escala" at bounding box center [779, 249] width 48 height 16
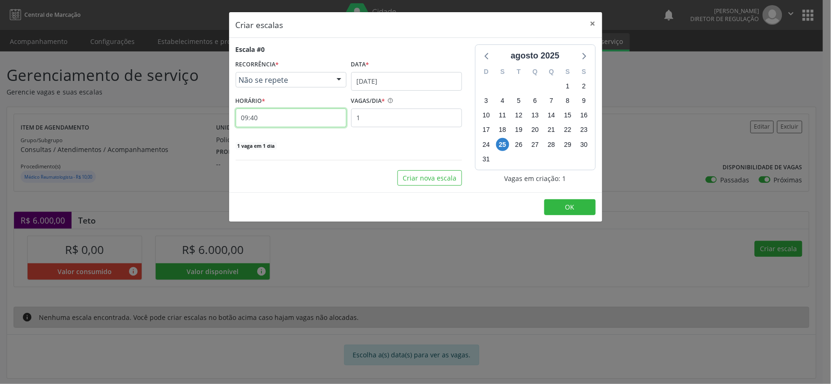
click at [287, 120] on input "09:40" at bounding box center [291, 118] width 111 height 19
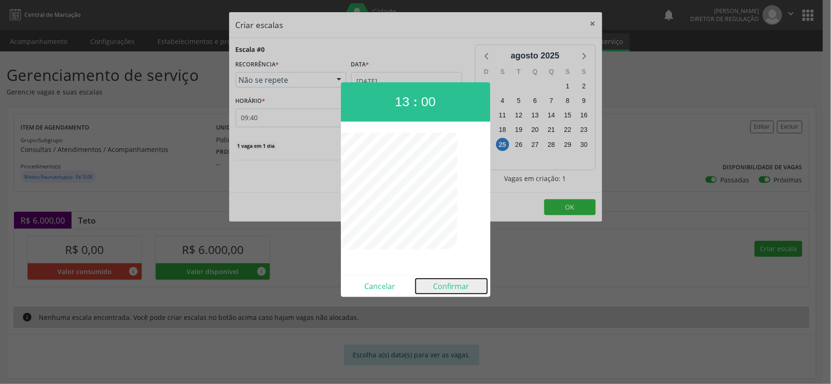
click at [454, 286] on button "Confirmar" at bounding box center [452, 286] width 72 height 15
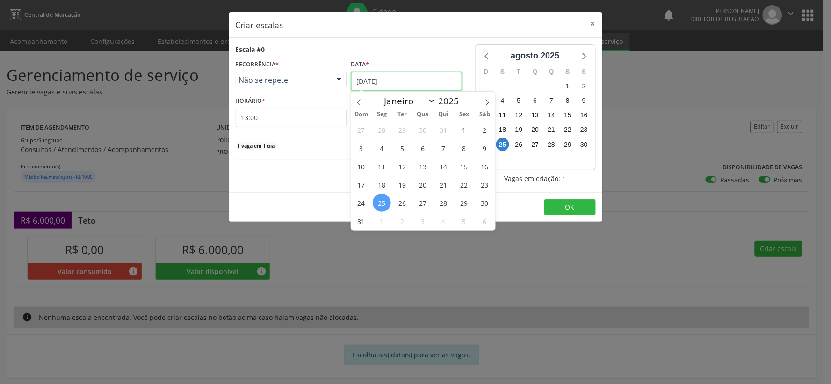
click at [429, 79] on input "[DATE]" at bounding box center [406, 81] width 111 height 19
click at [490, 103] on span at bounding box center [487, 100] width 16 height 16
click at [443, 133] on span "4" at bounding box center [443, 130] width 18 height 18
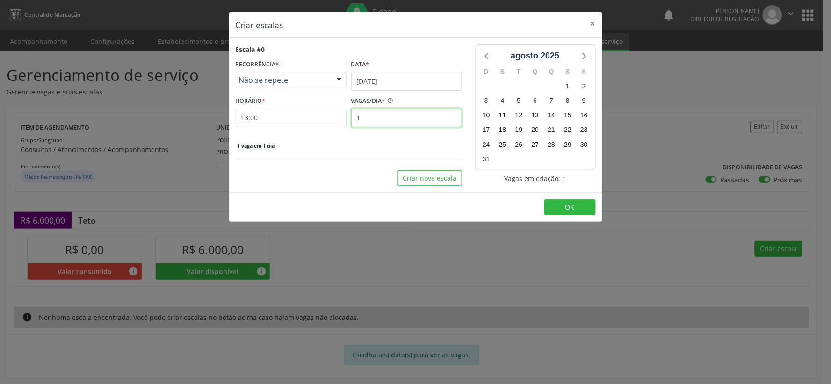
click at [367, 118] on input "1" at bounding box center [406, 118] width 111 height 19
click at [578, 212] on button "OK" at bounding box center [569, 207] width 51 height 16
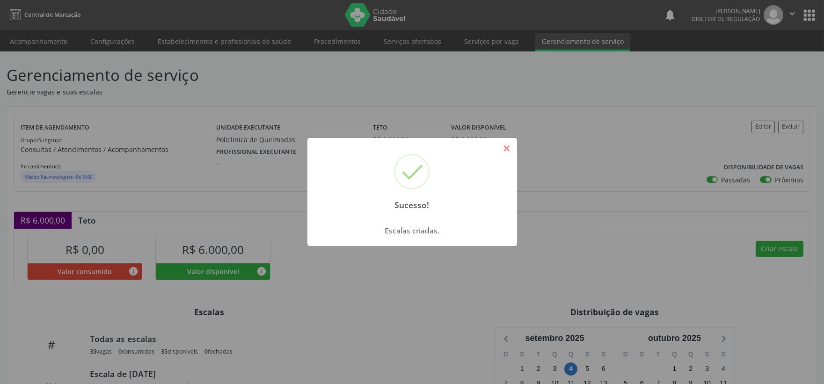
click at [508, 149] on button "×" at bounding box center [507, 148] width 16 height 16
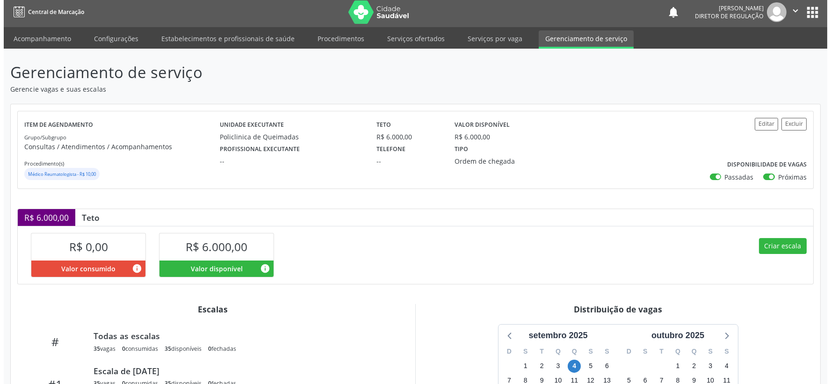
scroll to position [130, 0]
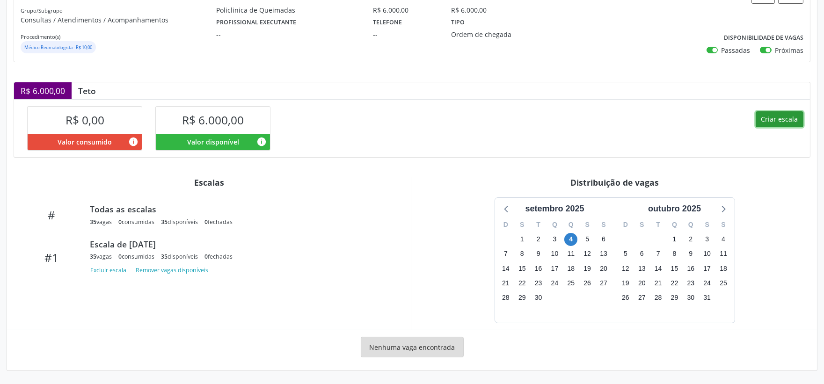
click at [785, 119] on button "Criar escala" at bounding box center [779, 119] width 48 height 16
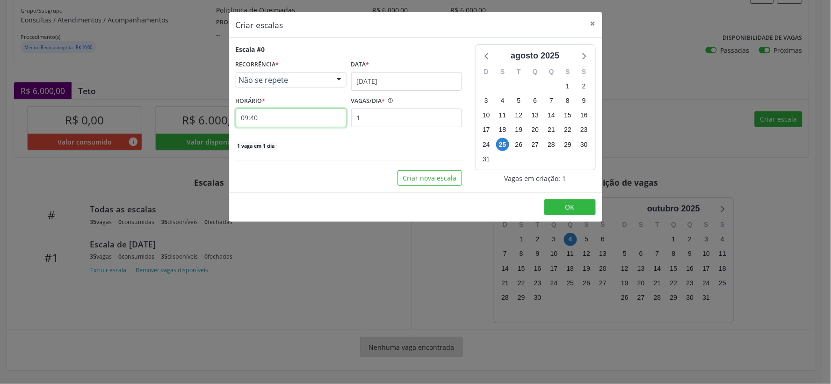
click at [265, 118] on input "09:40" at bounding box center [291, 118] width 111 height 19
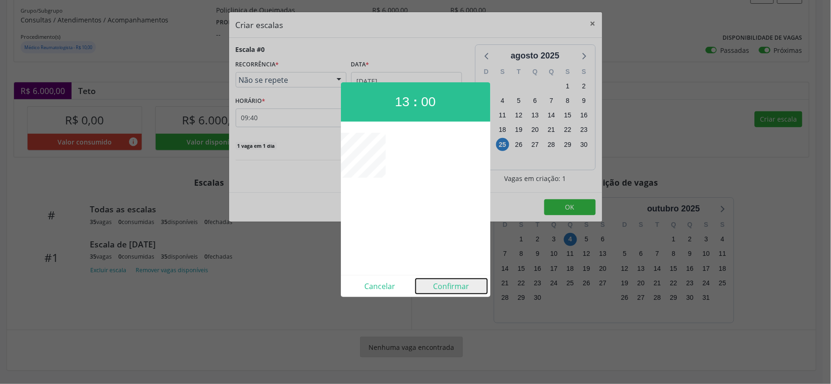
click at [456, 288] on button "Confirmar" at bounding box center [452, 286] width 72 height 15
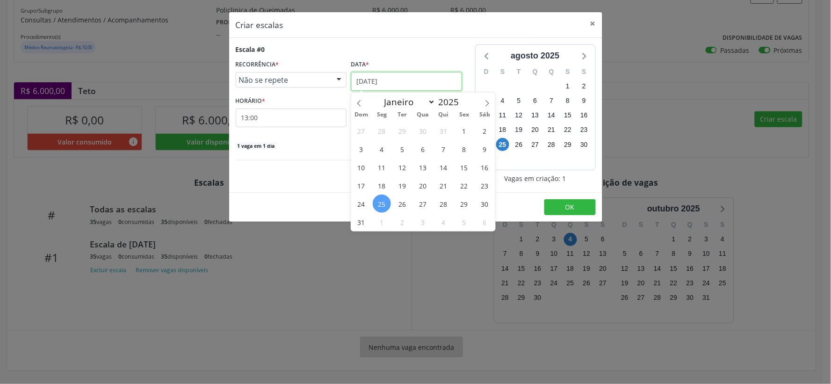
click at [429, 81] on input "[DATE]" at bounding box center [406, 81] width 111 height 19
click at [488, 100] on icon at bounding box center [487, 103] width 7 height 7
click at [401, 151] on span "9" at bounding box center [402, 149] width 18 height 18
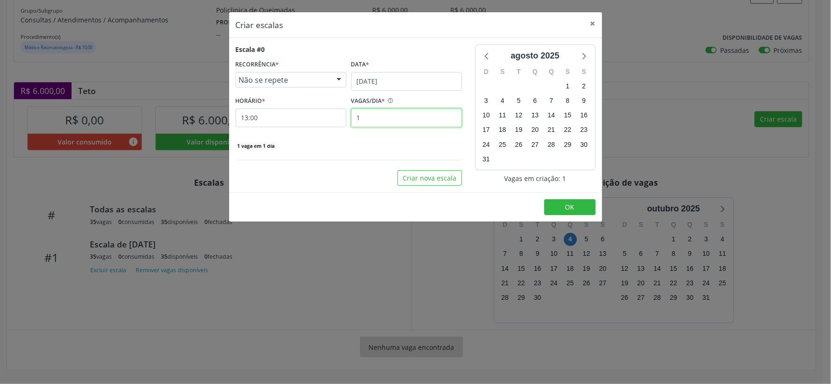
click at [382, 124] on input "1" at bounding box center [406, 118] width 111 height 19
click at [571, 206] on span "OK" at bounding box center [569, 207] width 9 height 9
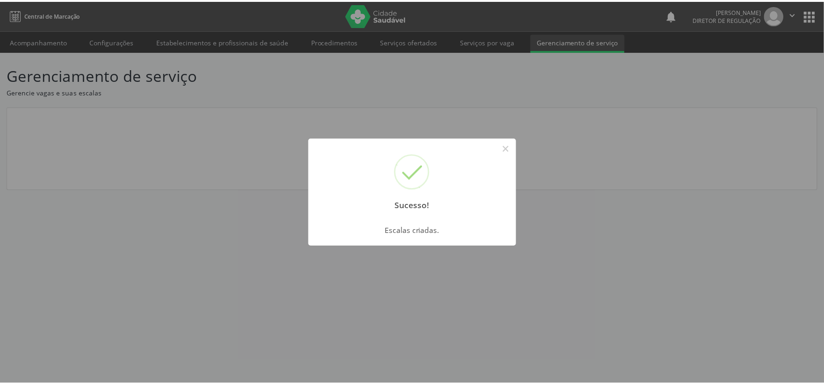
scroll to position [0, 0]
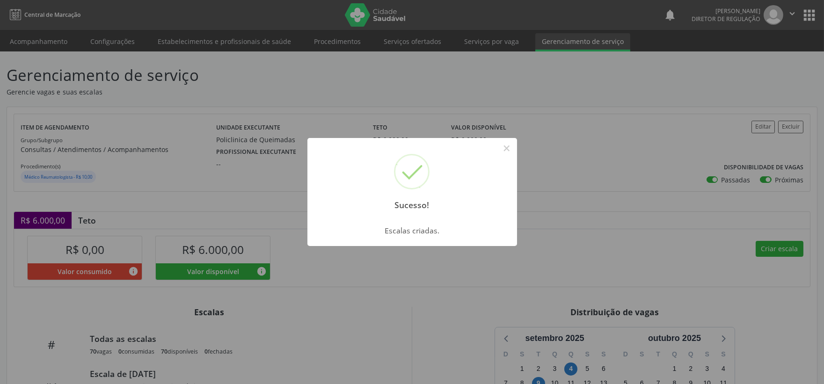
drag, startPoint x: 504, startPoint y: 149, endPoint x: 524, endPoint y: 170, distance: 28.8
click at [504, 151] on button "×" at bounding box center [507, 148] width 16 height 16
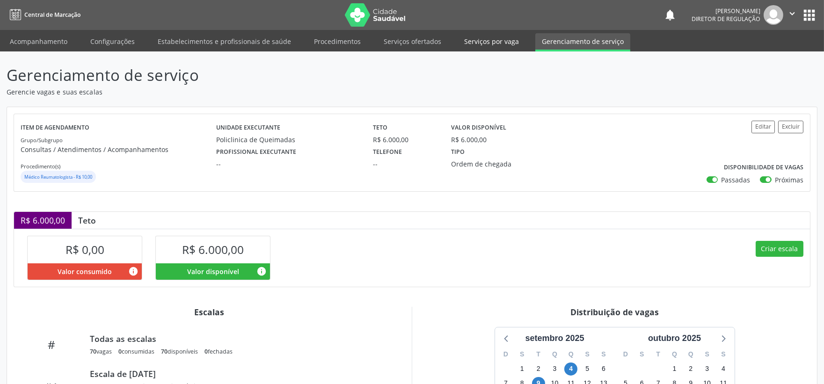
click at [488, 43] on link "Serviços por vaga" at bounding box center [491, 41] width 68 height 16
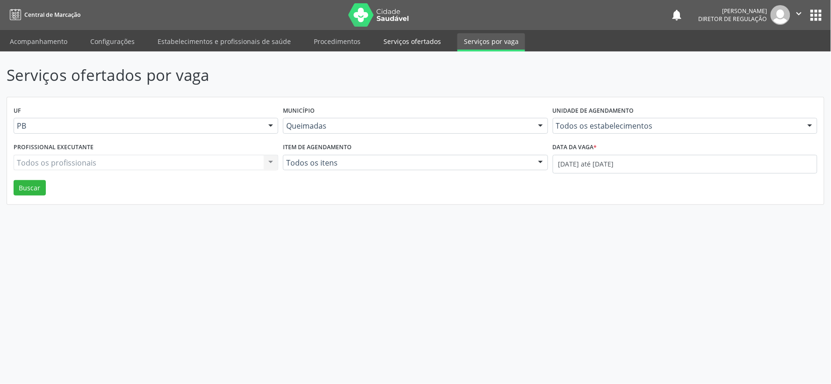
click at [399, 47] on link "Serviços ofertados" at bounding box center [412, 41] width 71 height 16
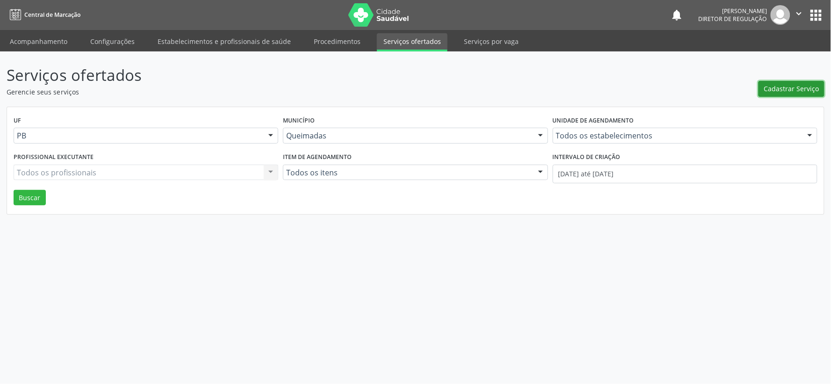
click at [795, 85] on span "Cadastrar Serviço" at bounding box center [791, 89] width 55 height 10
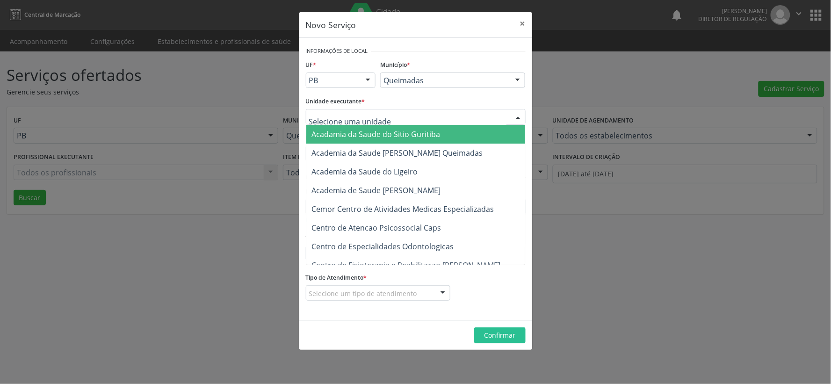
click at [517, 116] on div at bounding box center [518, 117] width 14 height 16
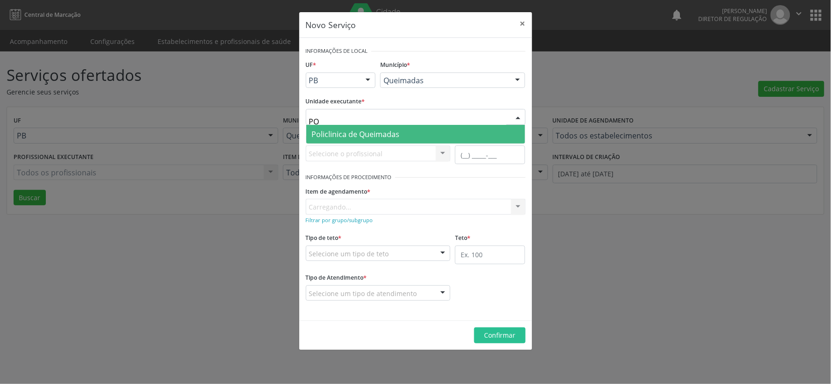
click at [372, 135] on span "Policlinica de Queimadas" at bounding box center [356, 134] width 88 height 10
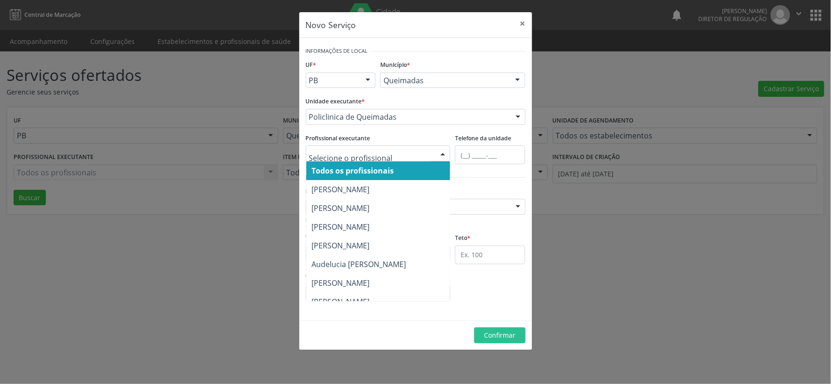
click at [441, 151] on div at bounding box center [443, 154] width 14 height 16
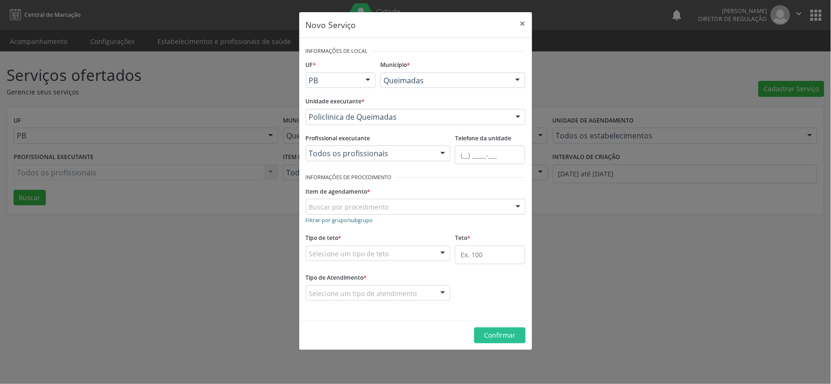
click at [328, 220] on small "Filtrar por grupo/subgrupo" at bounding box center [339, 220] width 67 height 7
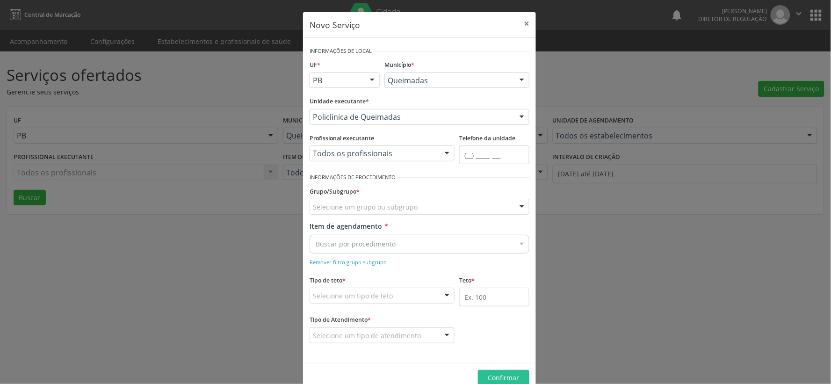
click at [337, 201] on div "Selecione um grupo ou subgrupo" at bounding box center [420, 207] width 220 height 16
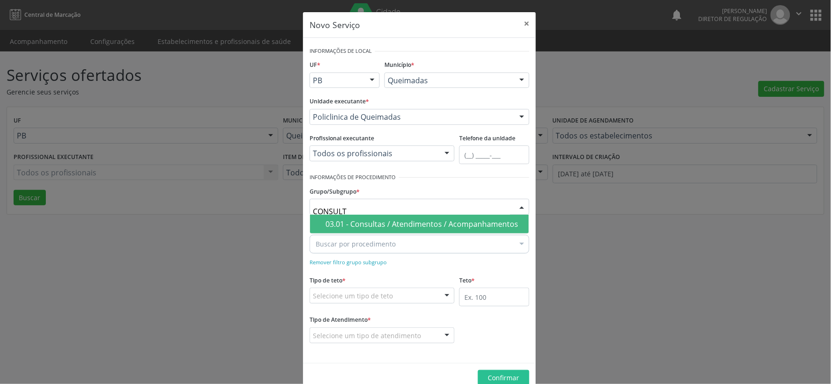
click at [396, 222] on div "03.01 - Consultas / Atendimentos / Acompanhamentos" at bounding box center [425, 223] width 198 height 7
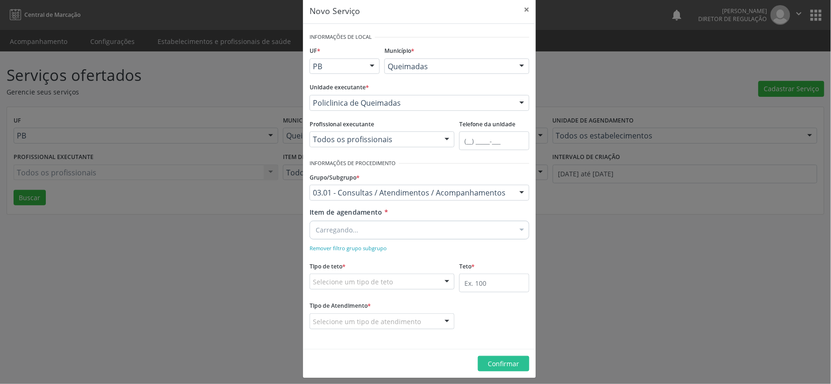
scroll to position [20, 0]
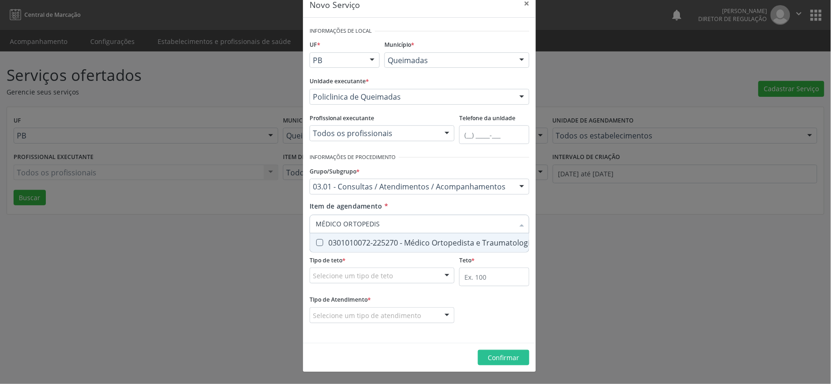
click at [316, 244] on Traumatologista at bounding box center [319, 242] width 7 height 7
click at [316, 244] on Traumatologista "checkbox" at bounding box center [313, 242] width 6 height 6
click at [442, 275] on div at bounding box center [447, 276] width 14 height 16
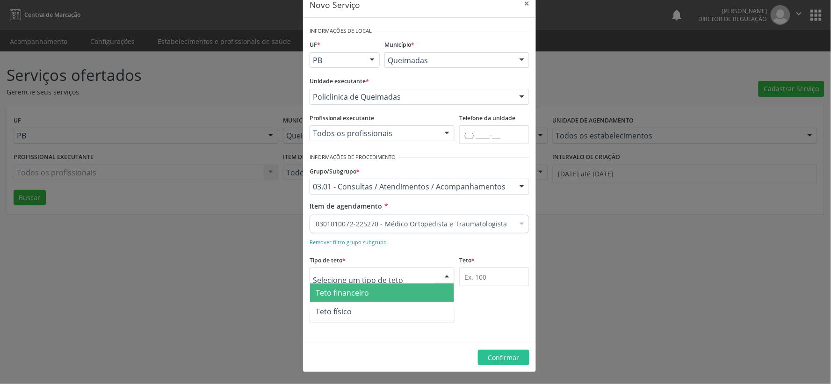
click at [394, 293] on span "Teto financeiro" at bounding box center [382, 292] width 144 height 19
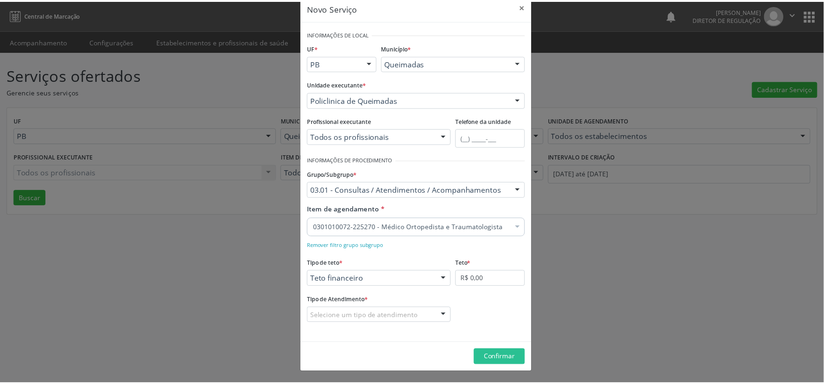
scroll to position [17, 0]
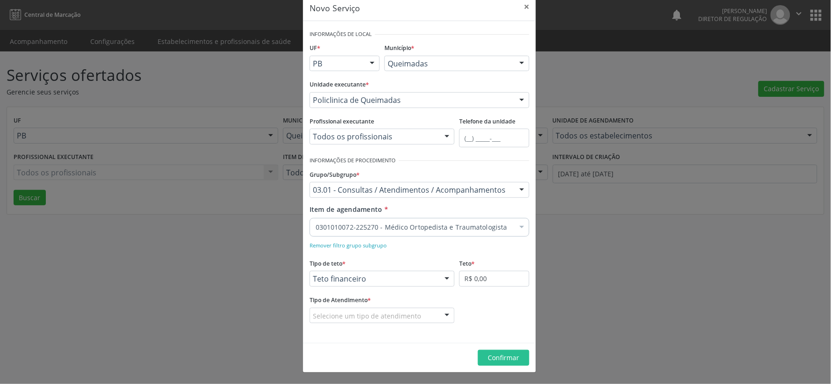
click at [441, 315] on div at bounding box center [447, 316] width 14 height 16
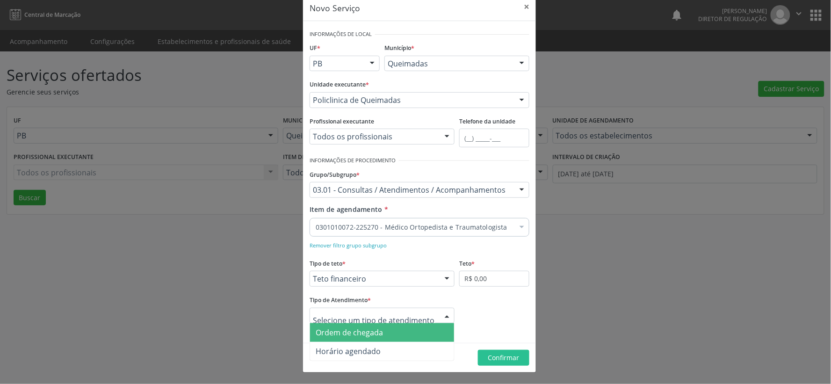
click at [400, 333] on span "Ordem de chegada" at bounding box center [382, 332] width 144 height 19
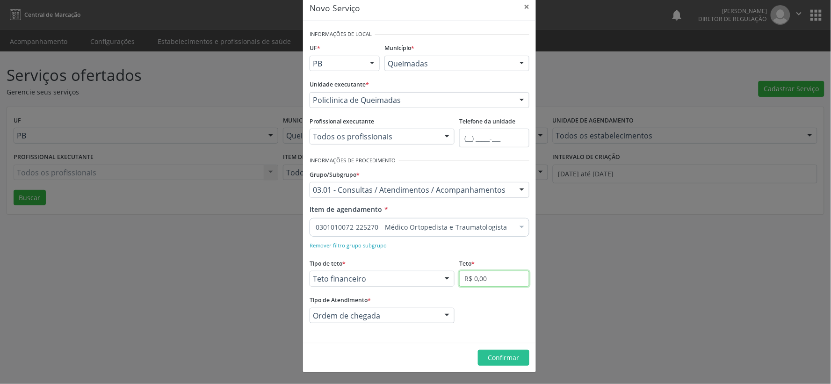
click at [499, 279] on input "R$ 0,00" at bounding box center [494, 279] width 70 height 16
click at [503, 356] on span "Confirmar" at bounding box center [503, 357] width 31 height 9
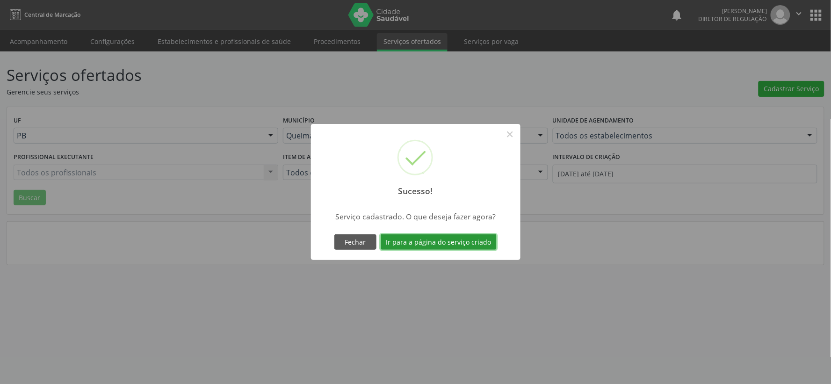
click at [449, 239] on button "Ir para a página do serviço criado" at bounding box center [439, 242] width 116 height 16
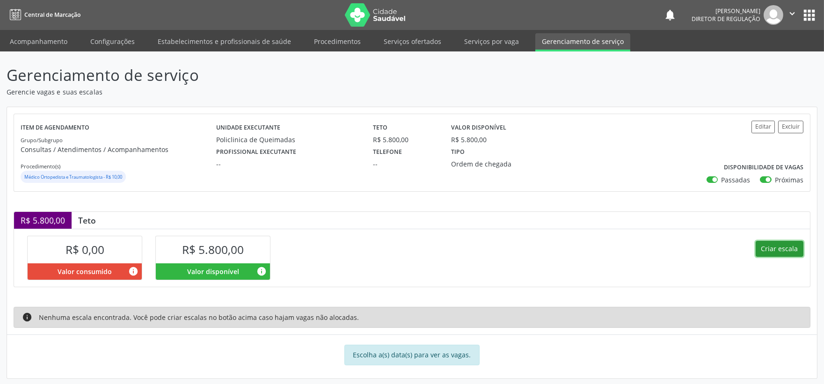
click at [784, 250] on button "Criar escala" at bounding box center [779, 249] width 48 height 16
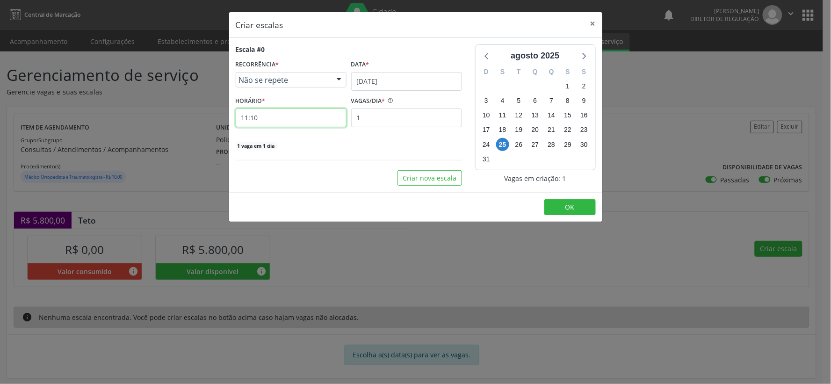
click at [280, 121] on input "11:10" at bounding box center [291, 118] width 111 height 19
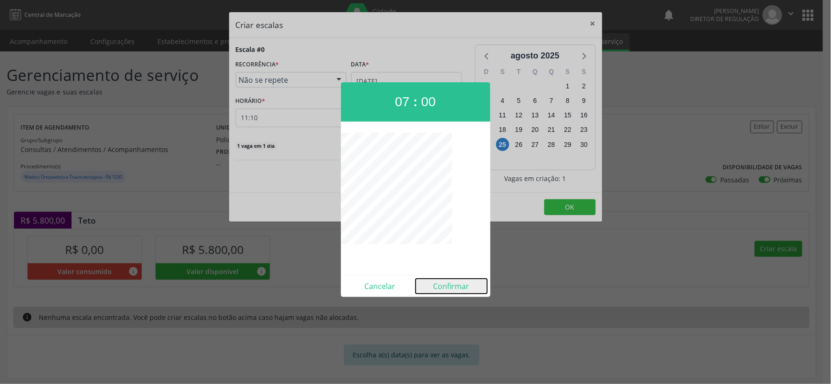
click at [458, 287] on button "Confirmar" at bounding box center [452, 286] width 72 height 15
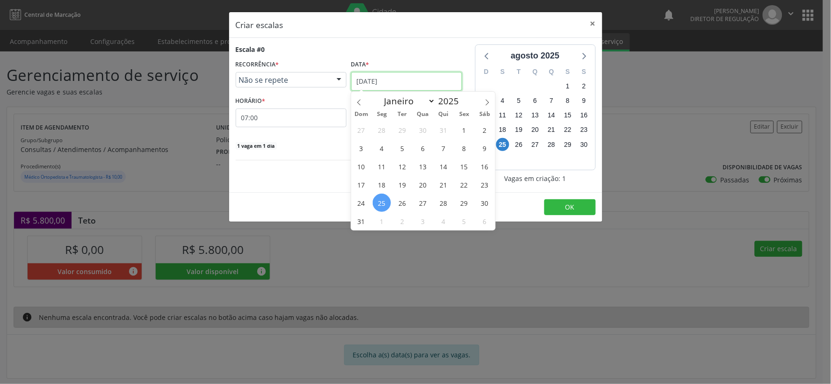
click at [412, 80] on input "[DATE]" at bounding box center [406, 81] width 111 height 19
click at [485, 103] on icon at bounding box center [487, 102] width 7 height 7
click at [382, 170] on span "15" at bounding box center [382, 166] width 18 height 18
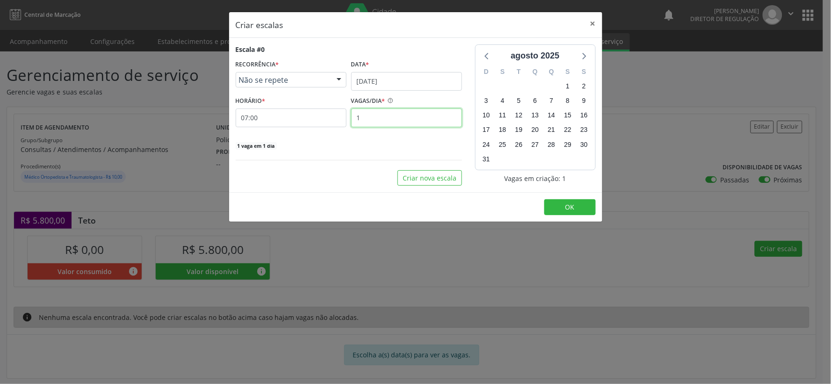
click at [380, 118] on input "1" at bounding box center [406, 118] width 111 height 19
click at [568, 206] on span "OK" at bounding box center [569, 207] width 9 height 9
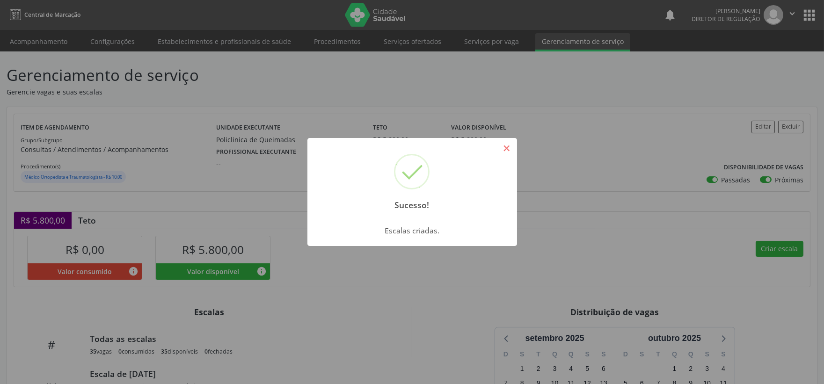
click at [506, 151] on button "×" at bounding box center [507, 148] width 16 height 16
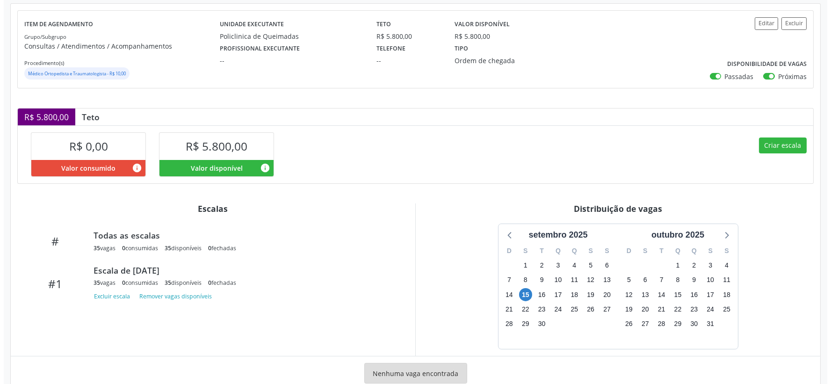
scroll to position [104, 0]
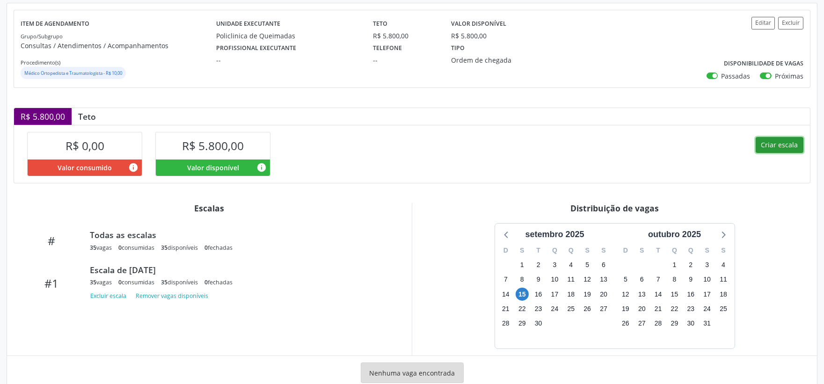
click at [782, 150] on button "Criar escala" at bounding box center [779, 145] width 48 height 16
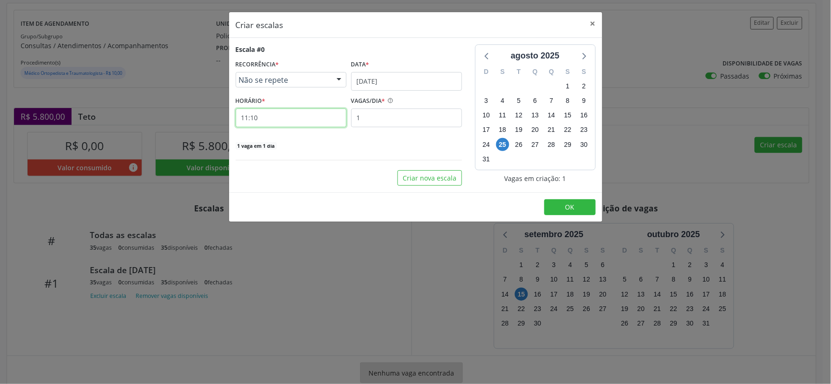
click at [294, 115] on input "11:10" at bounding box center [291, 118] width 111 height 19
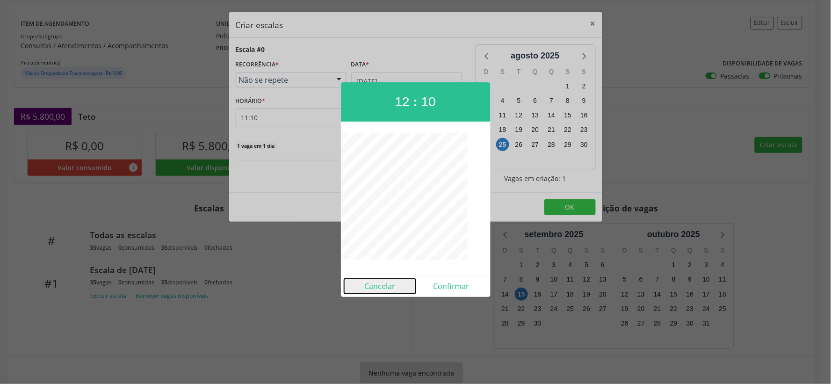
click at [369, 286] on button "Cancelar" at bounding box center [380, 286] width 72 height 15
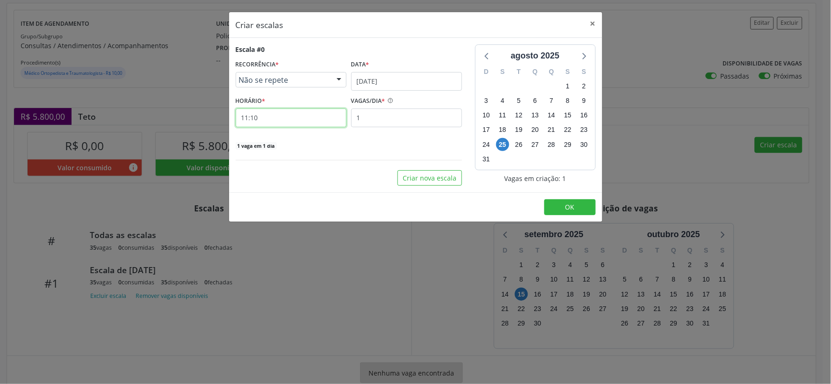
click at [281, 120] on input "11:10" at bounding box center [291, 118] width 111 height 19
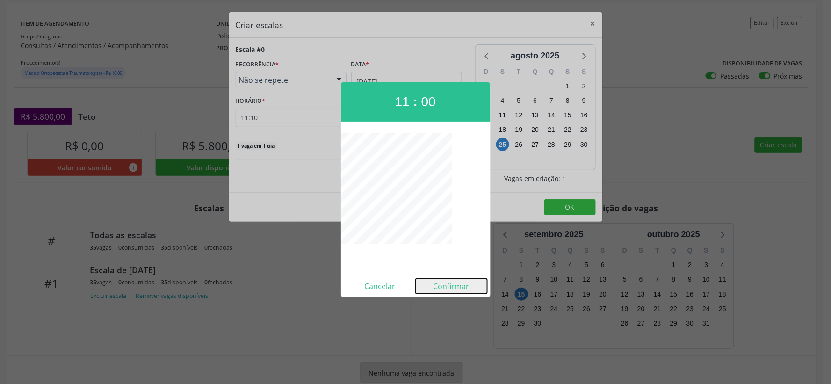
click at [445, 285] on button "Confirmar" at bounding box center [452, 286] width 72 height 15
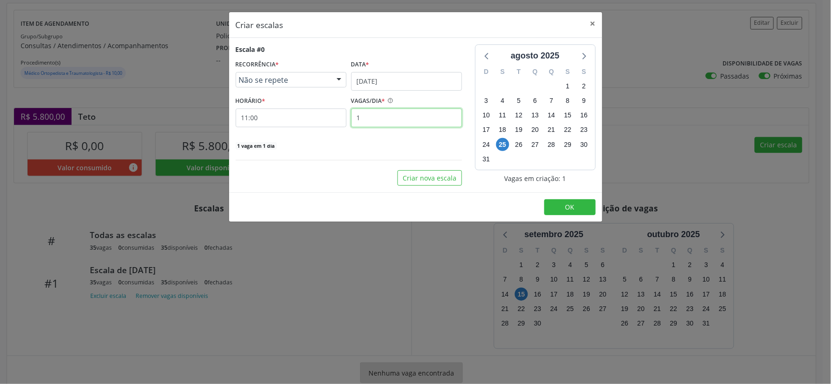
click at [389, 115] on input "1" at bounding box center [406, 118] width 111 height 19
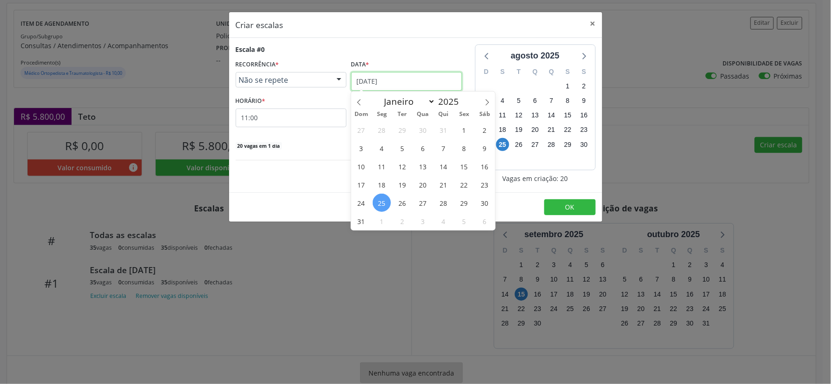
click at [444, 81] on input "[DATE]" at bounding box center [406, 81] width 111 height 19
click at [490, 102] on span at bounding box center [487, 100] width 16 height 16
click at [380, 168] on span "15" at bounding box center [382, 166] width 18 height 18
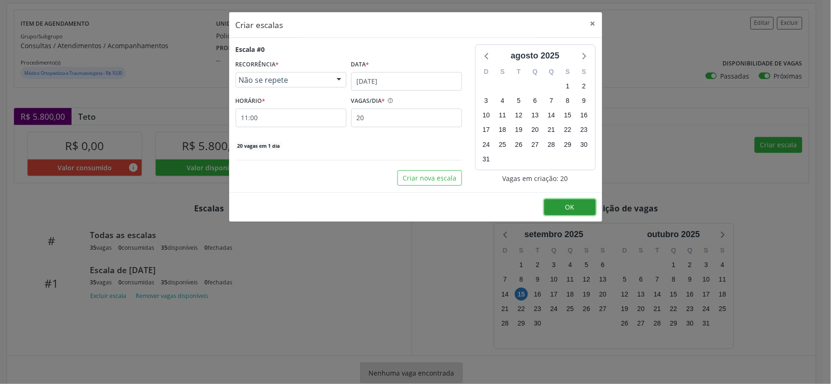
click at [579, 210] on button "OK" at bounding box center [569, 207] width 51 height 16
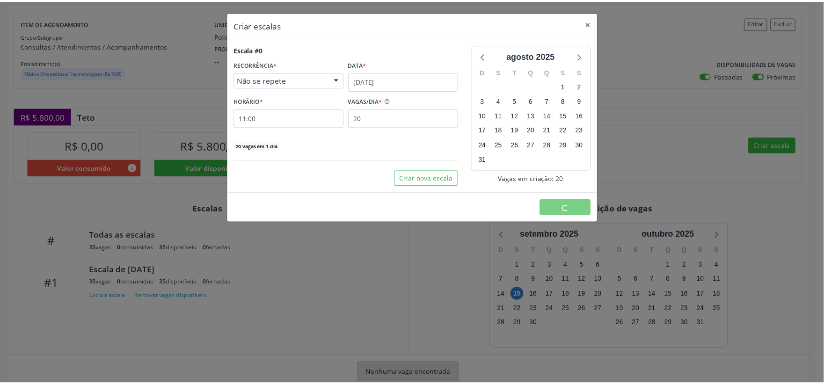
scroll to position [0, 0]
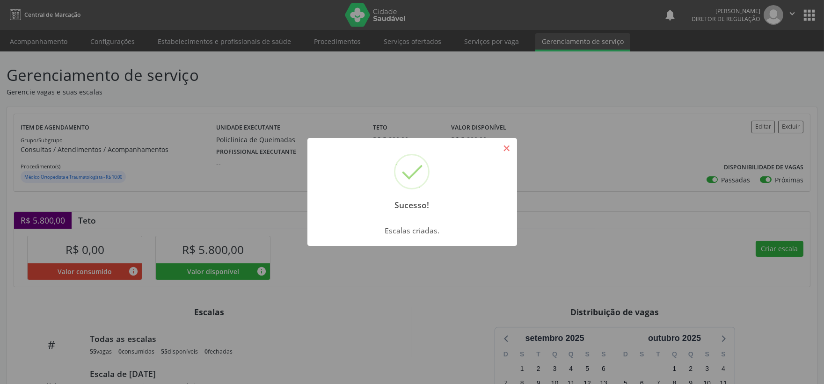
click at [504, 146] on button "×" at bounding box center [507, 148] width 16 height 16
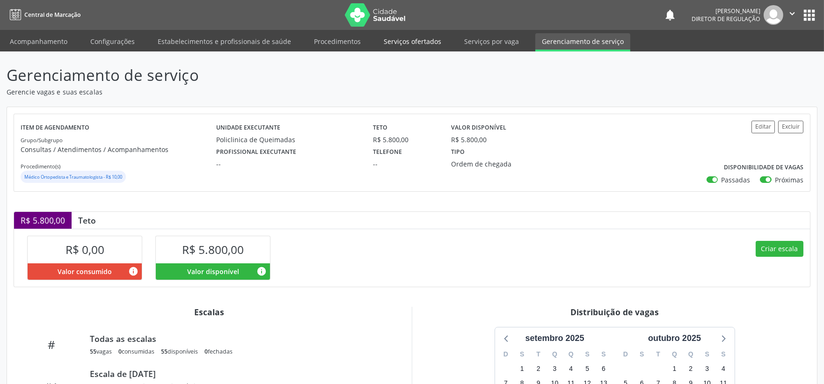
click at [414, 39] on link "Serviços ofertados" at bounding box center [412, 41] width 71 height 16
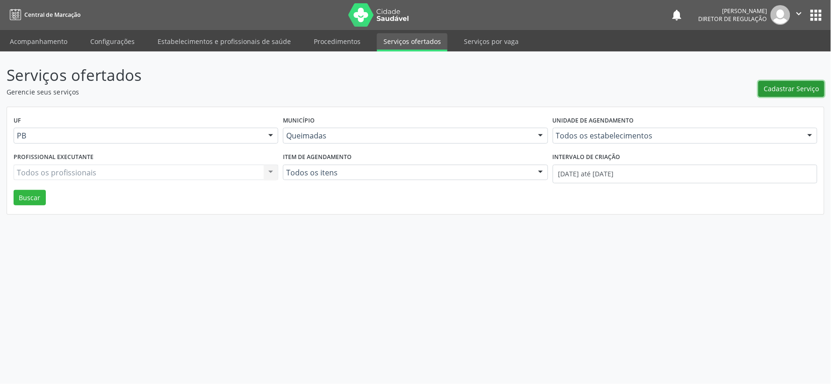
click at [801, 87] on span "Cadastrar Serviço" at bounding box center [791, 89] width 55 height 10
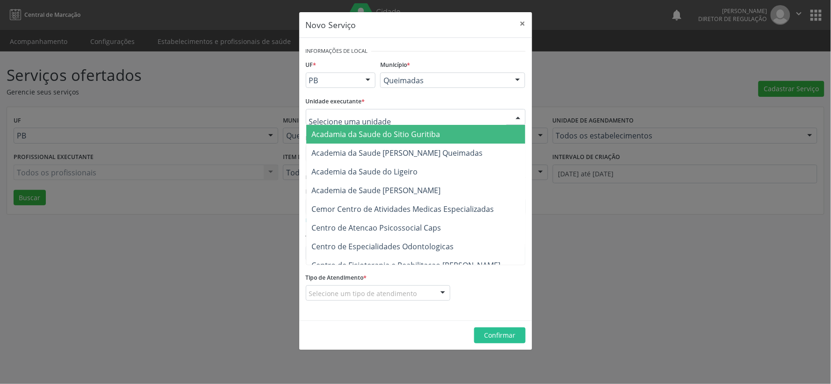
click at [520, 116] on div at bounding box center [518, 117] width 14 height 16
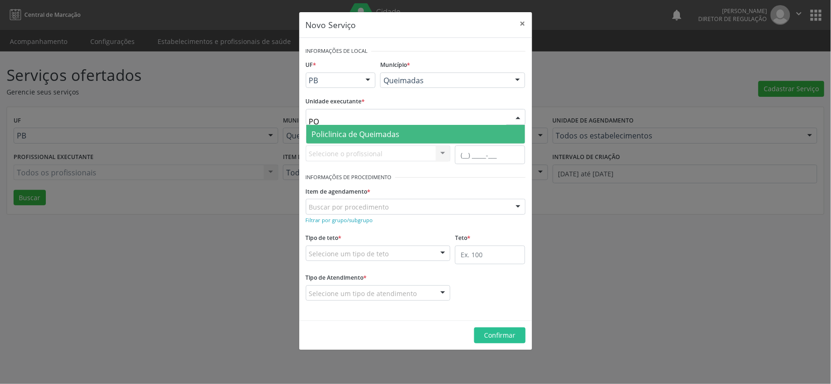
click at [400, 130] on span "Policlinica de Queimadas" at bounding box center [415, 134] width 219 height 19
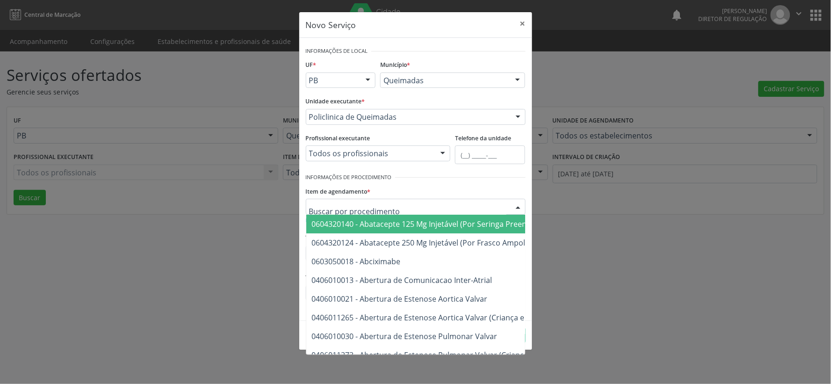
click at [519, 211] on div at bounding box center [518, 207] width 14 height 16
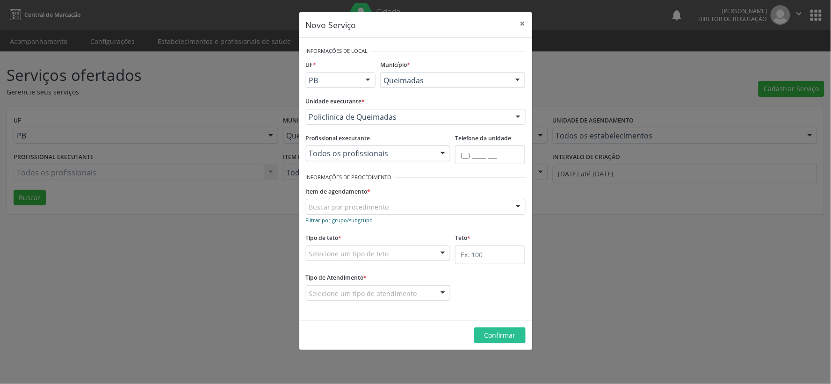
click at [331, 222] on small "Filtrar por grupo/subgrupo" at bounding box center [339, 220] width 67 height 7
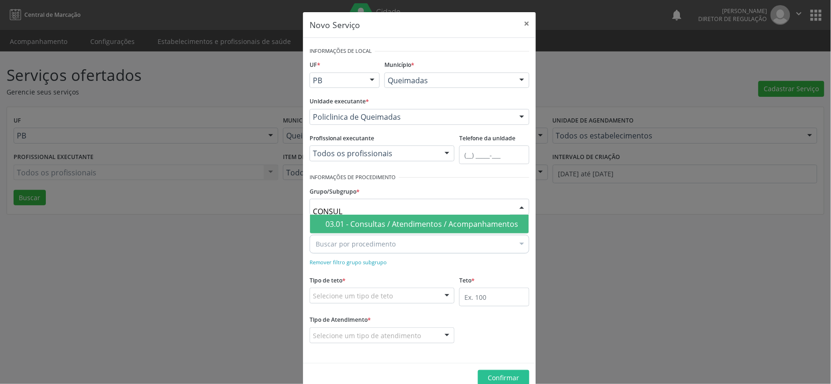
click at [382, 229] on span "03.01 - Consultas / Atendimentos / Acompanhamentos" at bounding box center [419, 224] width 219 height 19
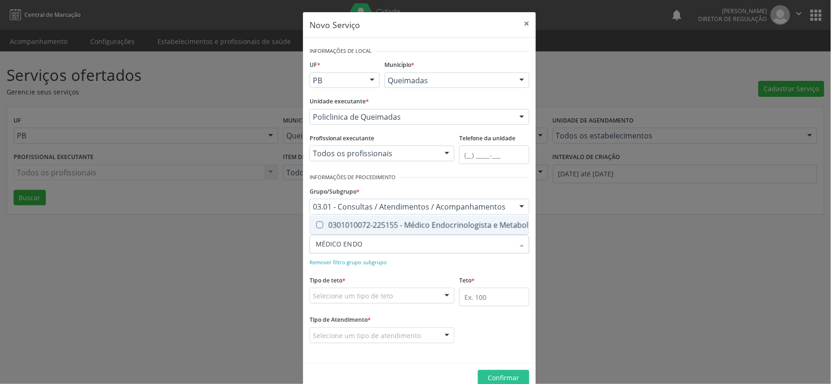
click at [317, 221] on Metabologista at bounding box center [319, 224] width 7 height 7
click at [316, 222] on Metabologista "checkbox" at bounding box center [313, 225] width 6 height 6
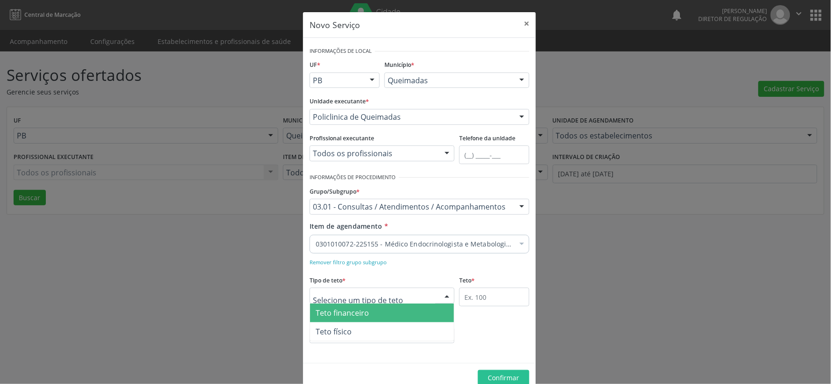
click at [443, 295] on div at bounding box center [447, 296] width 14 height 16
click at [428, 315] on span "Teto financeiro" at bounding box center [382, 313] width 144 height 19
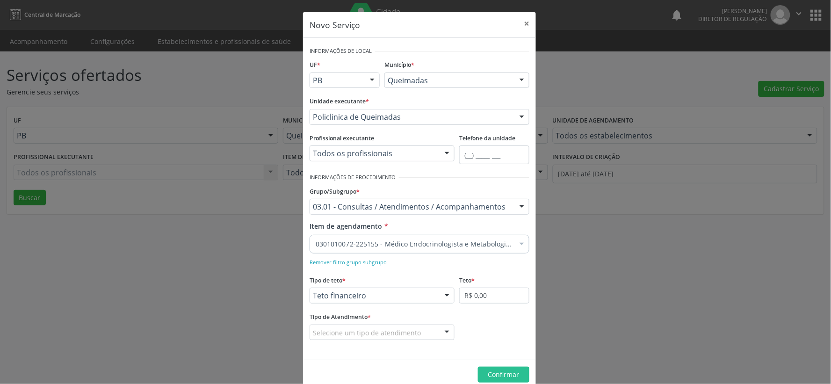
click at [444, 329] on div at bounding box center [447, 333] width 14 height 16
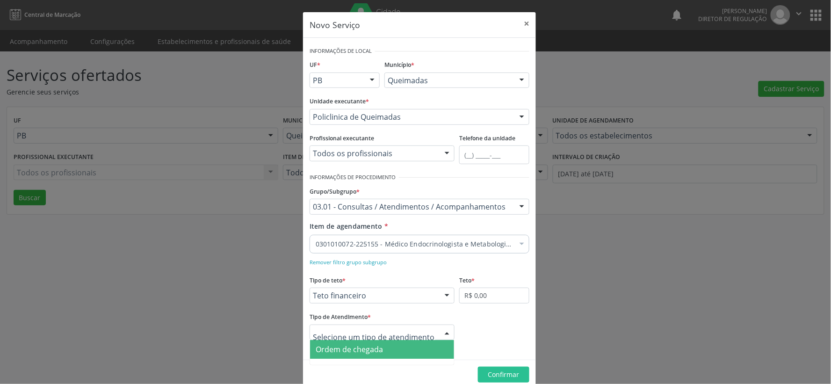
click at [412, 352] on span "Ordem de chegada" at bounding box center [382, 349] width 144 height 19
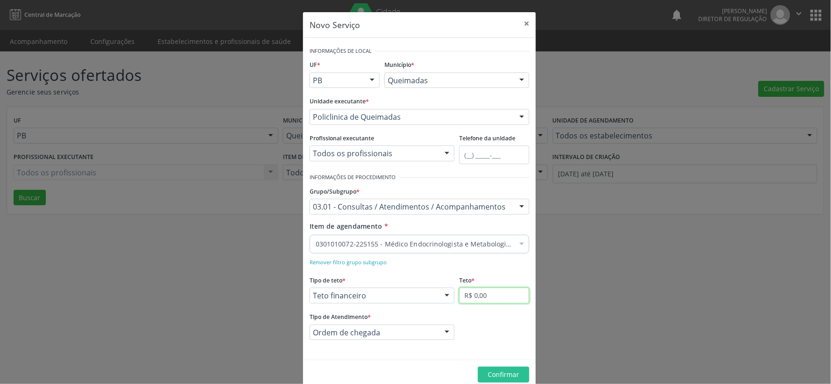
click at [504, 295] on input "R$ 0,00" at bounding box center [494, 296] width 70 height 16
click at [492, 377] on span "Confirmar" at bounding box center [503, 374] width 31 height 9
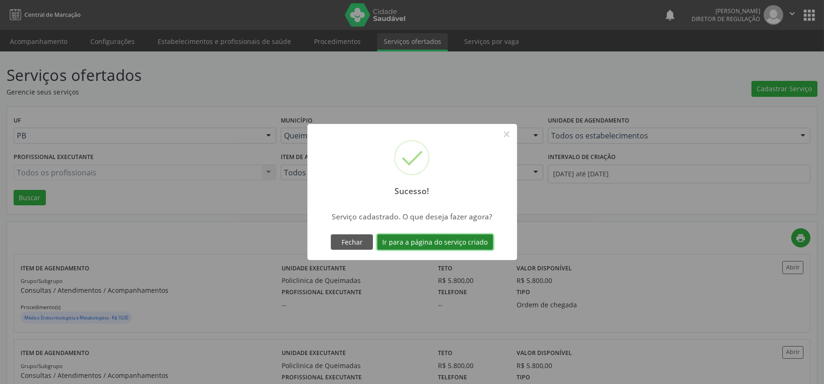
click at [431, 241] on button "Ir para a página do serviço criado" at bounding box center [435, 242] width 116 height 16
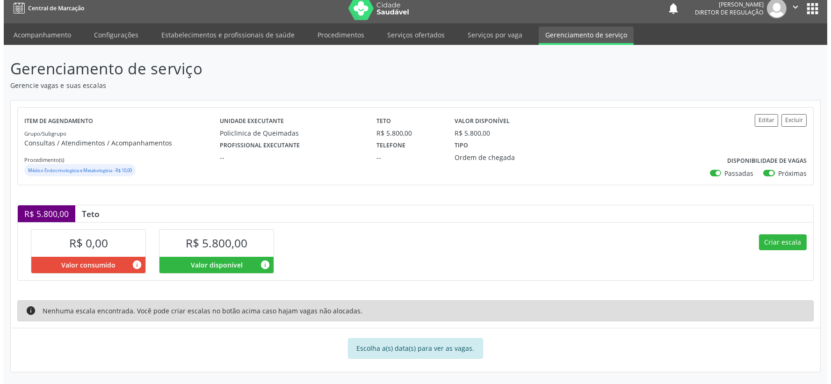
scroll to position [8, 0]
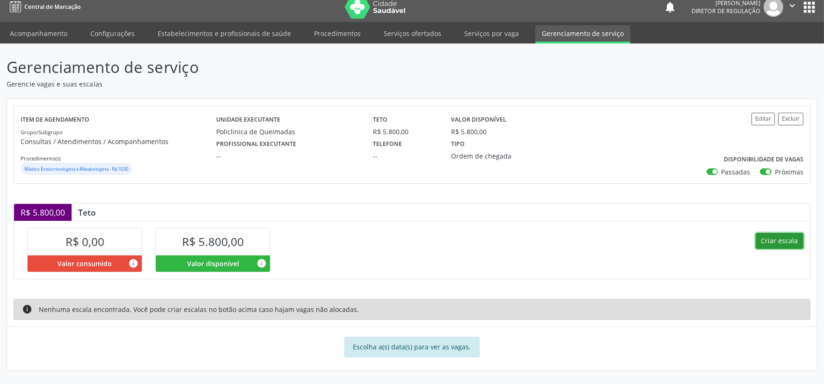
click at [775, 246] on button "Criar escala" at bounding box center [779, 241] width 48 height 16
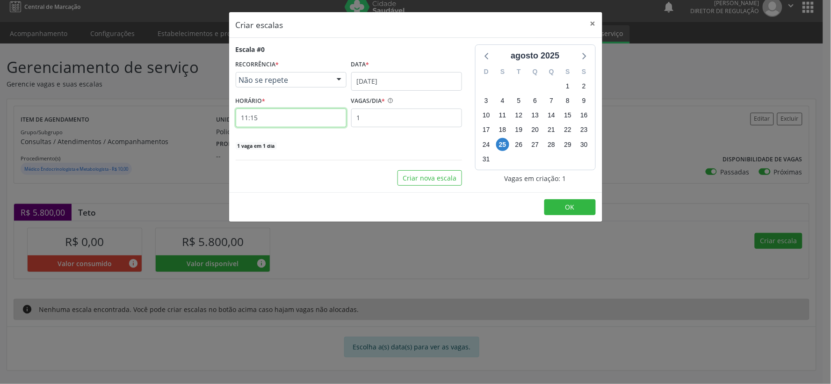
click at [288, 123] on input "11:15" at bounding box center [291, 118] width 111 height 19
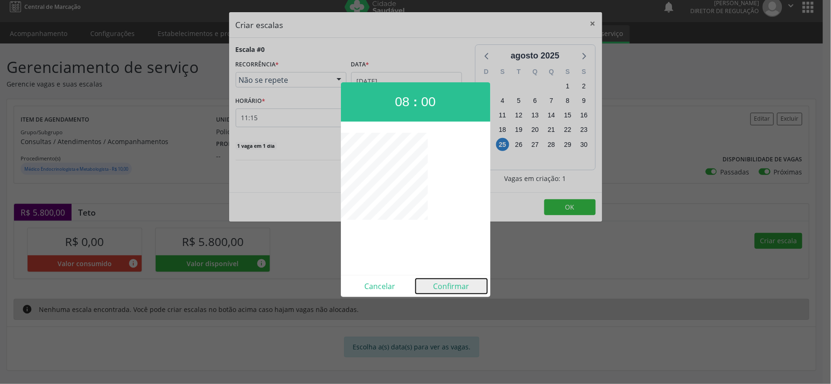
drag, startPoint x: 450, startPoint y: 289, endPoint x: 435, endPoint y: 281, distance: 17.6
click at [449, 289] on button "Confirmar" at bounding box center [452, 286] width 72 height 15
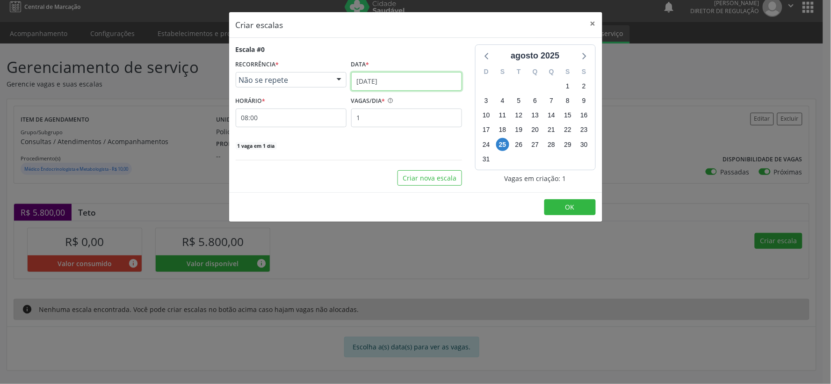
click at [440, 82] on input "[DATE]" at bounding box center [406, 81] width 111 height 19
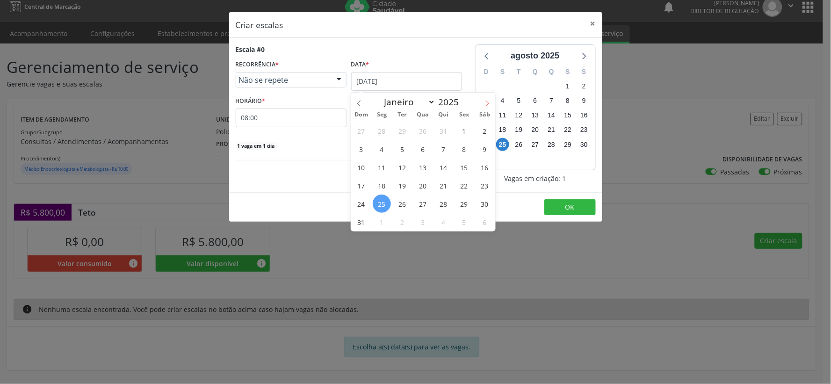
click at [490, 100] on icon at bounding box center [487, 103] width 7 height 7
drag, startPoint x: 423, startPoint y: 150, endPoint x: 412, endPoint y: 145, distance: 12.2
click at [422, 150] on span "10" at bounding box center [423, 149] width 18 height 18
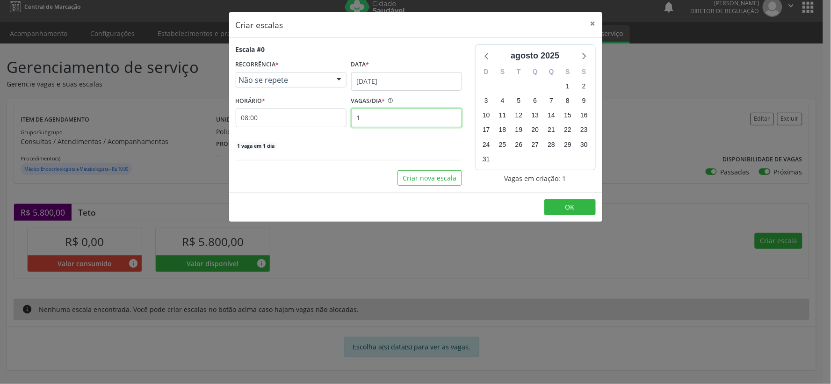
click at [370, 120] on input "1" at bounding box center [406, 118] width 111 height 19
click at [573, 207] on span "OK" at bounding box center [569, 207] width 9 height 9
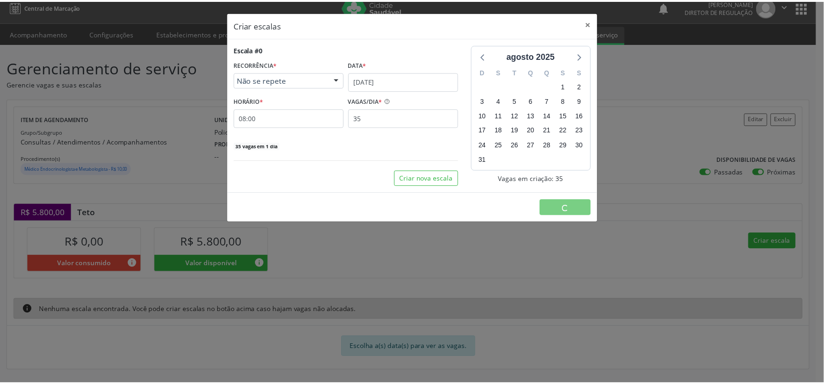
scroll to position [0, 0]
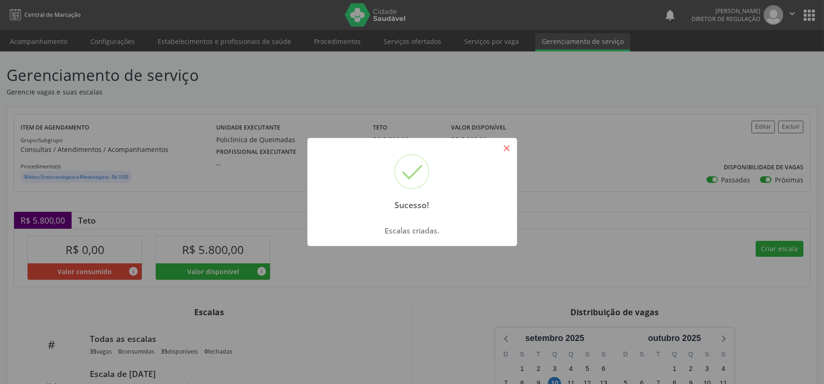
click at [509, 149] on button "×" at bounding box center [507, 148] width 16 height 16
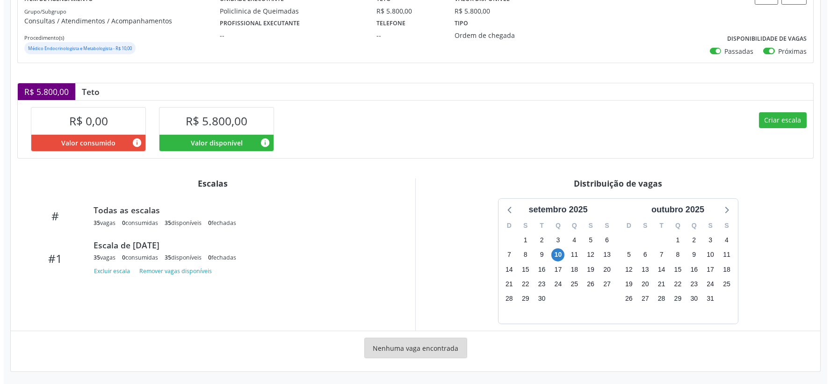
scroll to position [130, 0]
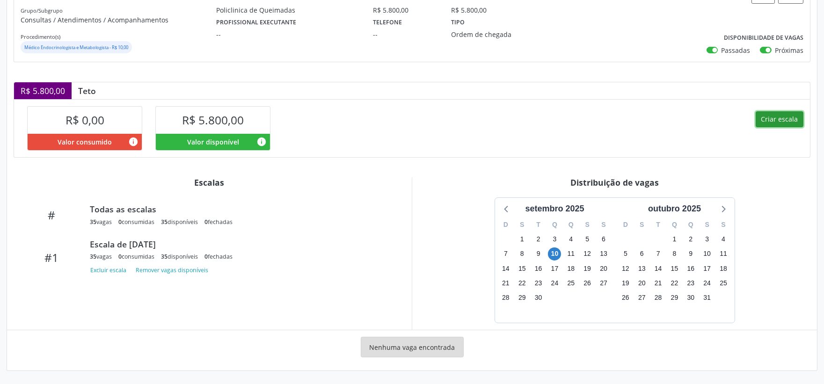
click at [781, 118] on button "Criar escala" at bounding box center [779, 119] width 48 height 16
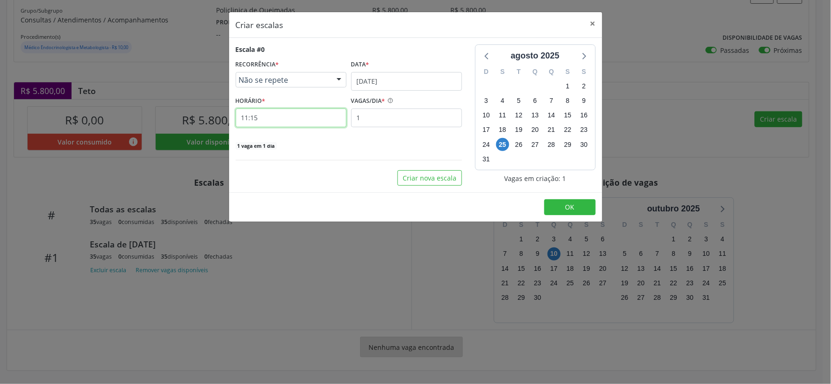
click at [286, 117] on input "11:15" at bounding box center [291, 118] width 111 height 19
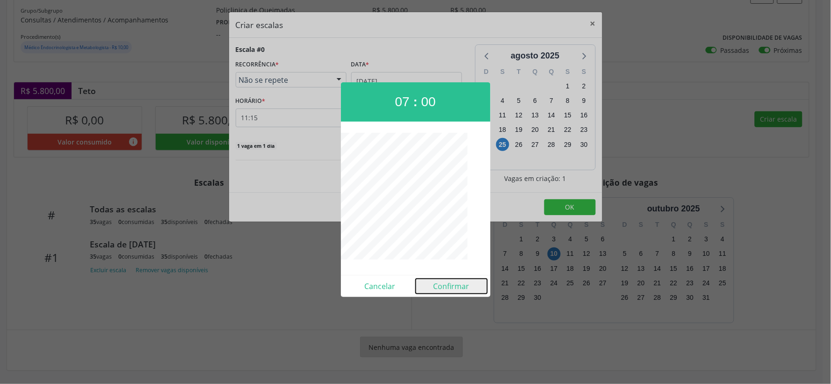
click at [456, 291] on button "Confirmar" at bounding box center [452, 286] width 72 height 15
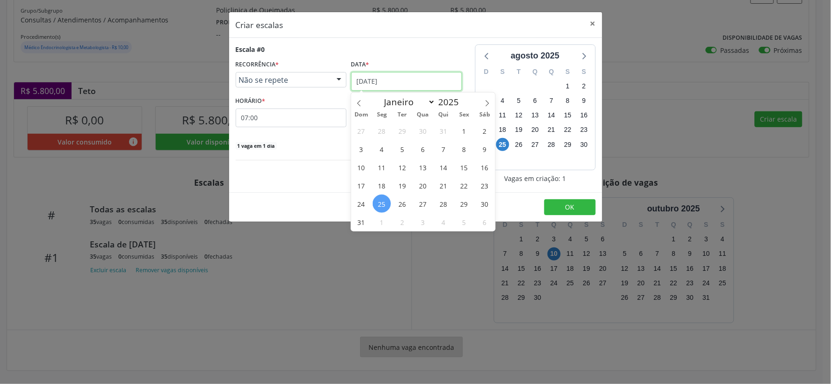
click at [449, 84] on input "[DATE]" at bounding box center [406, 81] width 111 height 19
click at [489, 101] on icon at bounding box center [487, 103] width 7 height 7
click at [424, 188] on span "24" at bounding box center [423, 185] width 18 height 18
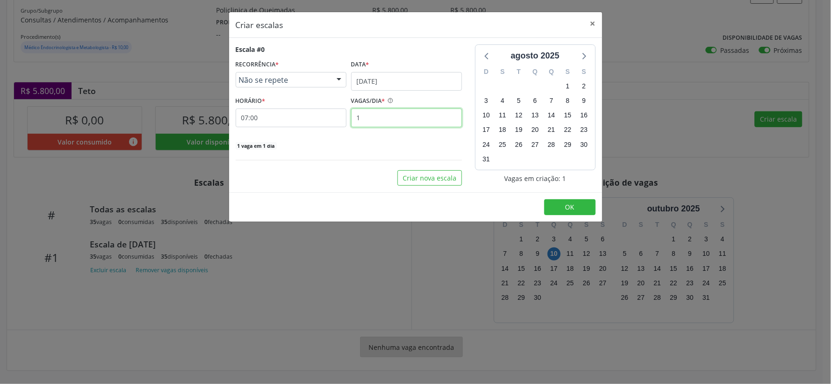
click at [373, 117] on input "1" at bounding box center [406, 118] width 111 height 19
click at [568, 204] on span "OK" at bounding box center [569, 207] width 9 height 9
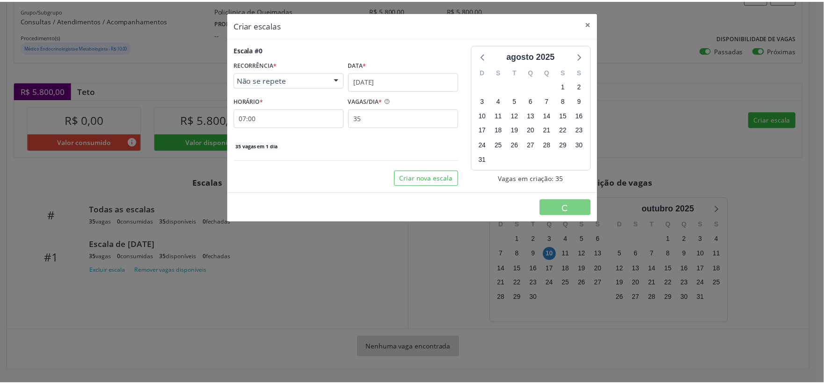
scroll to position [0, 0]
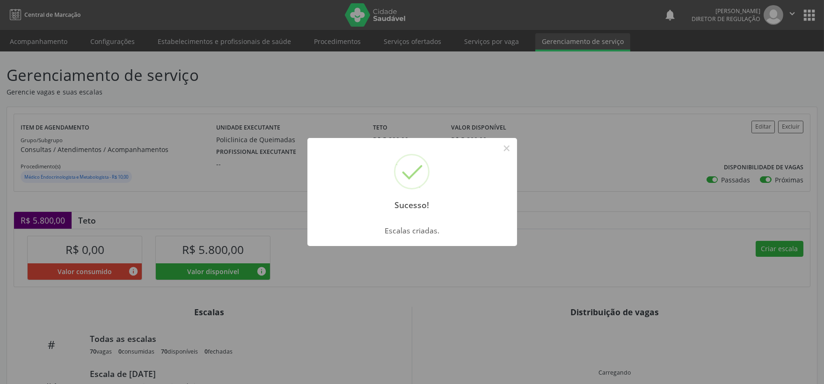
drag, startPoint x: 510, startPoint y: 150, endPoint x: 521, endPoint y: 181, distance: 33.0
click at [511, 152] on button "×" at bounding box center [507, 148] width 16 height 16
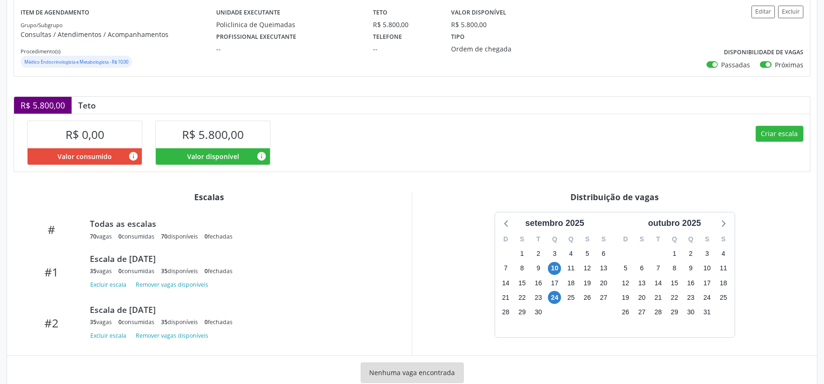
scroll to position [141, 0]
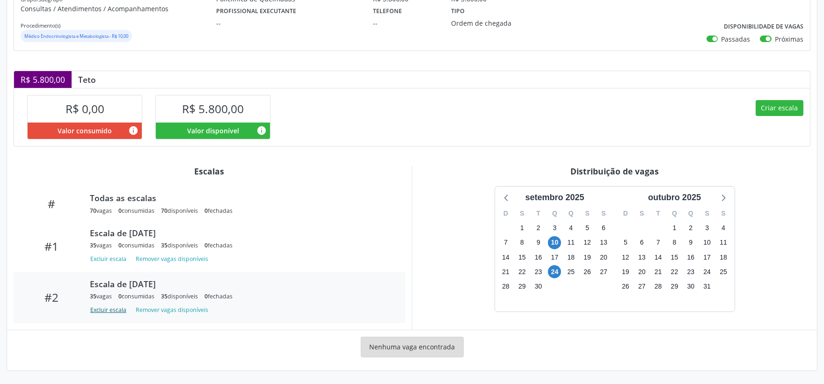
click at [109, 309] on button "Excluir escala" at bounding box center [110, 310] width 40 height 13
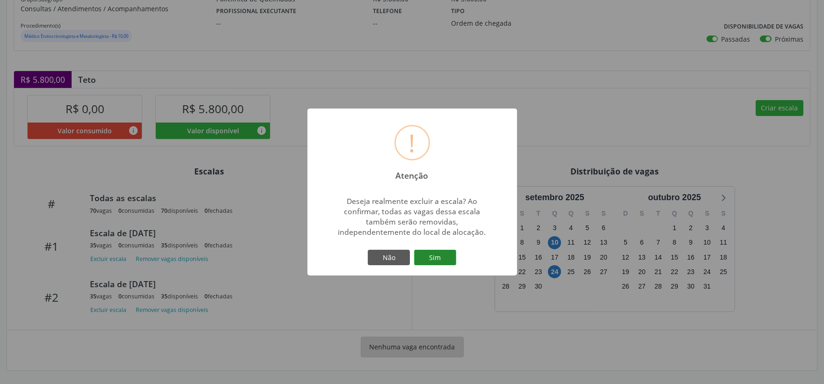
click at [436, 258] on button "Sim" at bounding box center [435, 258] width 42 height 16
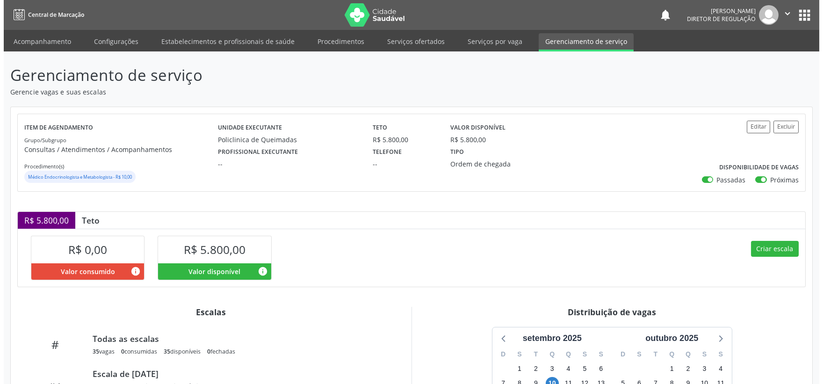
scroll to position [130, 0]
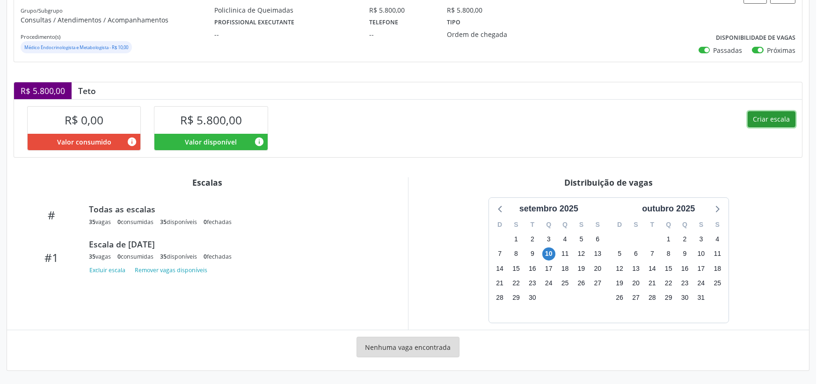
click at [783, 118] on button "Criar escala" at bounding box center [771, 119] width 48 height 16
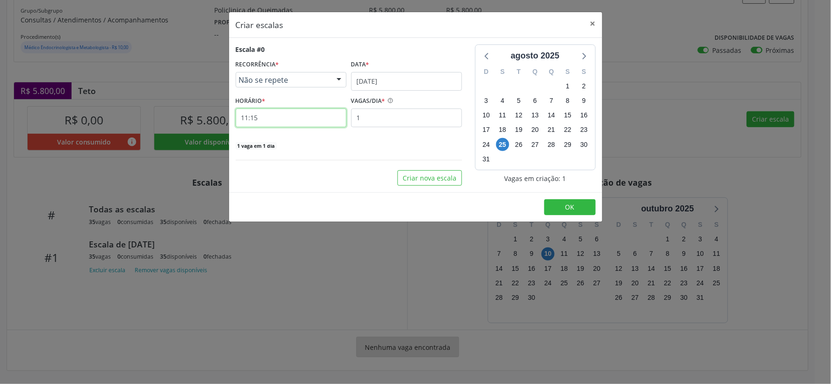
click at [328, 122] on input "11:15" at bounding box center [291, 118] width 111 height 19
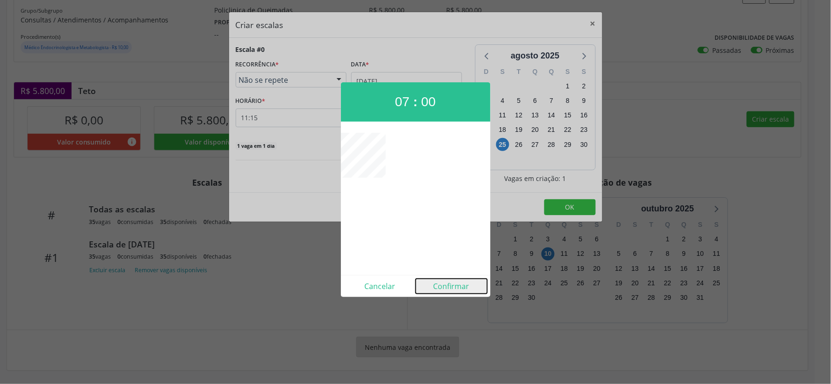
drag, startPoint x: 459, startPoint y: 290, endPoint x: 445, endPoint y: 288, distance: 14.8
click at [459, 290] on button "Confirmar" at bounding box center [452, 286] width 72 height 15
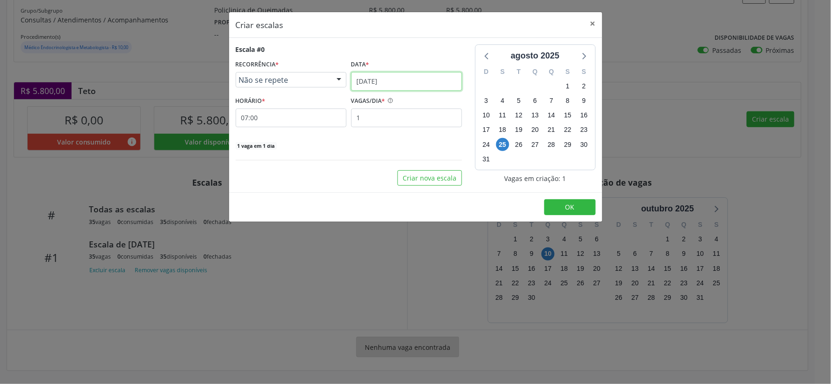
click at [440, 83] on input "[DATE]" at bounding box center [406, 81] width 111 height 19
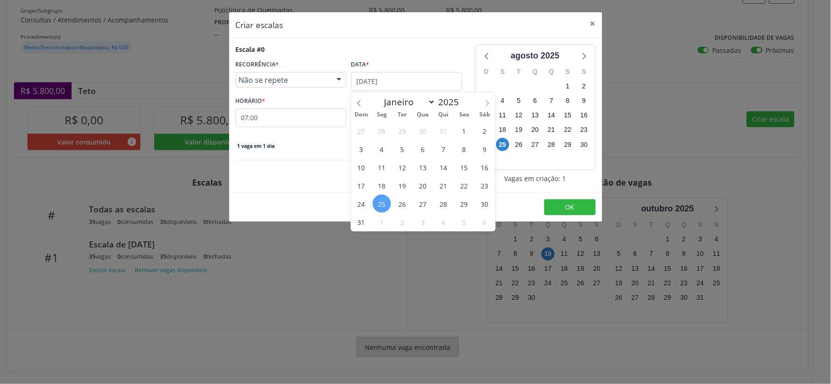
click at [485, 102] on icon at bounding box center [487, 103] width 7 height 7
drag, startPoint x: 424, startPoint y: 183, endPoint x: 375, endPoint y: 174, distance: 50.0
click at [423, 183] on span "24" at bounding box center [423, 185] width 18 height 18
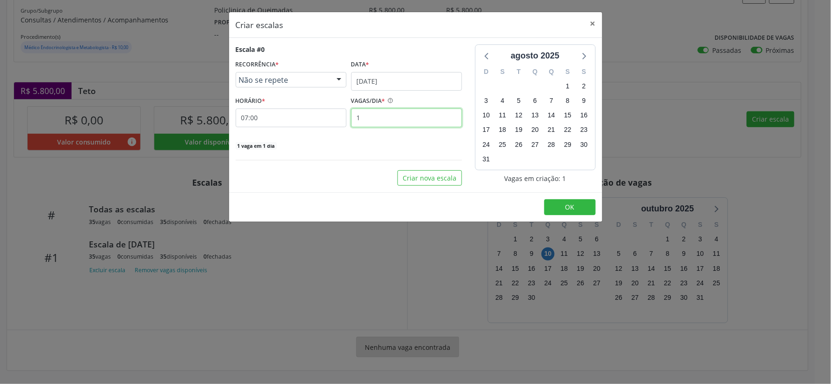
click at [369, 118] on input "1" at bounding box center [406, 118] width 111 height 19
click at [566, 207] on span "OK" at bounding box center [569, 207] width 9 height 9
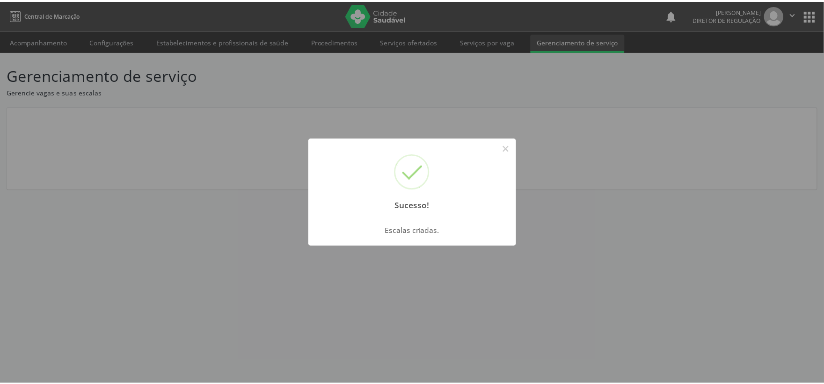
scroll to position [0, 0]
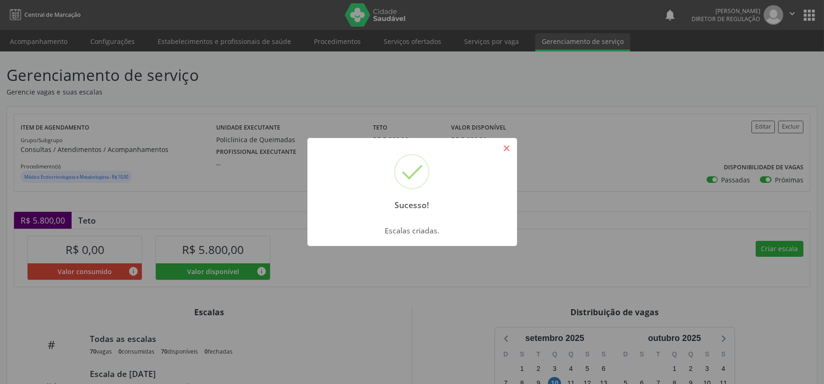
click at [508, 150] on button "×" at bounding box center [507, 148] width 16 height 16
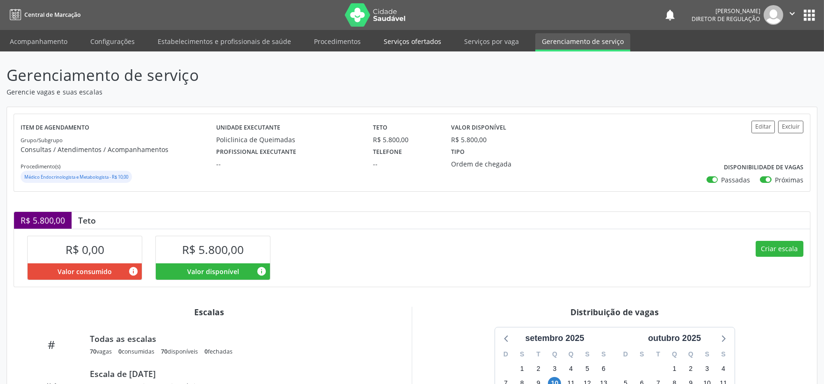
click at [418, 43] on link "Serviços ofertados" at bounding box center [412, 41] width 71 height 16
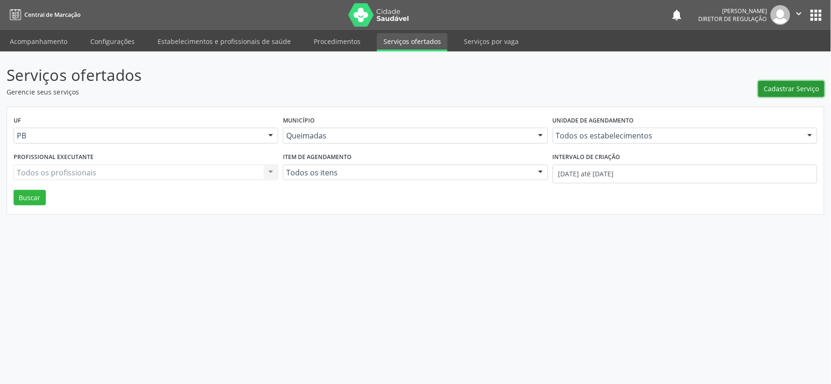
click at [797, 88] on span "Cadastrar Serviço" at bounding box center [791, 89] width 55 height 10
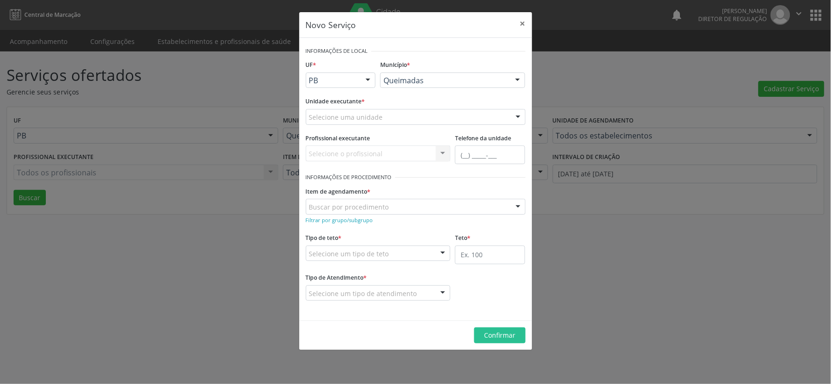
click at [520, 118] on div at bounding box center [518, 117] width 14 height 16
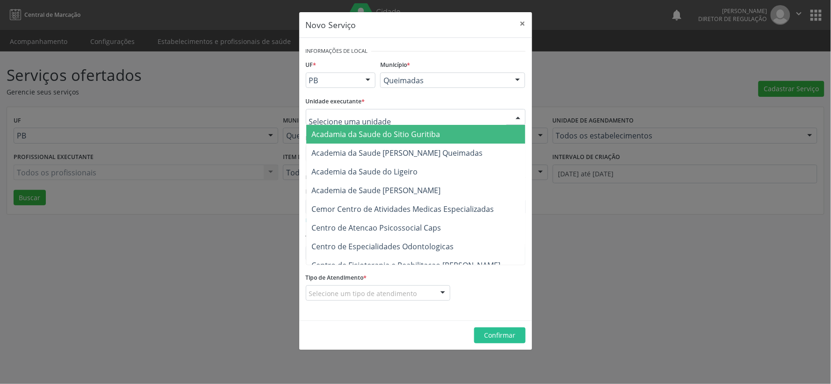
click at [329, 119] on input "text" at bounding box center [407, 121] width 197 height 19
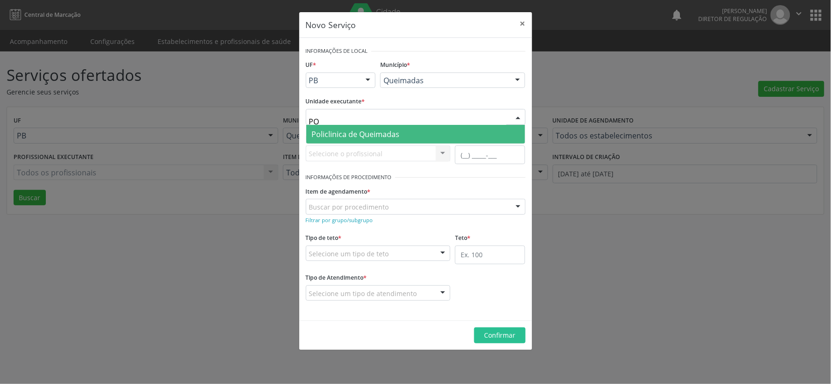
click at [362, 136] on span "Policlinica de Queimadas" at bounding box center [356, 134] width 88 height 10
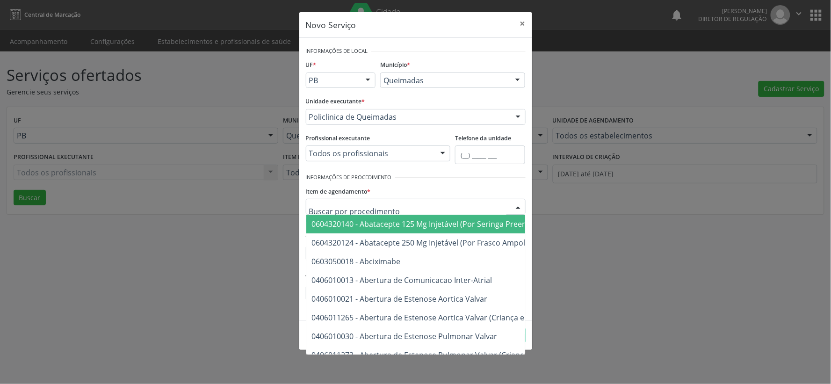
click at [514, 207] on div at bounding box center [518, 207] width 14 height 16
click at [334, 208] on input "text" at bounding box center [407, 211] width 197 height 19
click at [466, 183] on div at bounding box center [460, 178] width 130 height 14
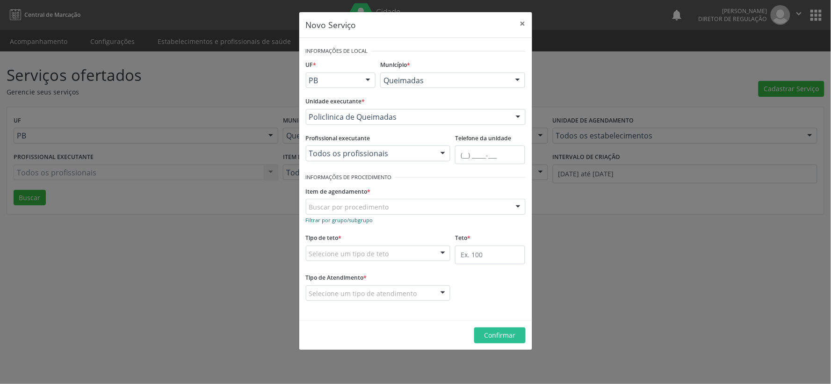
click at [317, 219] on small "Filtrar por grupo/subgrupo" at bounding box center [339, 220] width 67 height 7
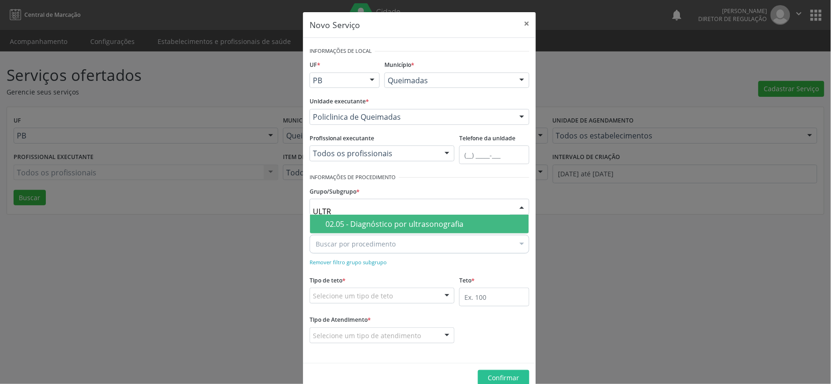
click at [432, 225] on div "02.05 - Diagnóstico por ultrasonografia" at bounding box center [425, 223] width 198 height 7
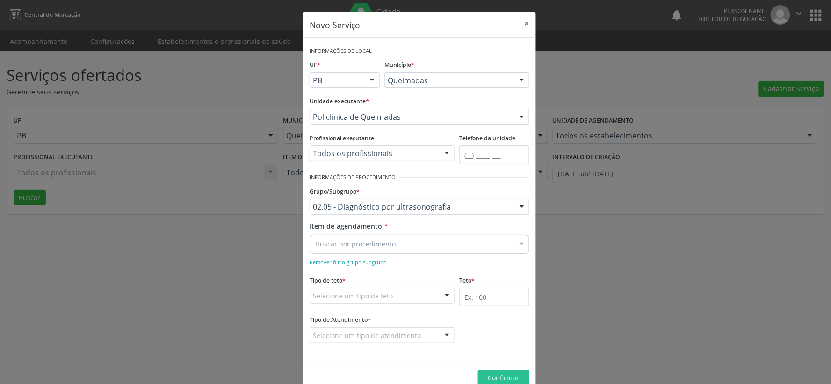
click at [517, 247] on div at bounding box center [522, 245] width 14 height 16
click at [517, 245] on div at bounding box center [522, 245] width 14 height 16
click at [519, 248] on div at bounding box center [522, 245] width 14 height 16
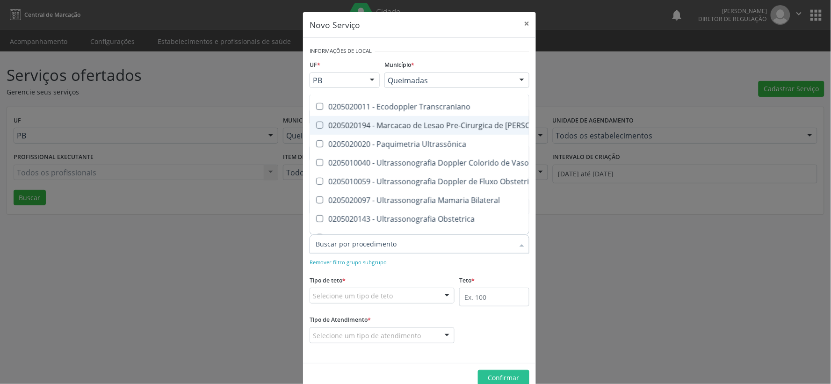
scroll to position [156, 0]
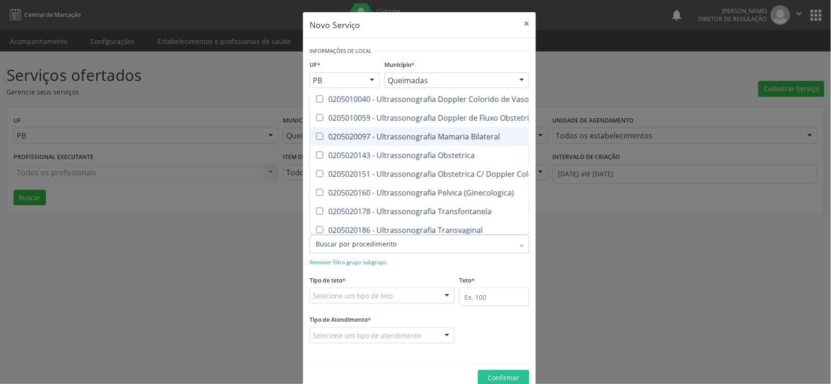
click at [316, 138] on Bilateral at bounding box center [319, 136] width 7 height 7
click at [316, 138] on Bilateral "checkbox" at bounding box center [313, 136] width 6 height 6
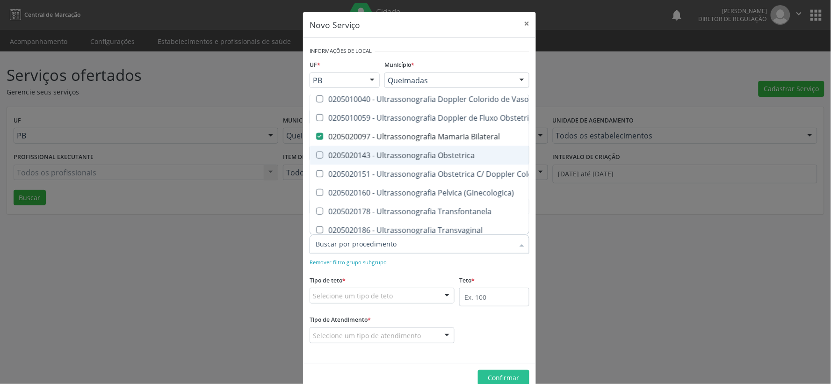
click at [316, 154] on Obstetrica at bounding box center [319, 155] width 7 height 7
click at [316, 154] on Obstetrica "checkbox" at bounding box center [313, 155] width 6 height 6
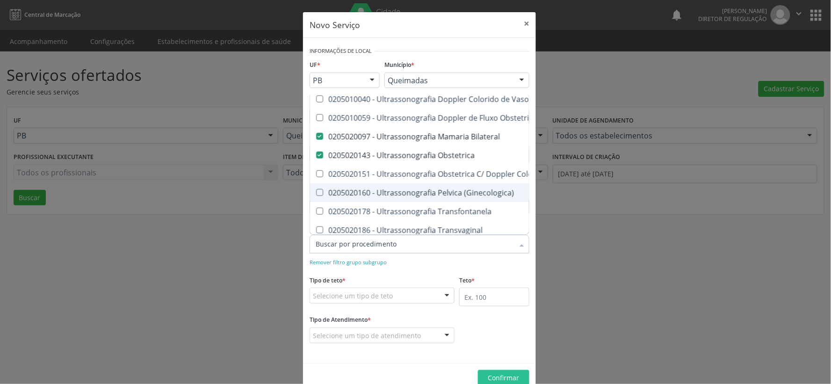
click at [316, 193] on \(Ginecologica\) at bounding box center [319, 192] width 7 height 7
click at [315, 193] on \(Ginecologica\) "checkbox" at bounding box center [313, 192] width 6 height 6
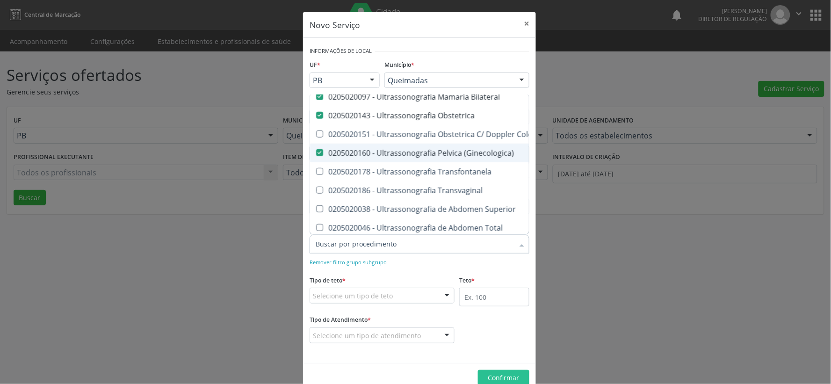
scroll to position [208, 0]
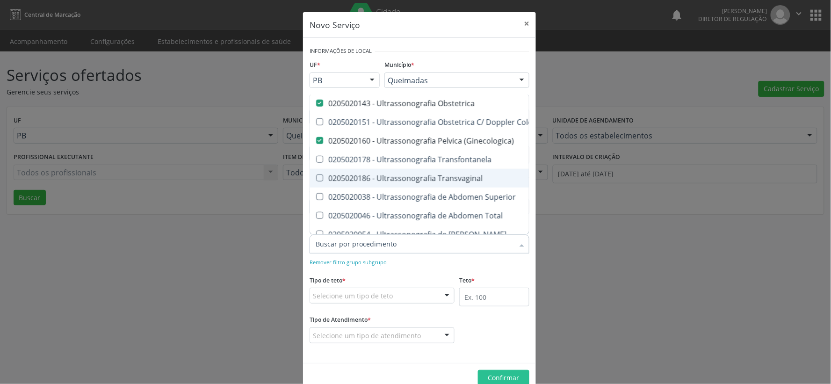
click at [316, 179] on Transvaginal at bounding box center [319, 177] width 7 height 7
click at [314, 179] on Transvaginal "checkbox" at bounding box center [313, 178] width 6 height 6
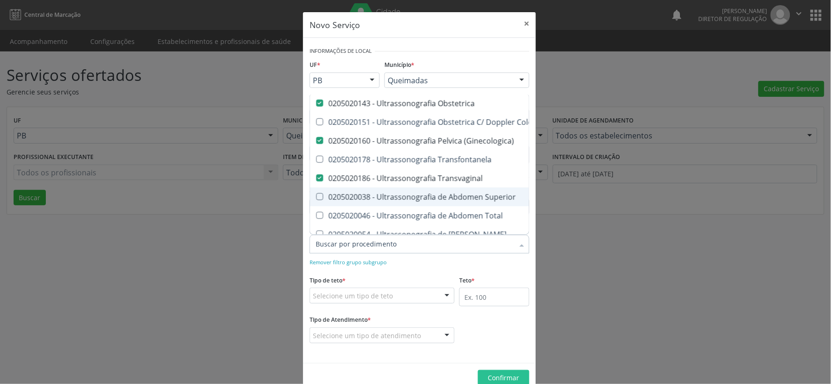
click at [318, 196] on Superior at bounding box center [319, 196] width 7 height 7
click at [316, 196] on Superior "checkbox" at bounding box center [313, 197] width 6 height 6
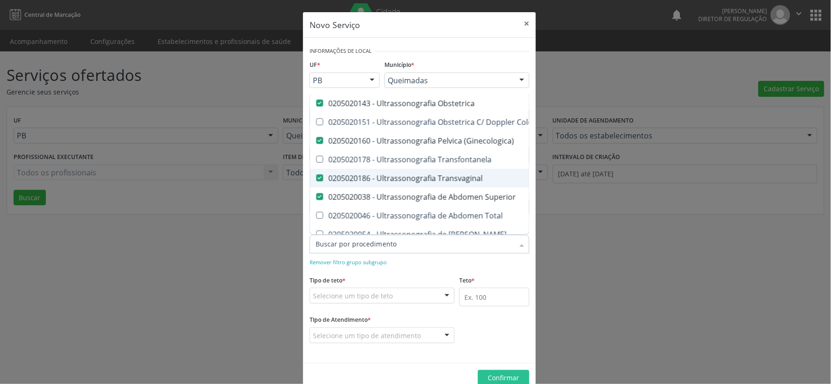
scroll to position [260, 0]
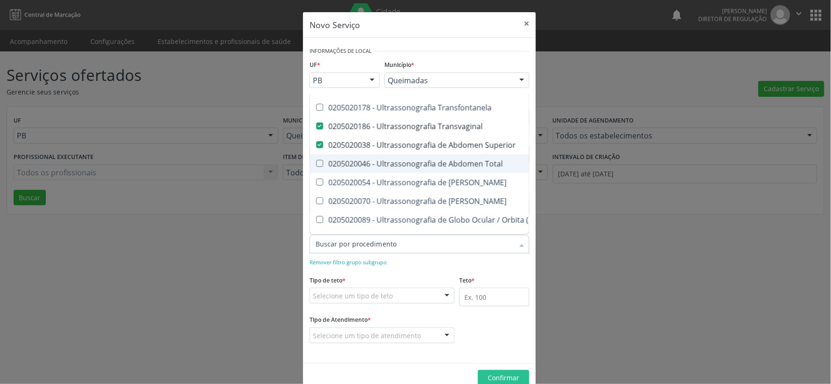
click at [316, 162] on Total at bounding box center [319, 163] width 7 height 7
click at [316, 162] on Total "checkbox" at bounding box center [313, 163] width 6 height 6
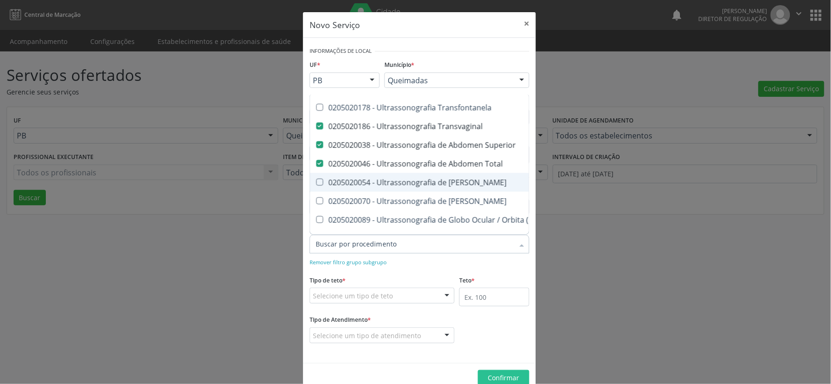
click at [317, 181] on Urinario at bounding box center [319, 182] width 7 height 7
click at [316, 181] on Urinario "checkbox" at bounding box center [313, 182] width 6 height 6
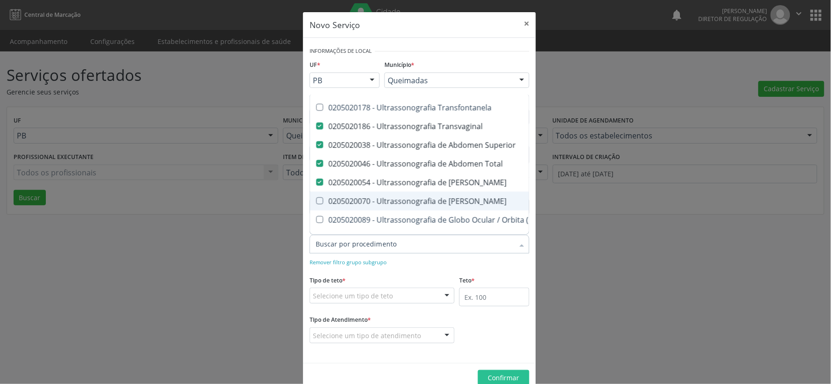
scroll to position [311, 0]
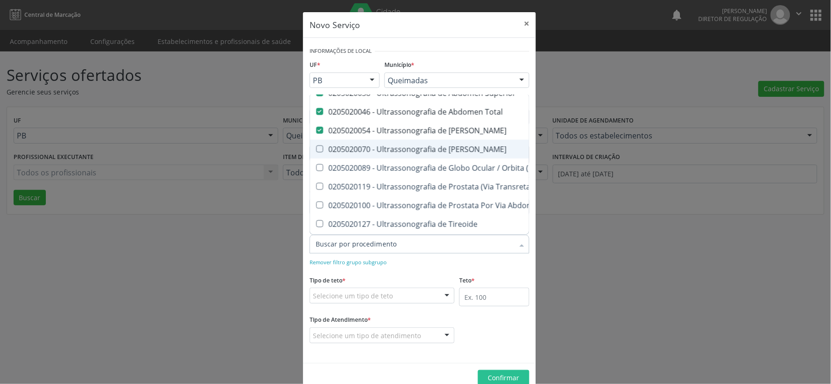
click at [316, 151] on Escrotal at bounding box center [319, 148] width 7 height 7
click at [316, 151] on Escrotal "checkbox" at bounding box center [313, 149] width 6 height 6
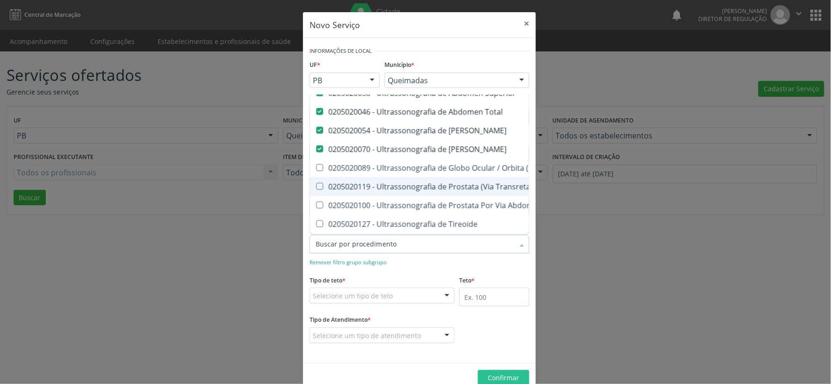
click at [316, 186] on Transretal\) at bounding box center [319, 186] width 7 height 7
click at [315, 186] on Transretal\) "checkbox" at bounding box center [313, 186] width 6 height 6
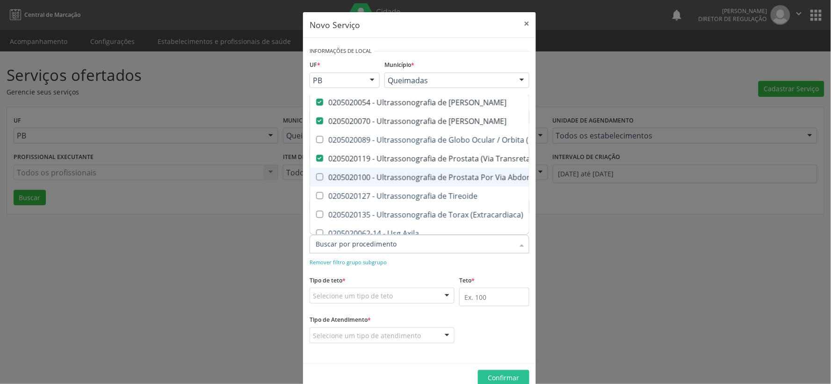
scroll to position [363, 0]
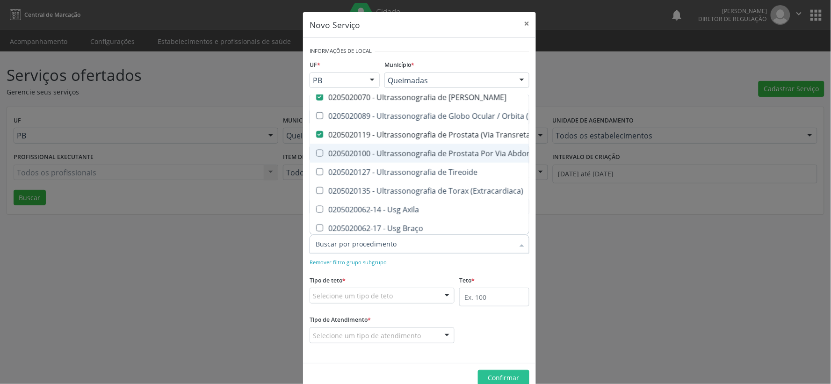
click at [317, 151] on Abdominal at bounding box center [319, 153] width 7 height 7
click at [316, 151] on Abdominal "checkbox" at bounding box center [313, 153] width 6 height 6
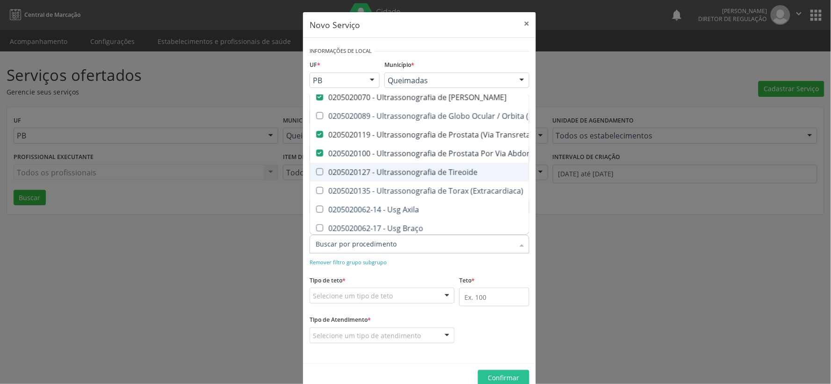
click at [316, 169] on Tireoide at bounding box center [319, 171] width 7 height 7
click at [315, 169] on Tireoide "checkbox" at bounding box center [313, 172] width 6 height 6
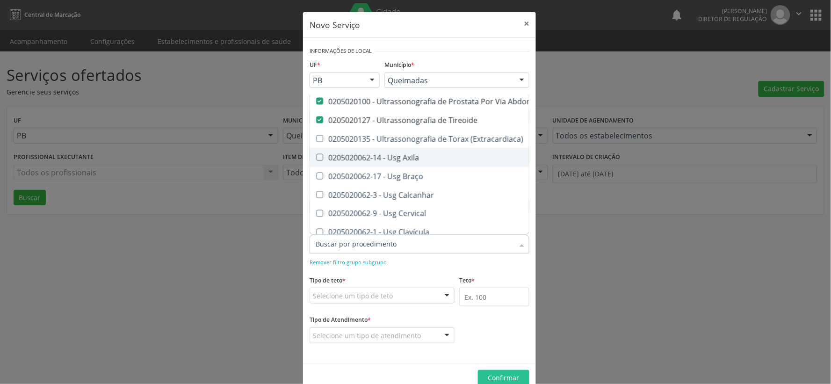
click at [316, 156] on Axila at bounding box center [319, 157] width 7 height 7
click at [316, 156] on Axila "checkbox" at bounding box center [313, 157] width 6 height 6
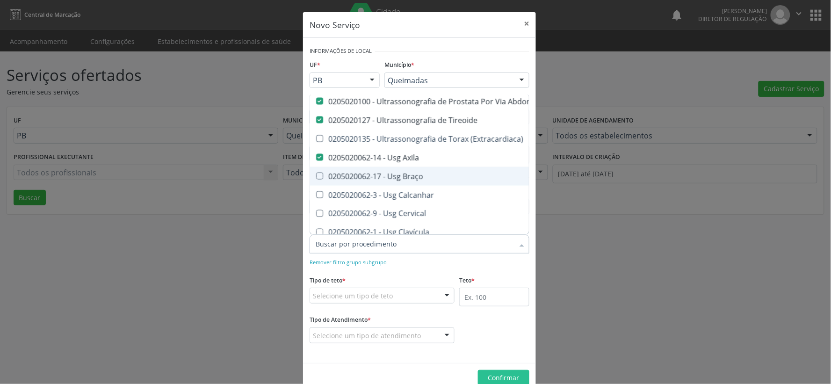
click at [316, 174] on Braço at bounding box center [319, 176] width 7 height 7
click at [314, 174] on Braço "checkbox" at bounding box center [313, 176] width 6 height 6
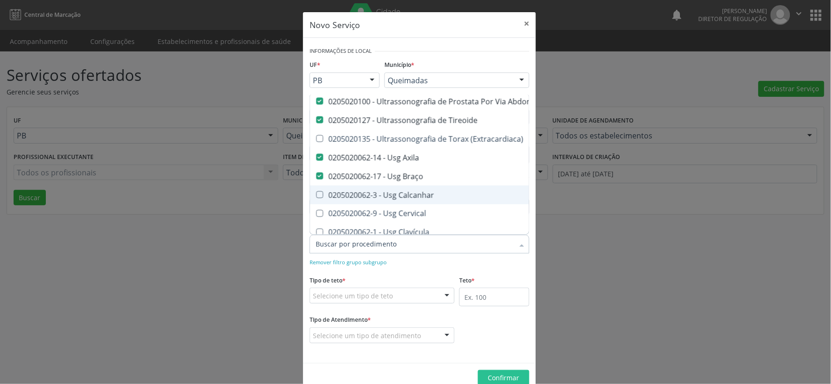
click at [317, 195] on Calcanhar at bounding box center [319, 194] width 7 height 7
click at [316, 195] on Calcanhar "checkbox" at bounding box center [313, 195] width 6 height 6
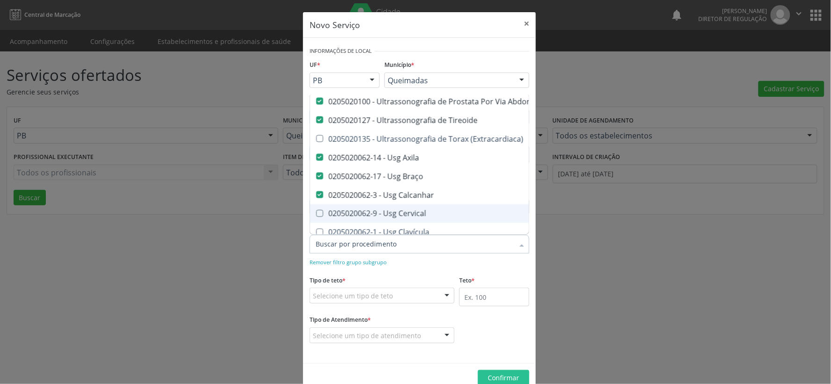
click at [317, 212] on Cervical at bounding box center [319, 213] width 7 height 7
click at [316, 212] on Cervical "checkbox" at bounding box center [313, 213] width 6 height 6
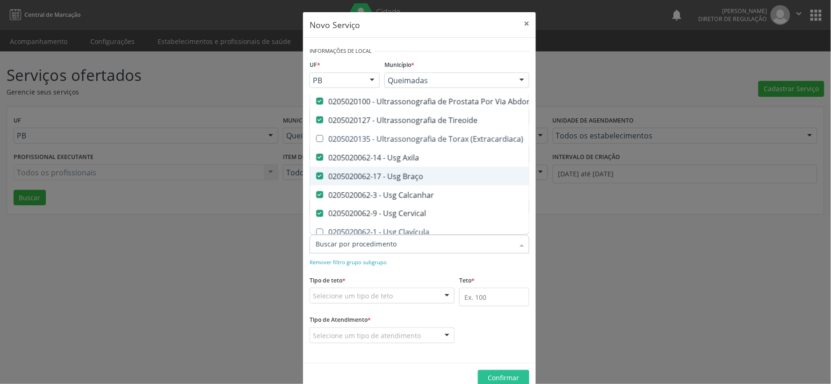
scroll to position [468, 0]
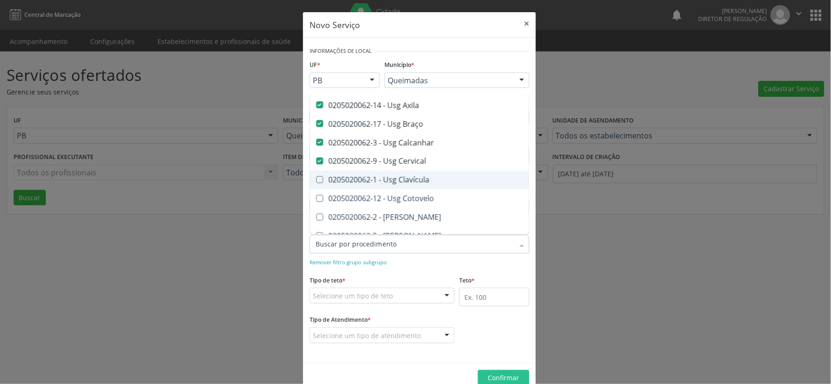
click at [316, 181] on Clavícula at bounding box center [319, 179] width 7 height 7
click at [314, 181] on Clavícula "checkbox" at bounding box center [313, 180] width 6 height 6
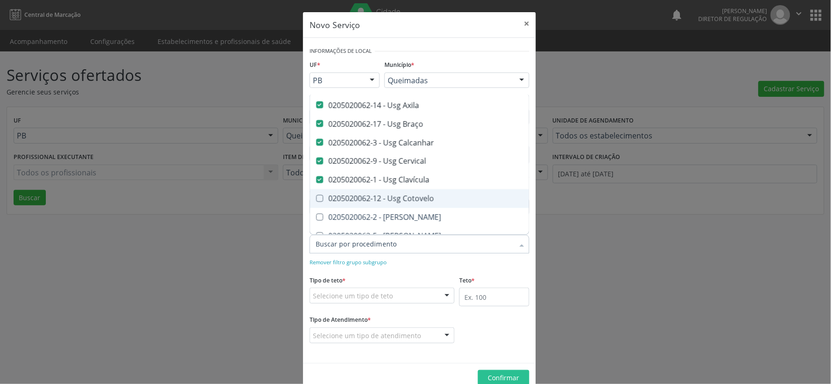
click at [316, 198] on Cotovelo at bounding box center [319, 198] width 7 height 7
click at [315, 198] on Cotovelo "checkbox" at bounding box center [313, 198] width 6 height 6
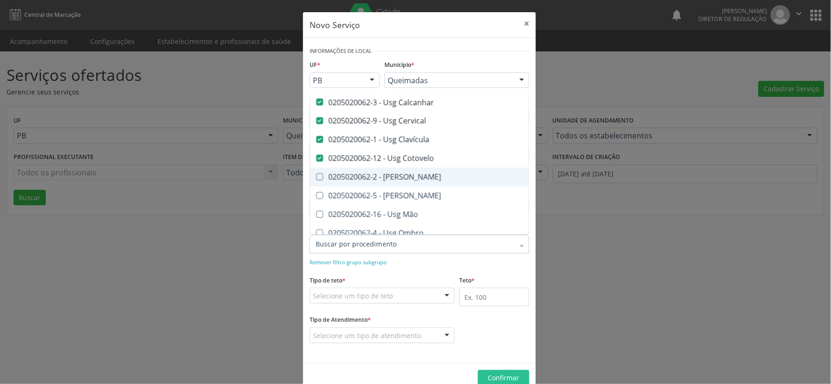
scroll to position [520, 0]
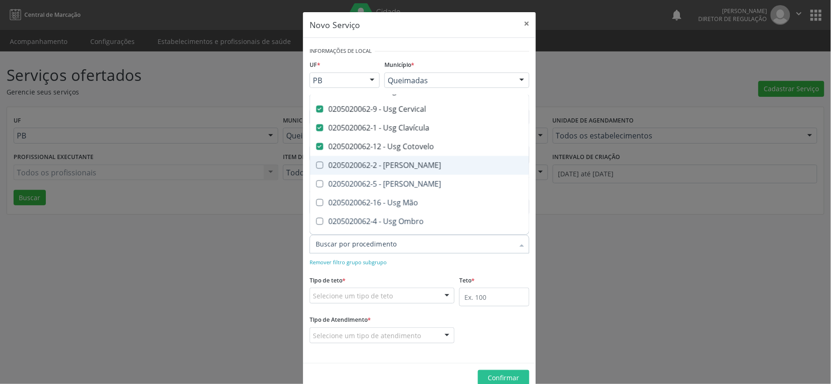
click at [318, 165] on Coxa at bounding box center [319, 165] width 7 height 7
click at [316, 165] on Coxa "checkbox" at bounding box center [313, 165] width 6 height 6
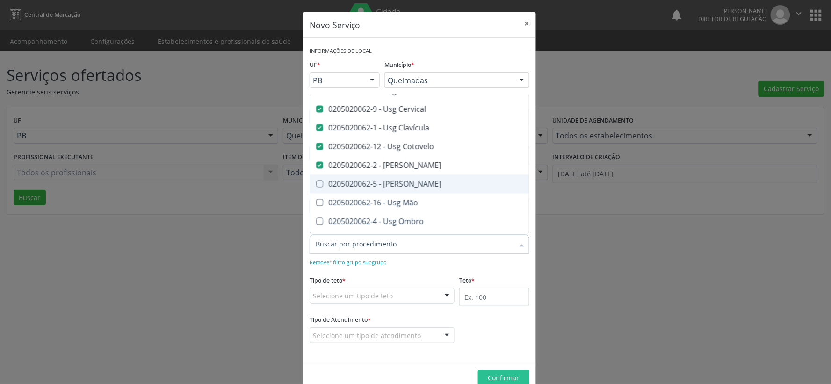
click at [316, 185] on Joelho at bounding box center [319, 184] width 7 height 7
click at [315, 185] on Joelho "checkbox" at bounding box center [313, 184] width 6 height 6
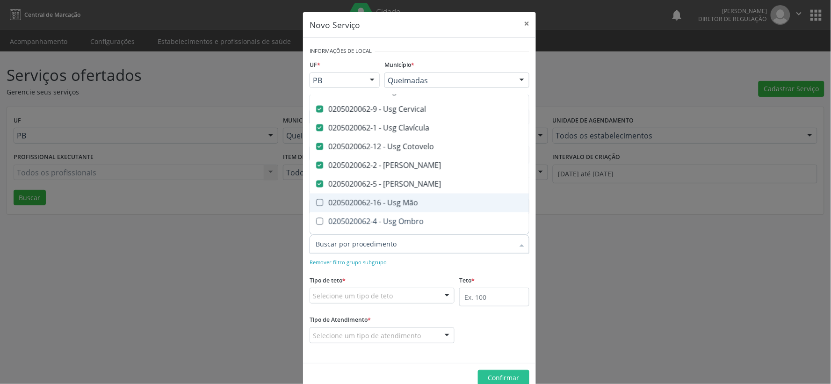
click at [316, 202] on Mão at bounding box center [319, 202] width 7 height 7
click at [316, 202] on Mão "checkbox" at bounding box center [313, 203] width 6 height 6
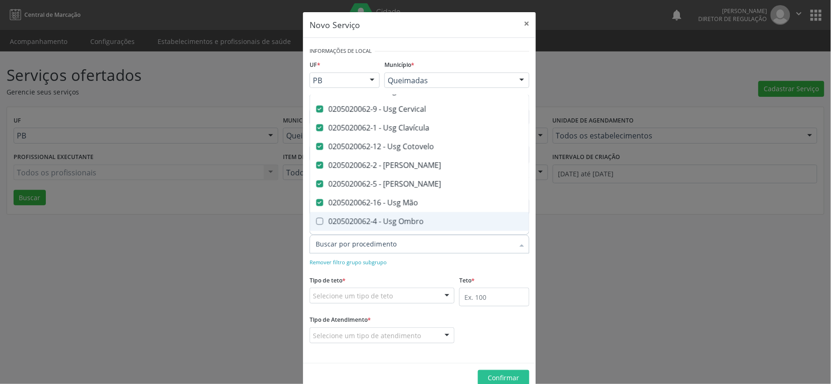
drag, startPoint x: 317, startPoint y: 221, endPoint x: 423, endPoint y: 202, distance: 107.4
click at [323, 222] on div "0205020062-4 - Usg Ombro" at bounding box center [509, 221] width 387 height 7
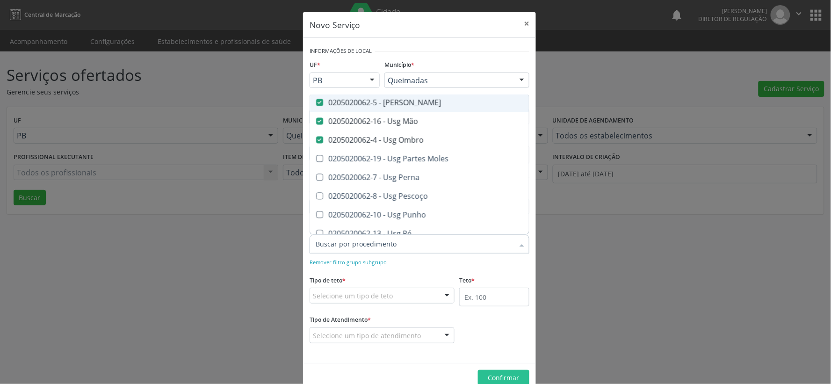
scroll to position [623, 0]
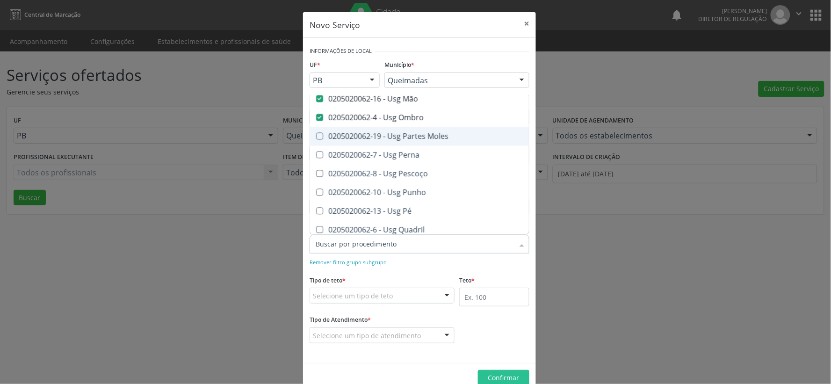
click at [318, 135] on Moles at bounding box center [319, 136] width 7 height 7
click at [316, 135] on Moles "checkbox" at bounding box center [313, 136] width 6 height 6
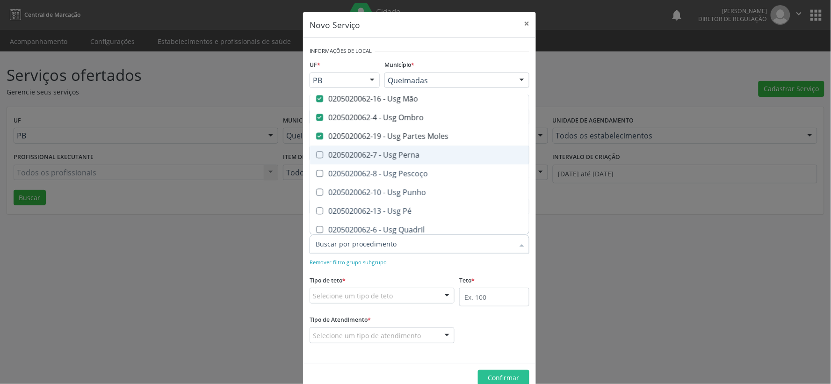
click at [319, 153] on Perna at bounding box center [319, 155] width 7 height 7
click at [316, 153] on Perna "checkbox" at bounding box center [313, 155] width 6 height 6
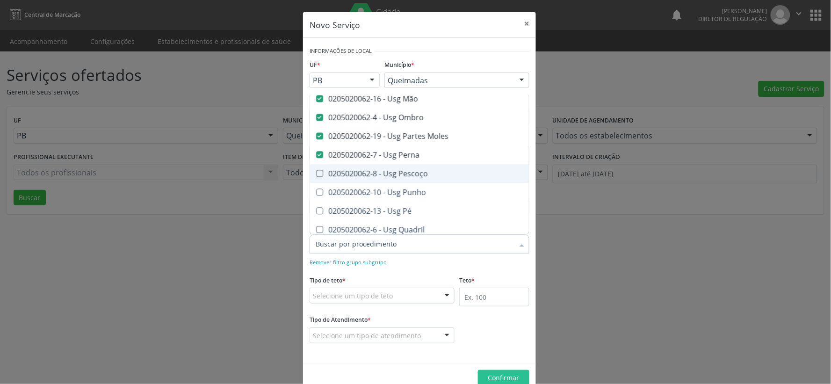
click at [316, 173] on Pescoço at bounding box center [319, 173] width 7 height 7
click at [312, 173] on Pescoço "checkbox" at bounding box center [313, 174] width 6 height 6
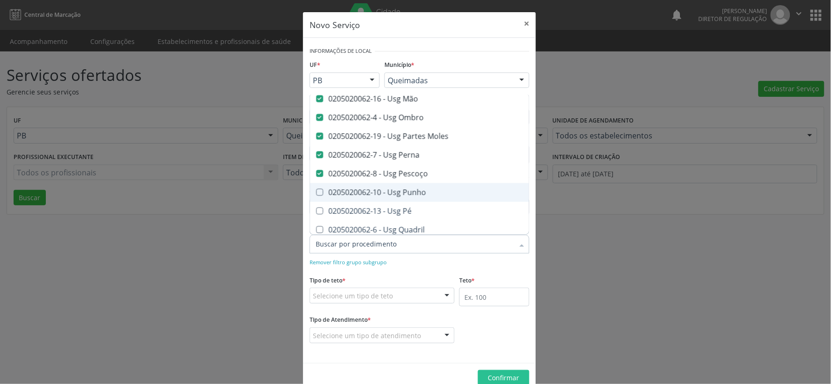
click at [317, 192] on Punho at bounding box center [319, 192] width 7 height 7
click at [316, 192] on Punho "checkbox" at bounding box center [313, 192] width 6 height 6
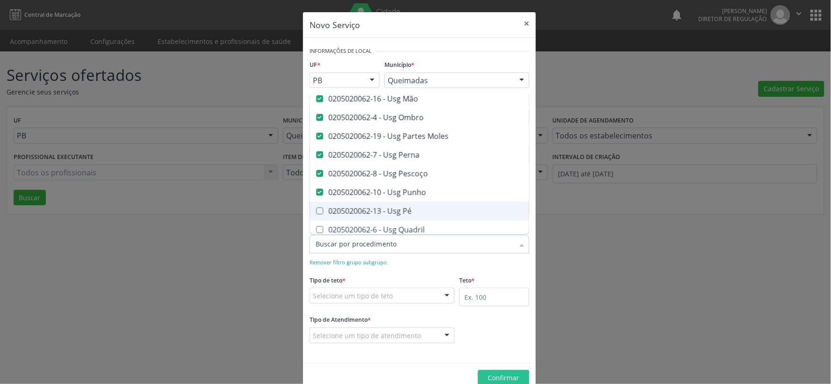
drag, startPoint x: 317, startPoint y: 207, endPoint x: 322, endPoint y: 209, distance: 5.3
click at [319, 208] on Pé at bounding box center [319, 211] width 7 height 7
click at [316, 208] on Pé "checkbox" at bounding box center [313, 211] width 6 height 6
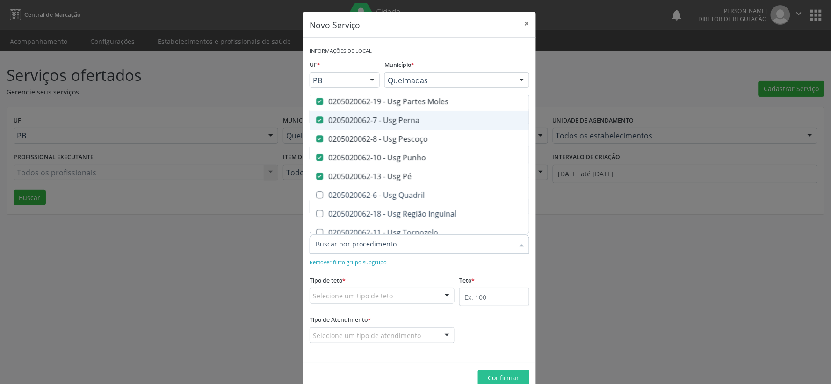
scroll to position [693, 0]
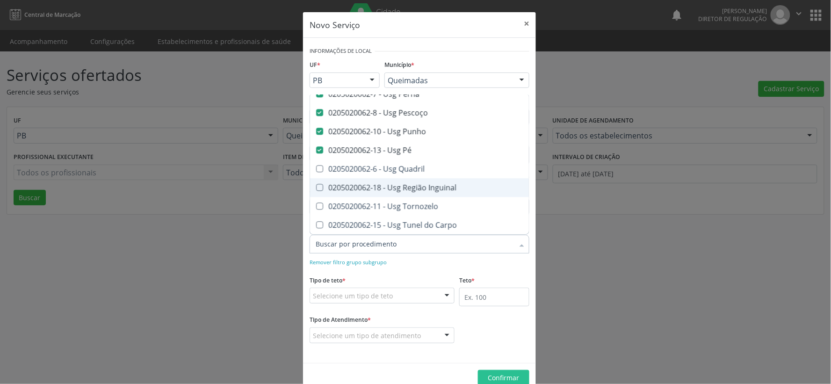
click at [317, 184] on Inguinal at bounding box center [319, 187] width 7 height 7
click at [316, 184] on Inguinal "checkbox" at bounding box center [313, 187] width 6 height 6
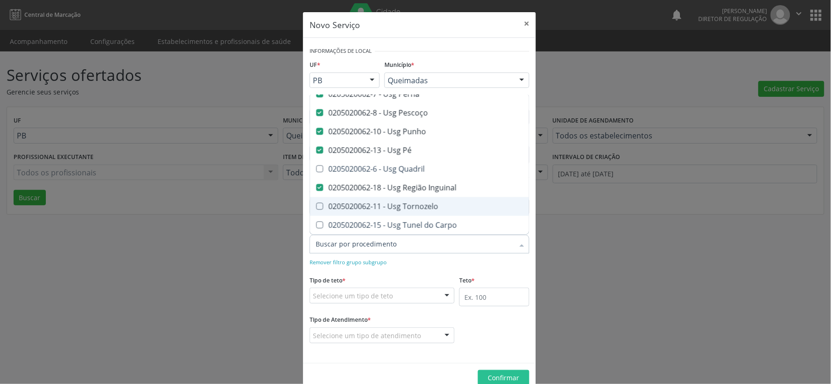
click at [317, 203] on Tornozelo at bounding box center [319, 206] width 7 height 7
click at [316, 203] on Tornozelo "checkbox" at bounding box center [313, 206] width 6 height 6
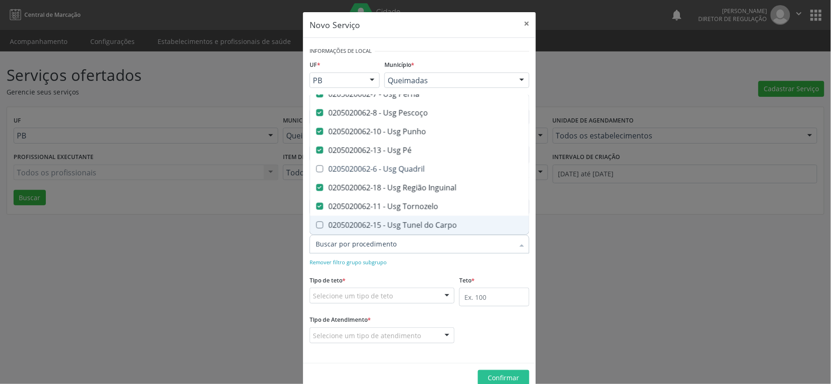
scroll to position [20, 0]
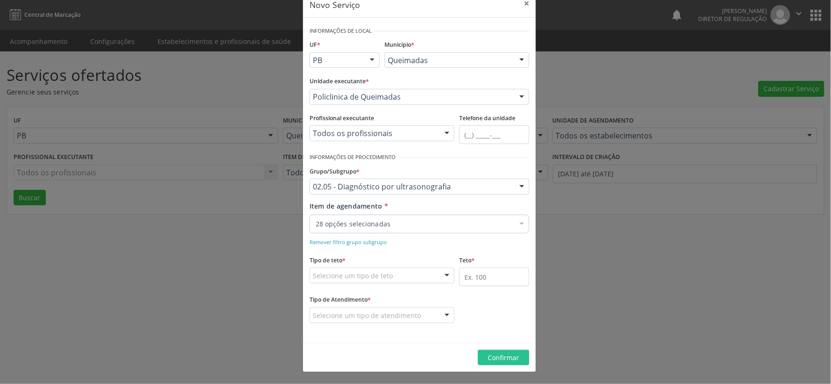
click at [451, 246] on div "Remover filtro grupo subgrupo" at bounding box center [420, 242] width 220 height 10
click at [444, 276] on div at bounding box center [447, 276] width 14 height 16
click at [433, 292] on span "Teto financeiro" at bounding box center [382, 292] width 144 height 19
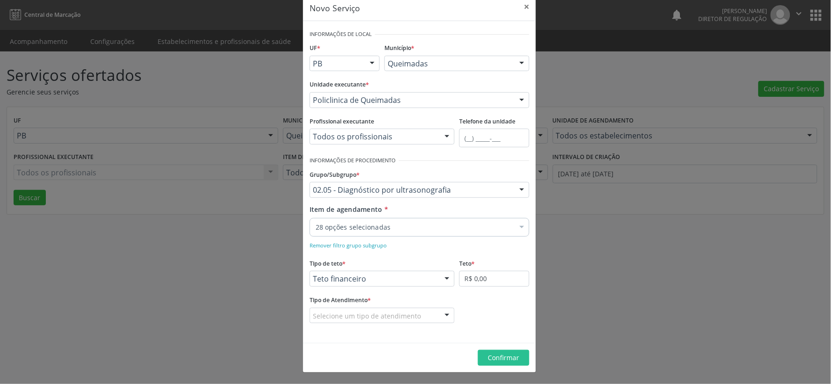
scroll to position [17, 0]
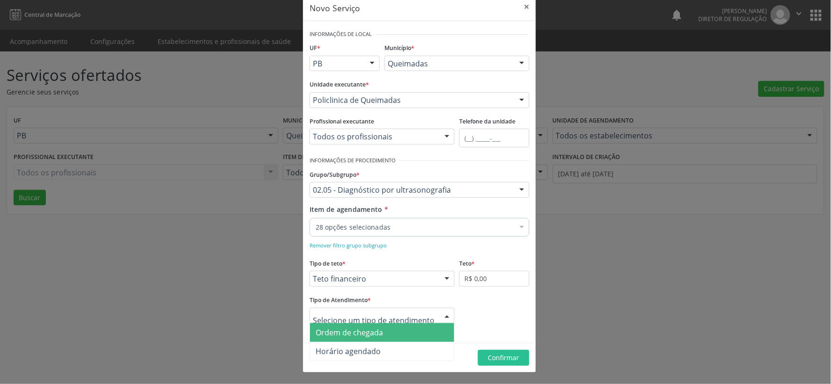
click at [442, 316] on div at bounding box center [447, 316] width 14 height 16
drag, startPoint x: 421, startPoint y: 336, endPoint x: 426, endPoint y: 333, distance: 5.9
click at [422, 335] on span "Ordem de chegada" at bounding box center [382, 332] width 144 height 19
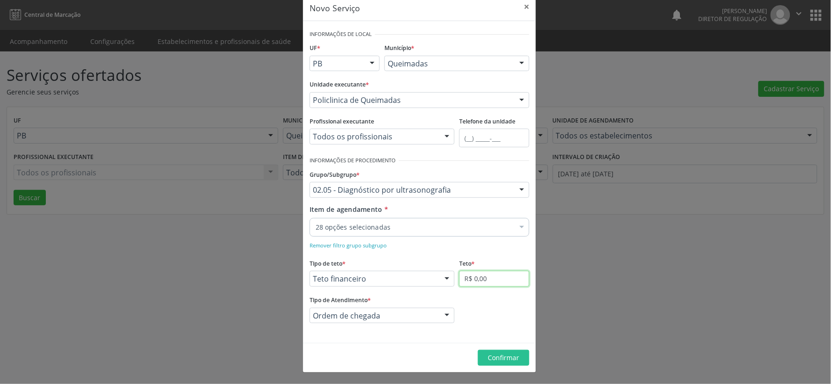
click at [505, 284] on input "R$ 0,00" at bounding box center [494, 279] width 70 height 16
click at [493, 359] on span "Confirmar" at bounding box center [503, 357] width 31 height 9
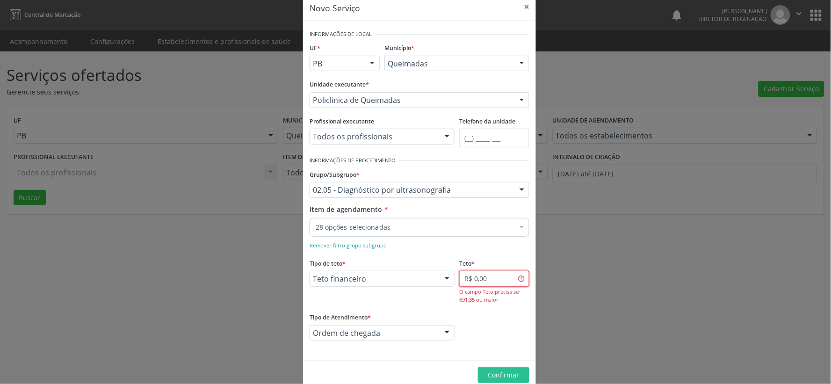
click at [494, 275] on input "R$ 0,00" at bounding box center [494, 279] width 70 height 16
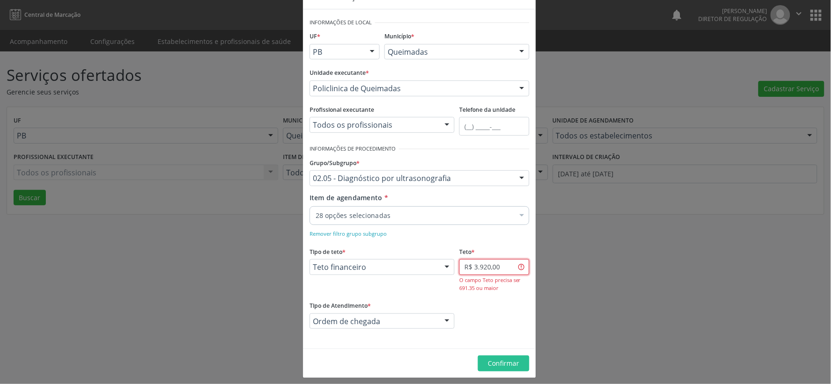
scroll to position [34, 0]
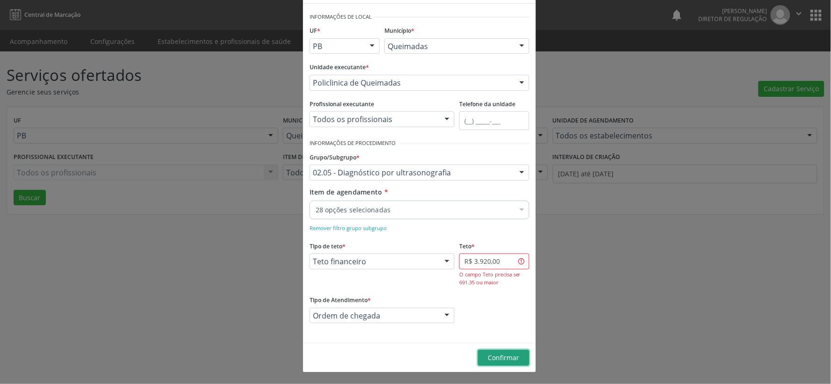
click at [506, 356] on span "Confirmar" at bounding box center [503, 357] width 31 height 9
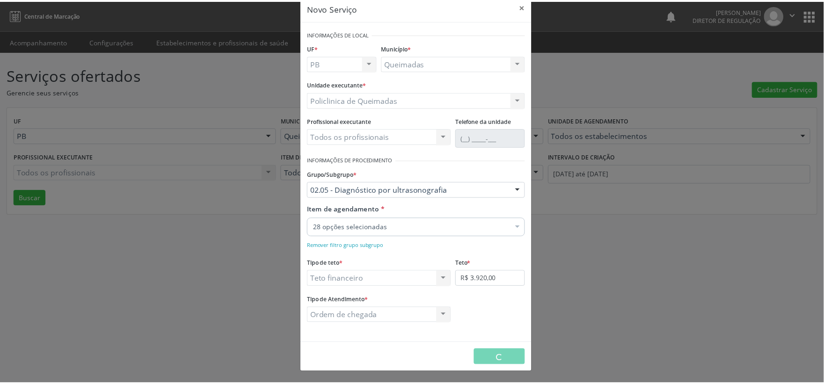
scroll to position [17, 0]
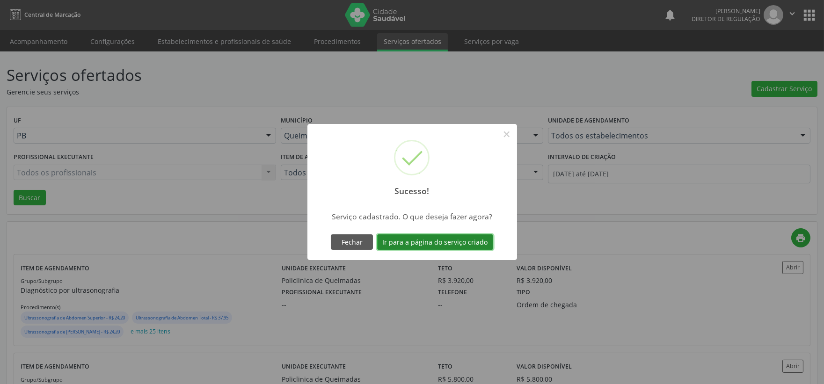
click at [433, 239] on button "Ir para a página do serviço criado" at bounding box center [435, 242] width 116 height 16
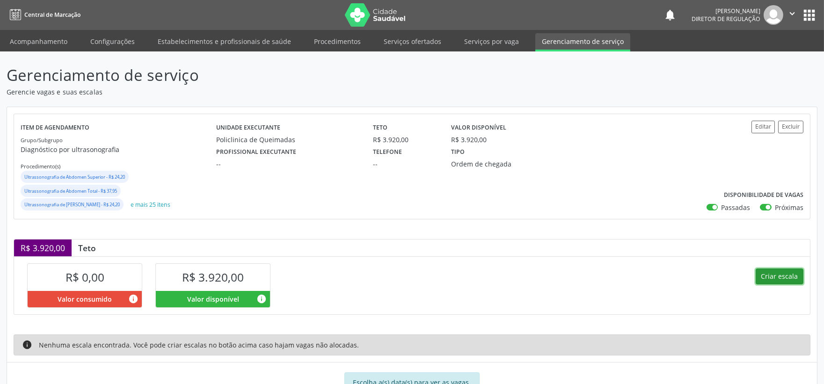
click at [779, 281] on button "Criar escala" at bounding box center [779, 276] width 48 height 16
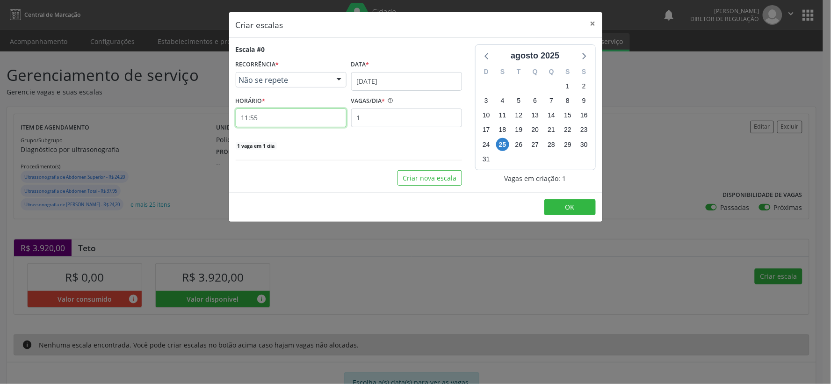
click at [270, 119] on input "11:55" at bounding box center [291, 118] width 111 height 19
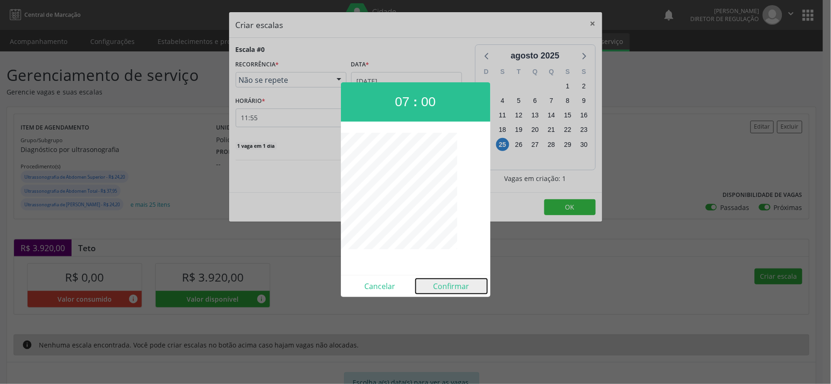
click at [443, 285] on button "Confirmar" at bounding box center [452, 286] width 72 height 15
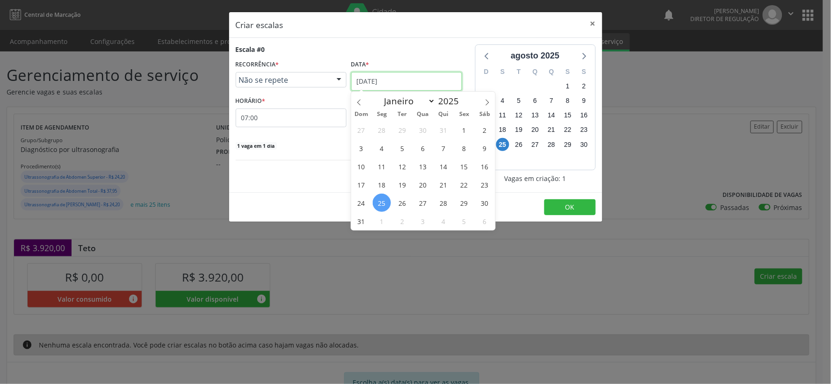
click at [435, 85] on input "[DATE]" at bounding box center [406, 81] width 111 height 19
click at [487, 100] on icon at bounding box center [486, 103] width 3 height 6
click at [382, 131] on span "1" at bounding box center [382, 130] width 18 height 18
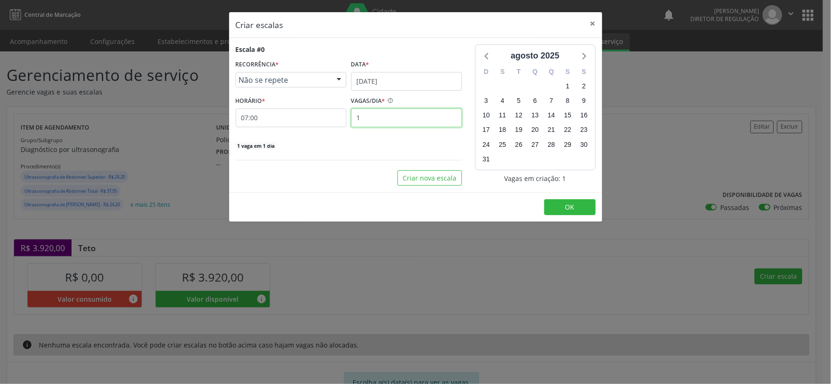
click at [368, 118] on input "1" at bounding box center [406, 118] width 111 height 19
click at [565, 208] on span "OK" at bounding box center [569, 207] width 9 height 9
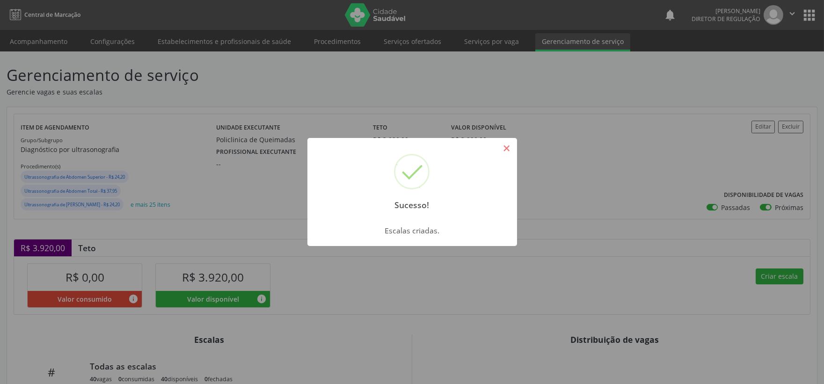
click at [501, 145] on button "×" at bounding box center [507, 148] width 16 height 16
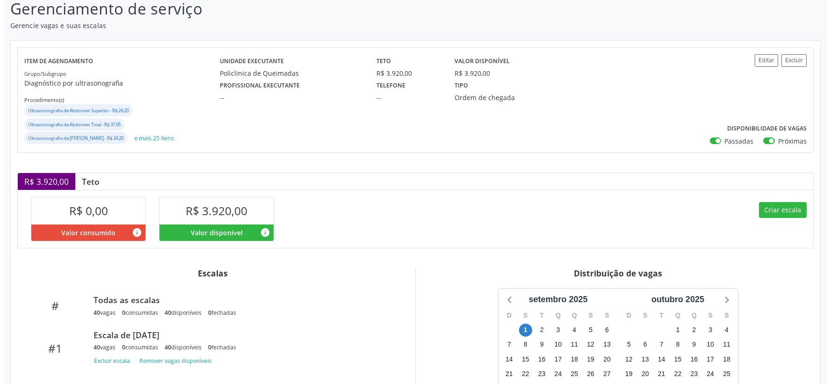
scroll to position [158, 0]
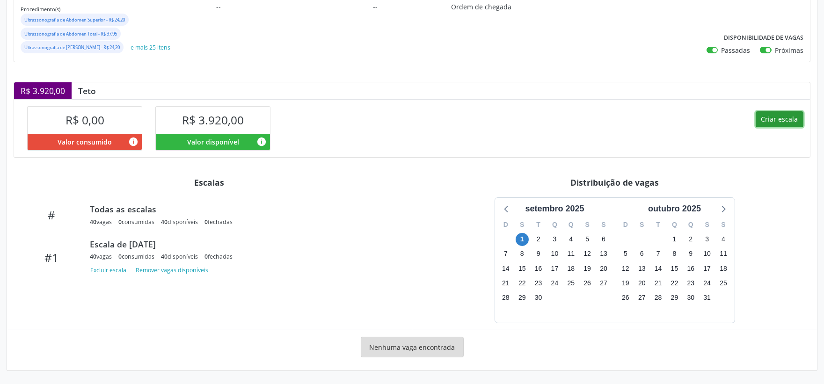
click at [779, 120] on button "Criar escala" at bounding box center [779, 119] width 48 height 16
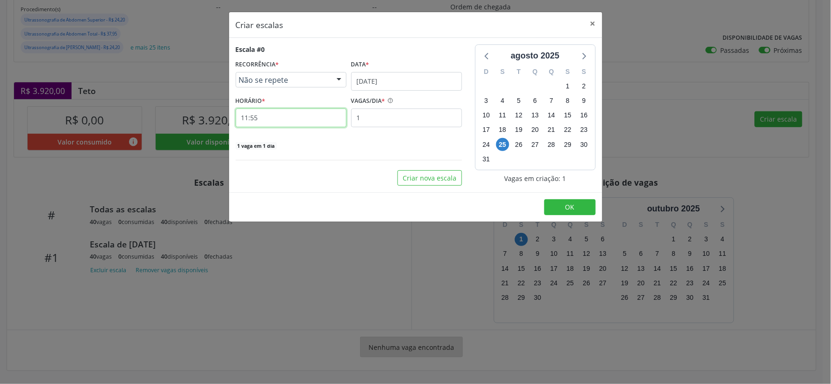
click at [267, 117] on input "11:55" at bounding box center [291, 118] width 111 height 19
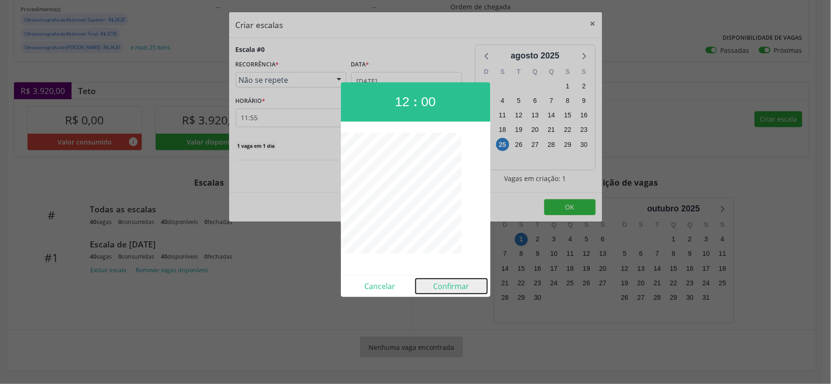
click at [445, 282] on button "Confirmar" at bounding box center [452, 286] width 72 height 15
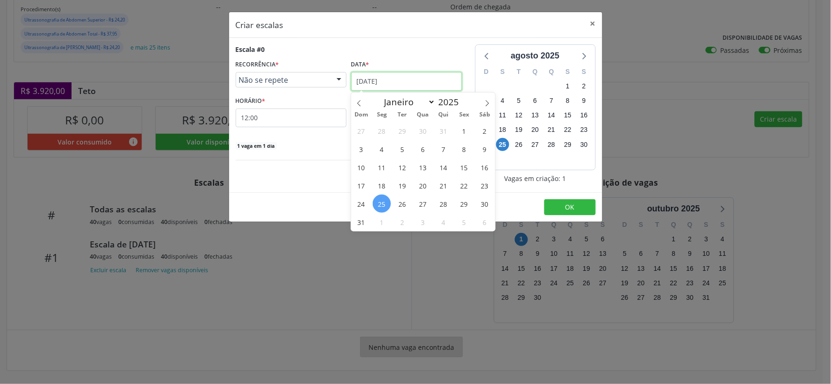
drag, startPoint x: 423, startPoint y: 77, endPoint x: 429, endPoint y: 78, distance: 5.6
click at [424, 77] on input "[DATE]" at bounding box center [406, 81] width 111 height 19
click at [490, 100] on span at bounding box center [487, 101] width 16 height 16
click at [382, 130] on span "1" at bounding box center [382, 131] width 18 height 18
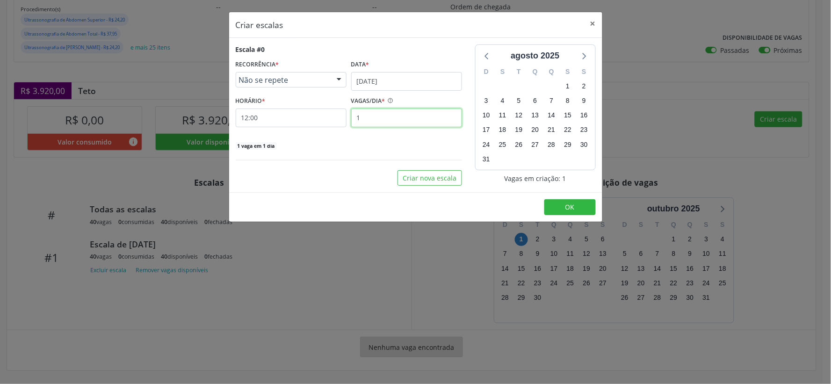
click at [369, 119] on input "1" at bounding box center [406, 118] width 111 height 19
click at [571, 207] on span "OK" at bounding box center [569, 207] width 9 height 9
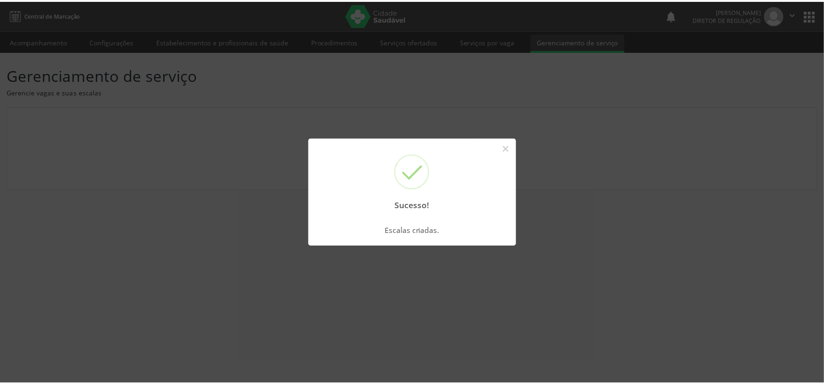
scroll to position [0, 0]
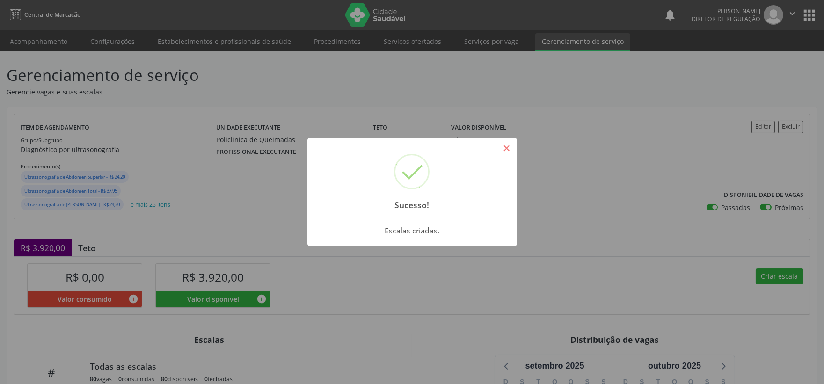
click at [508, 147] on button "×" at bounding box center [507, 148] width 16 height 16
